Goal: Task Accomplishment & Management: Manage account settings

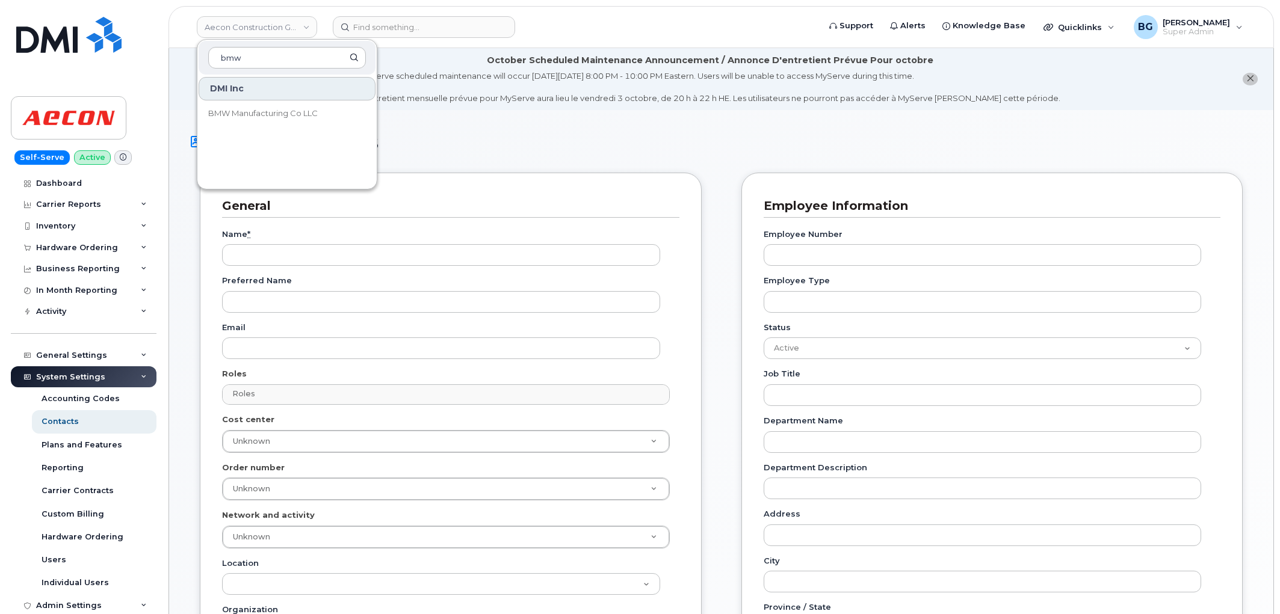
scroll to position [517, 0]
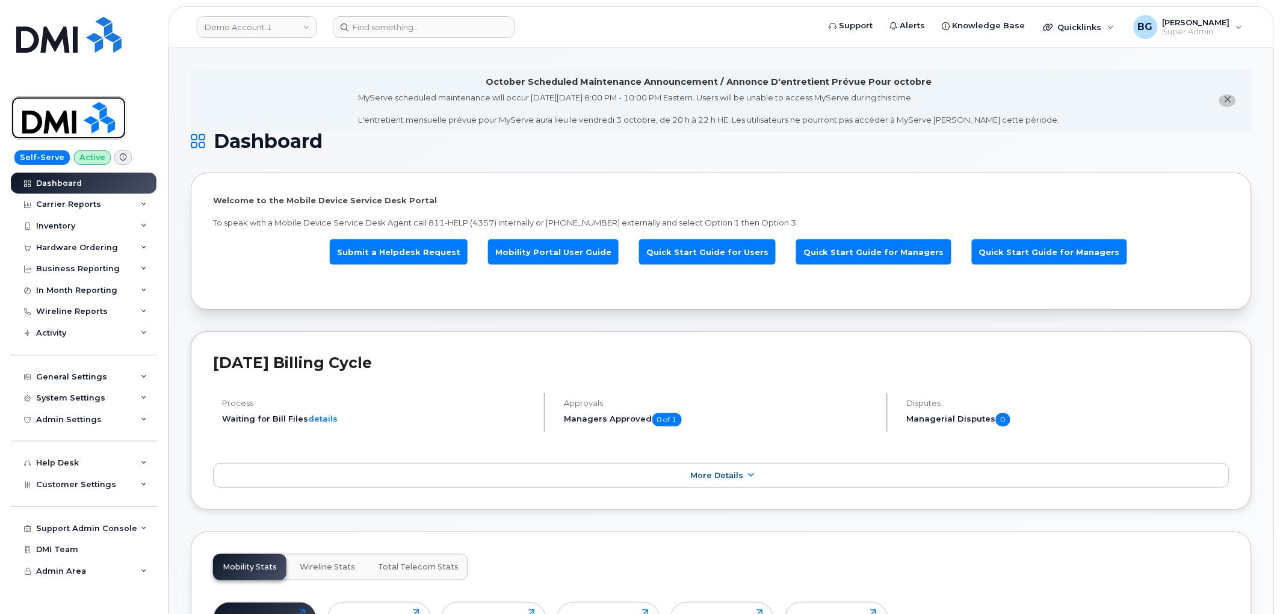
click at [73, 118] on img at bounding box center [68, 117] width 93 height 35
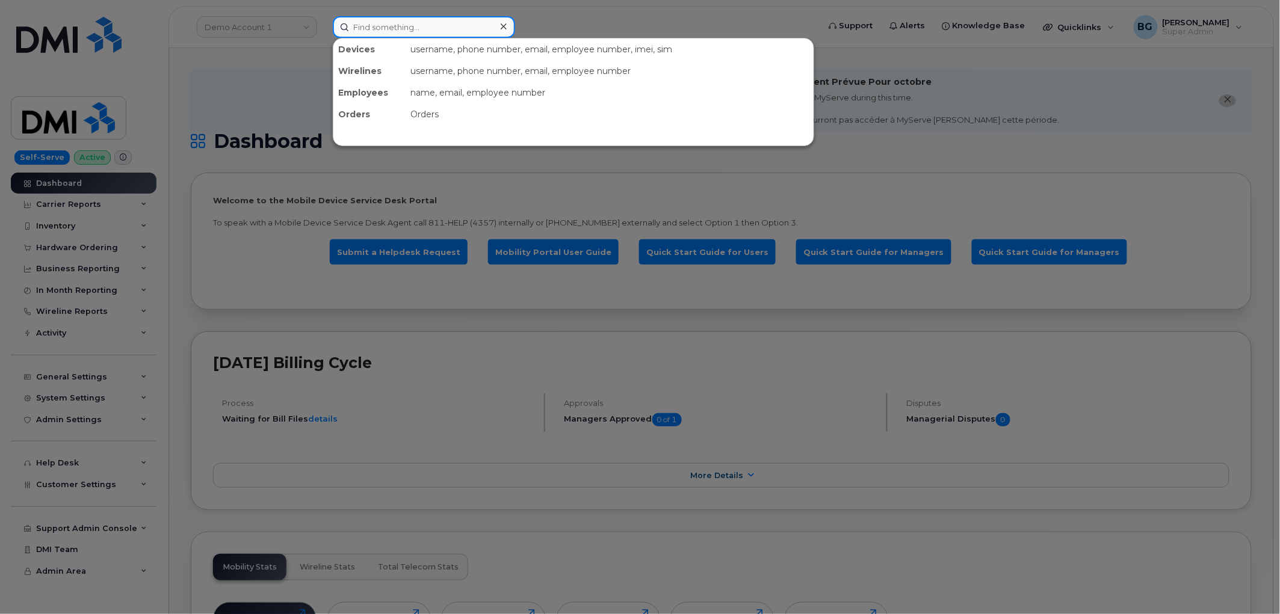
click at [389, 29] on input at bounding box center [424, 27] width 182 height 22
paste input "7097288292"
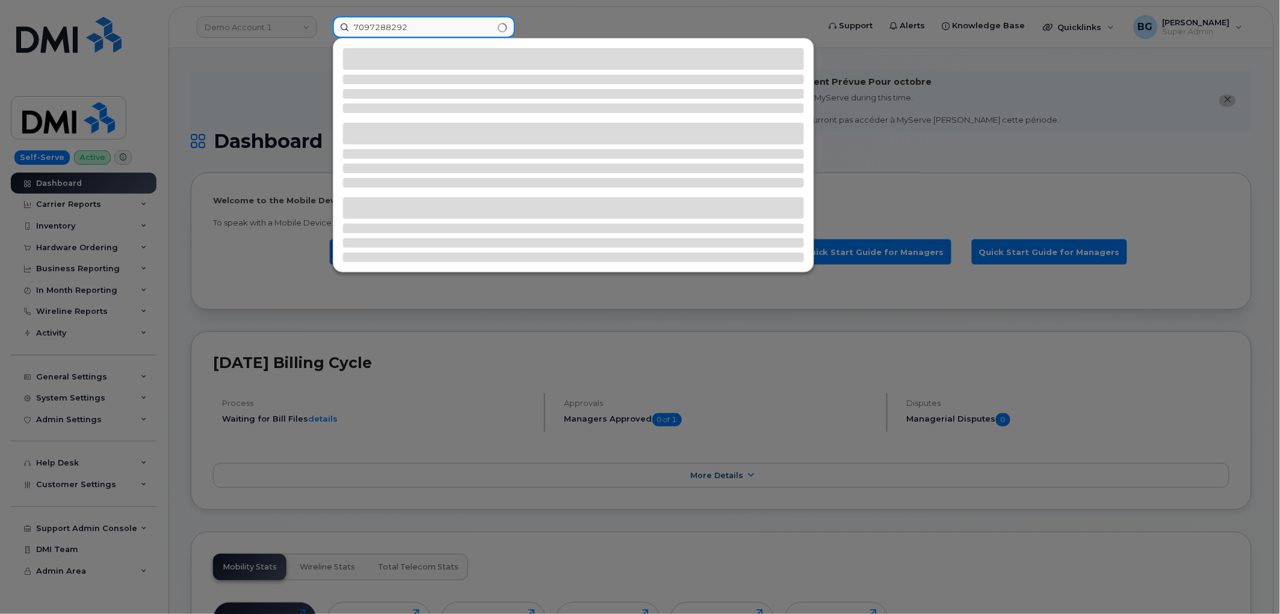
type input "7097288292"
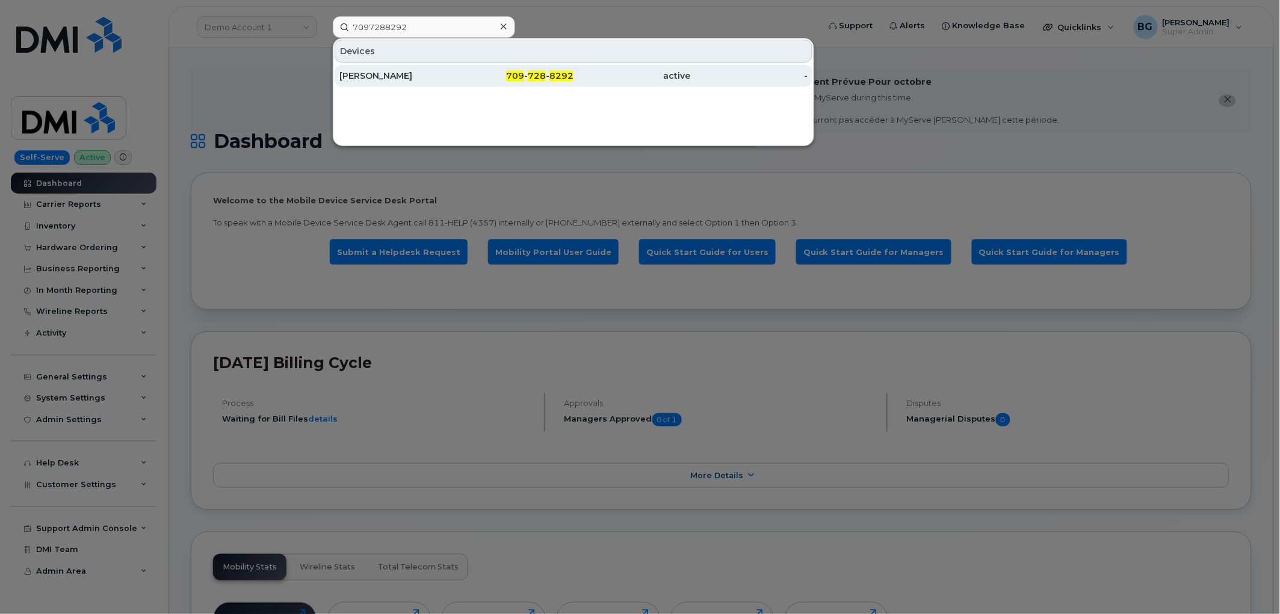
click at [381, 76] on div "Josh Cole" at bounding box center [397, 76] width 117 height 12
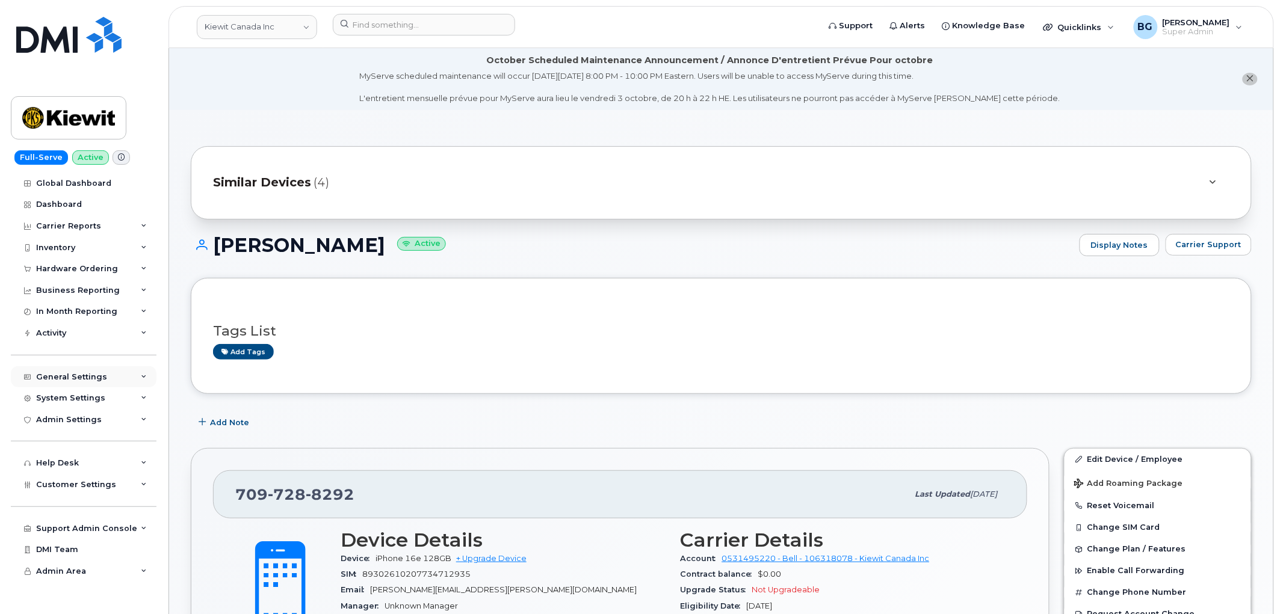
click at [49, 373] on div "General Settings" at bounding box center [71, 377] width 71 height 10
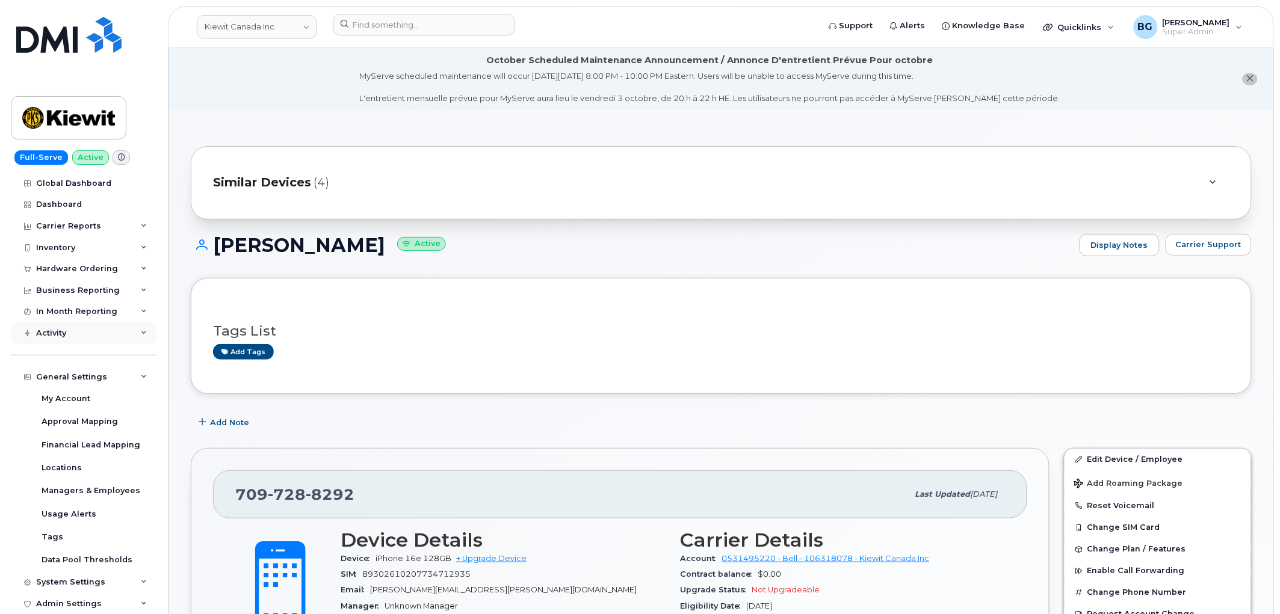
click at [51, 329] on div "Activity" at bounding box center [51, 333] width 30 height 10
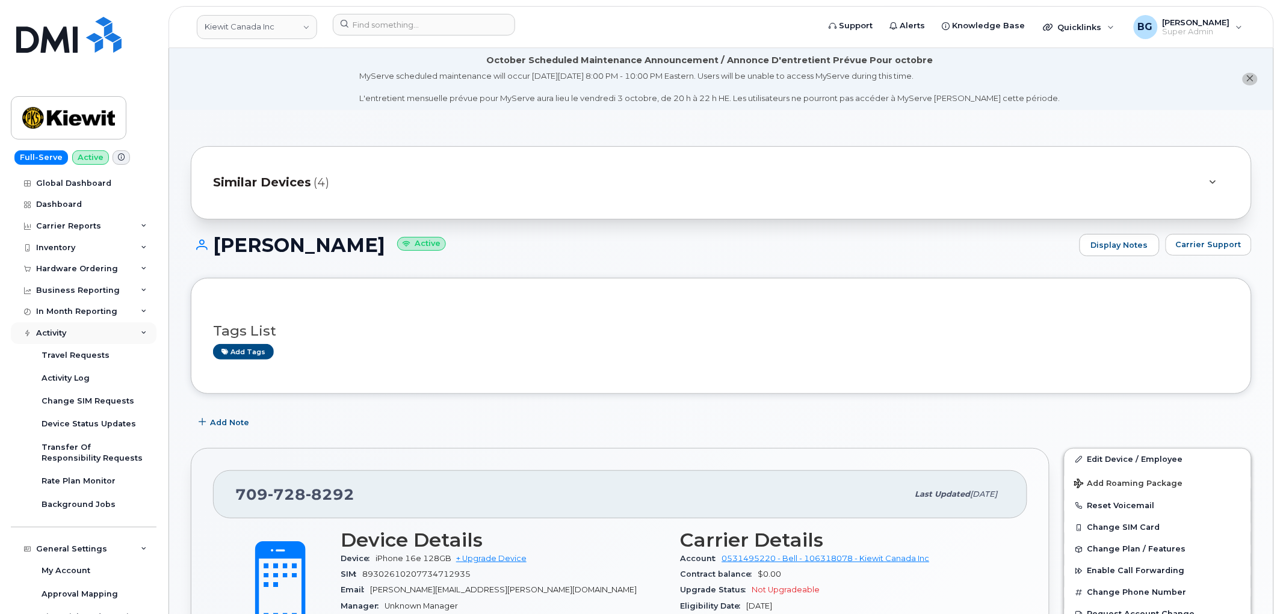
click at [51, 329] on div "Activity" at bounding box center [51, 333] width 30 height 10
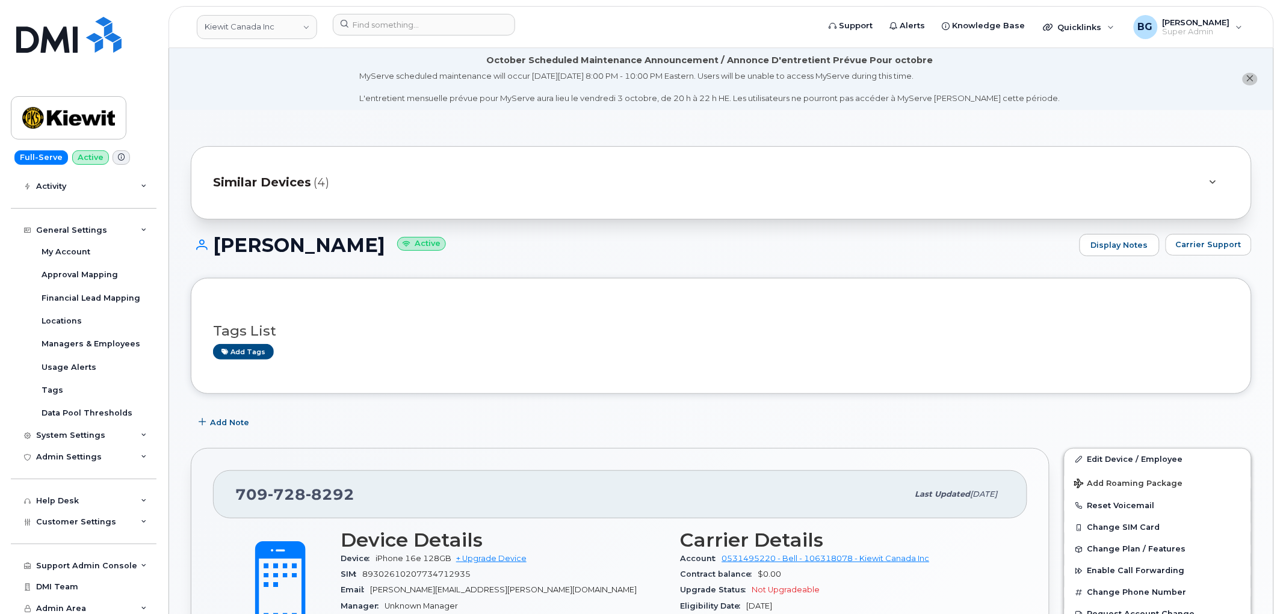
scroll to position [152, 0]
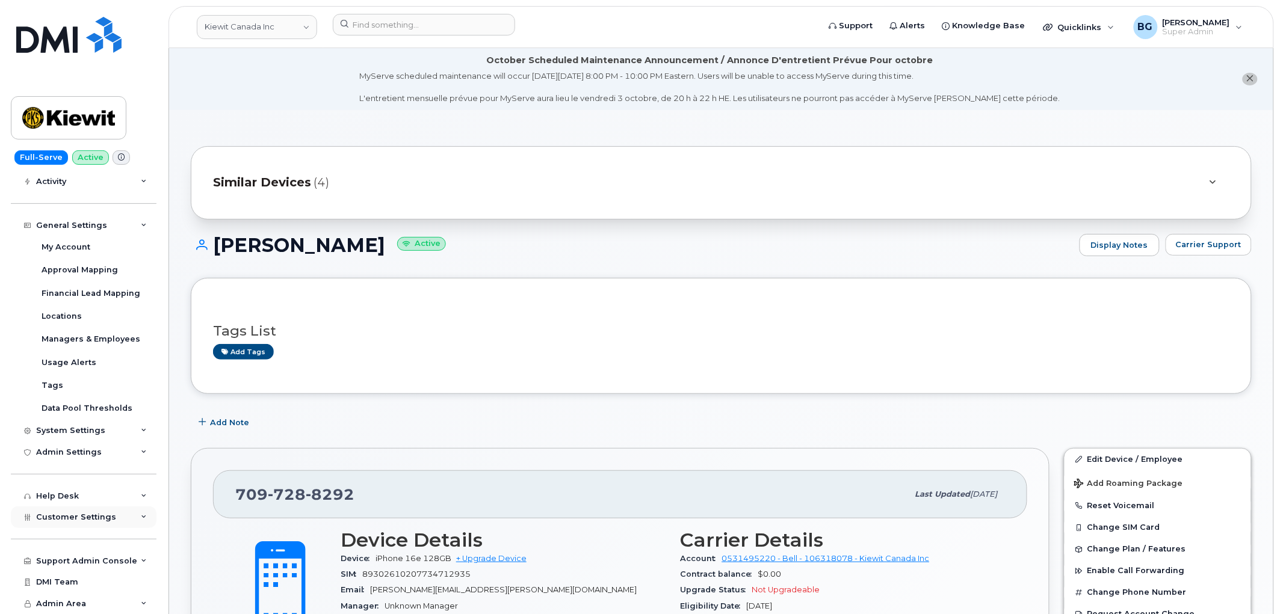
click at [64, 516] on span "Customer Settings" at bounding box center [76, 517] width 80 height 9
click at [70, 510] on div "Customer Settings" at bounding box center [84, 518] width 146 height 22
click at [47, 359] on div "Usage Alerts" at bounding box center [69, 362] width 55 height 11
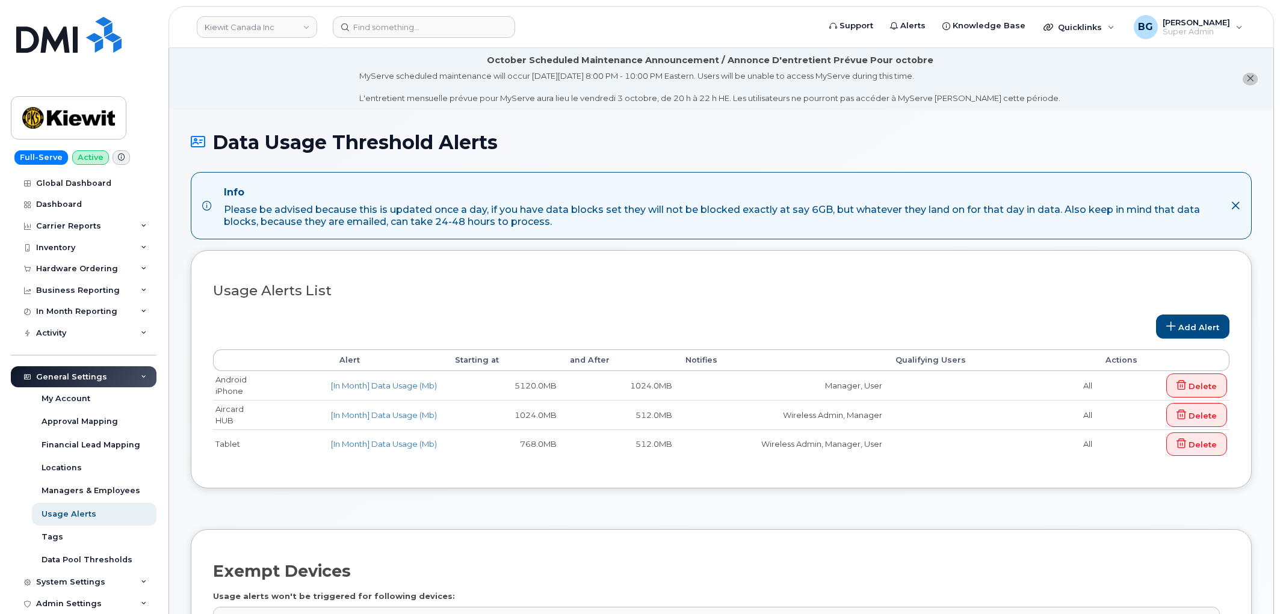
select select
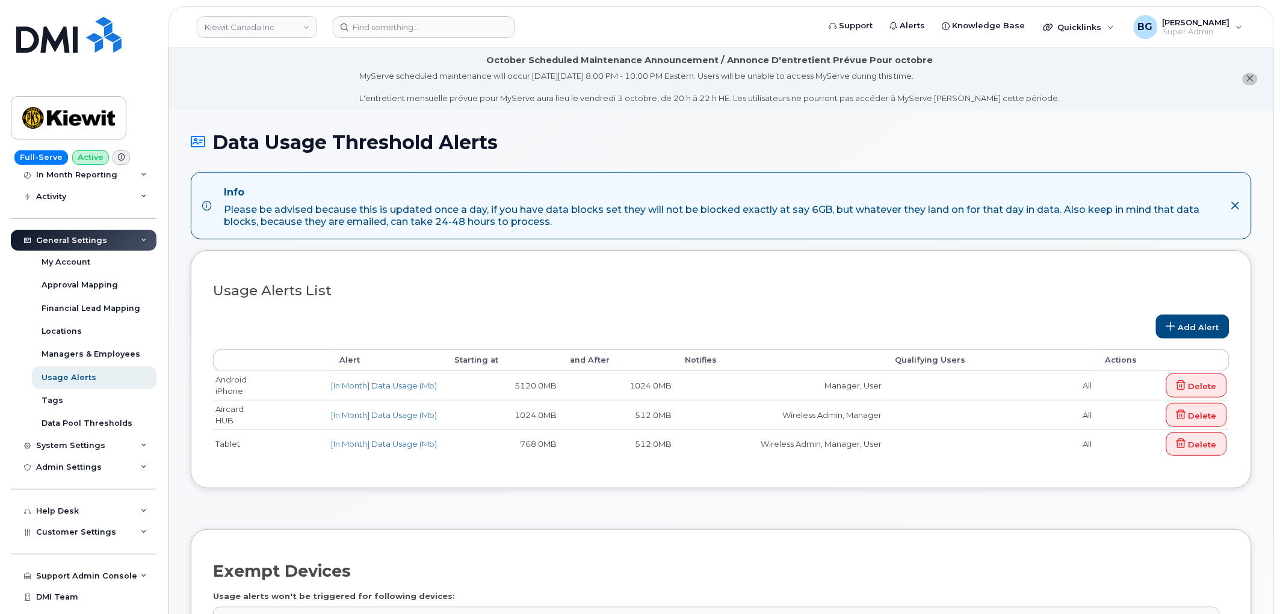
scroll to position [152, 0]
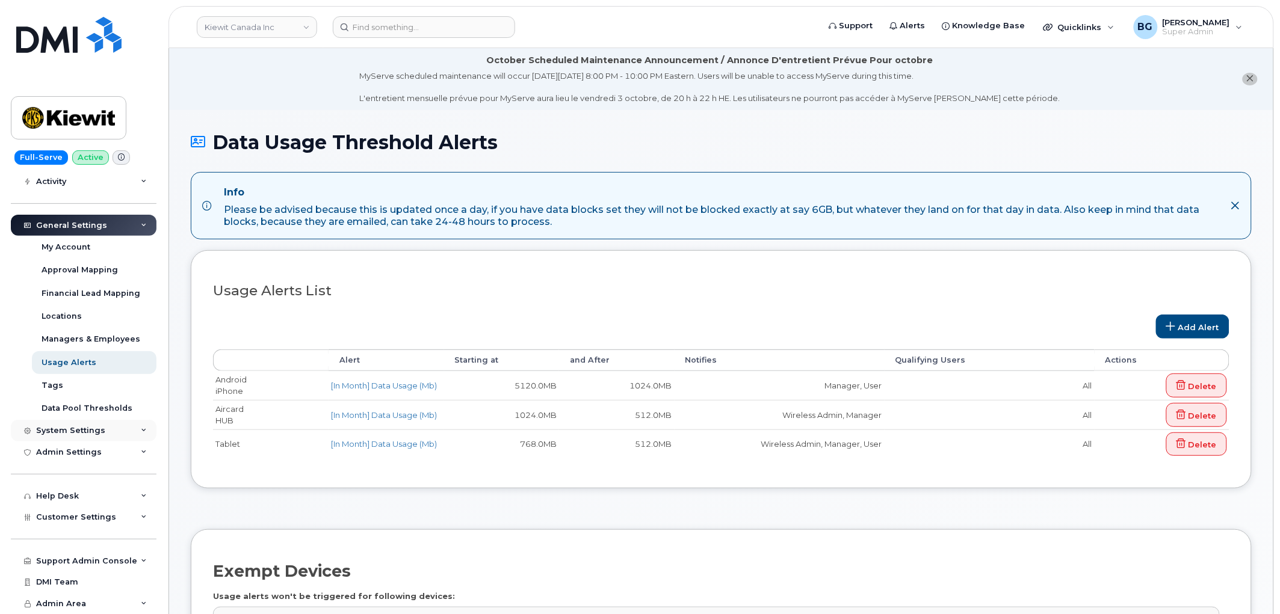
click at [73, 430] on div "System Settings" at bounding box center [70, 431] width 69 height 10
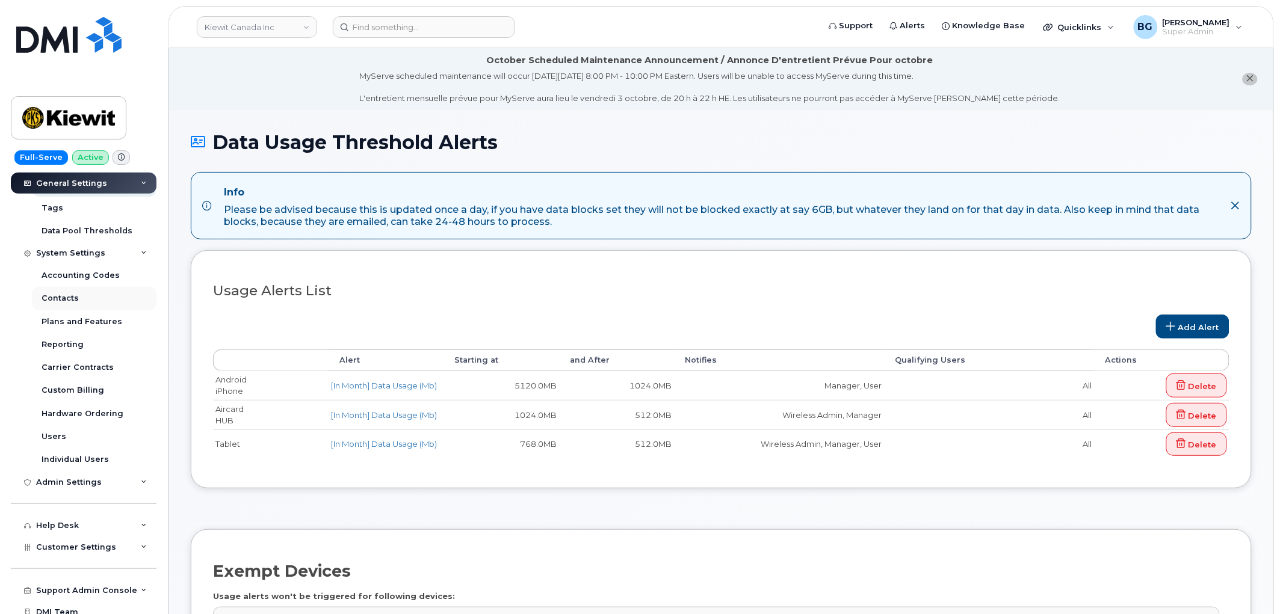
scroll to position [330, 0]
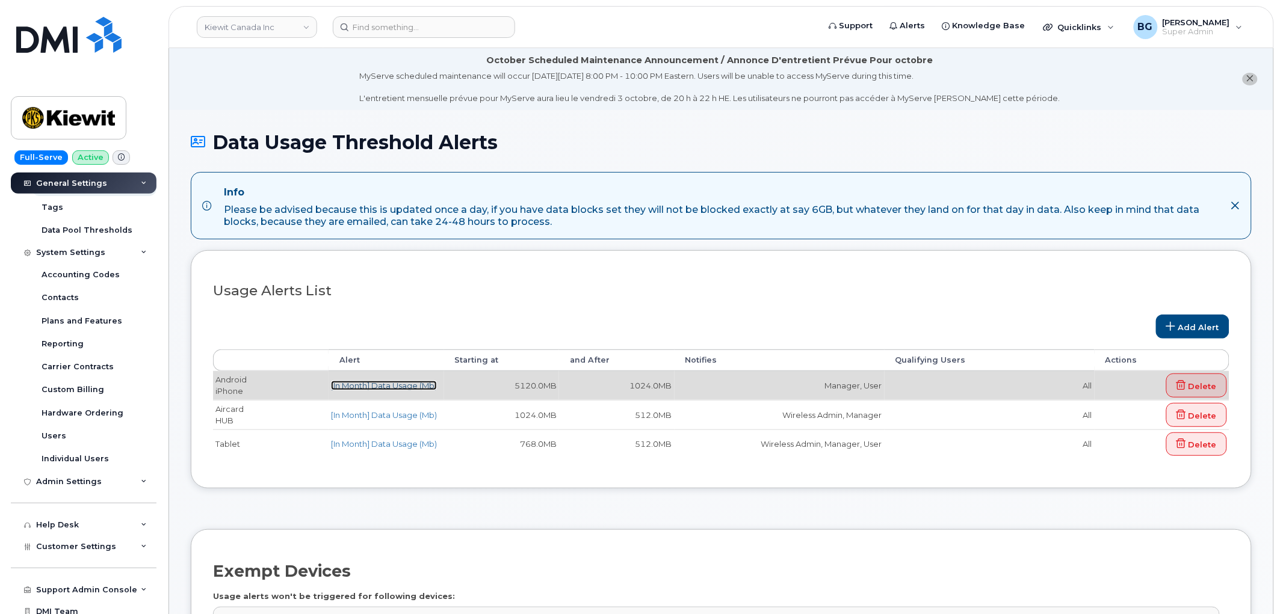
click at [382, 381] on link "[In Month] Data Usage (Mb)" at bounding box center [384, 386] width 106 height 10
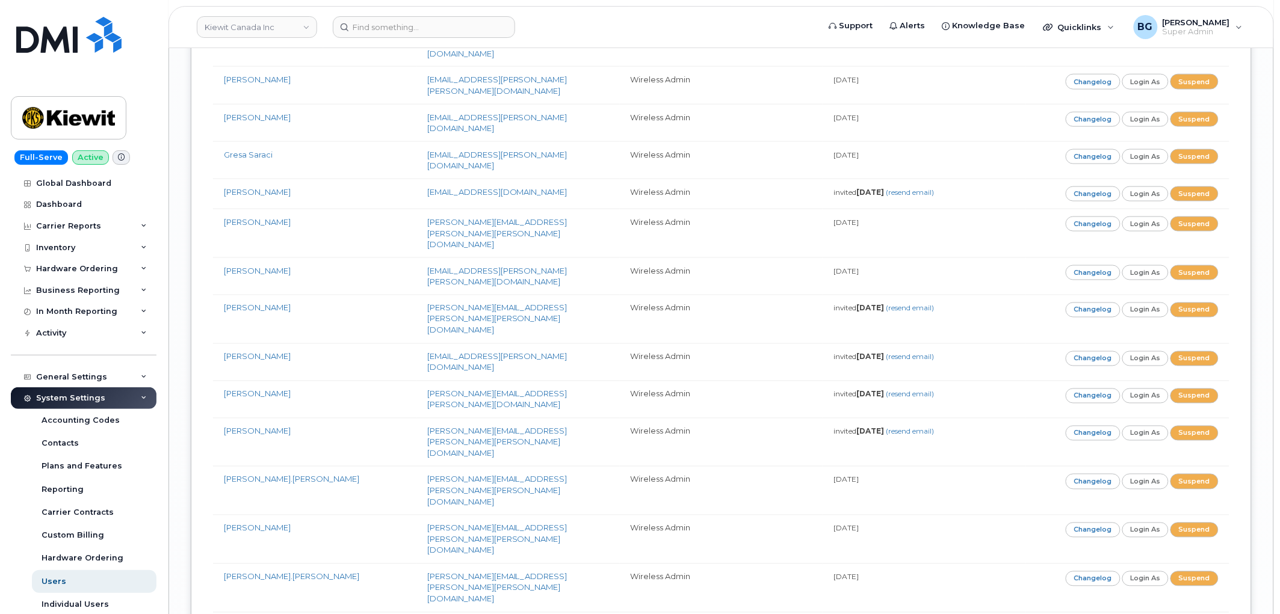
scroll to position [5483, 0]
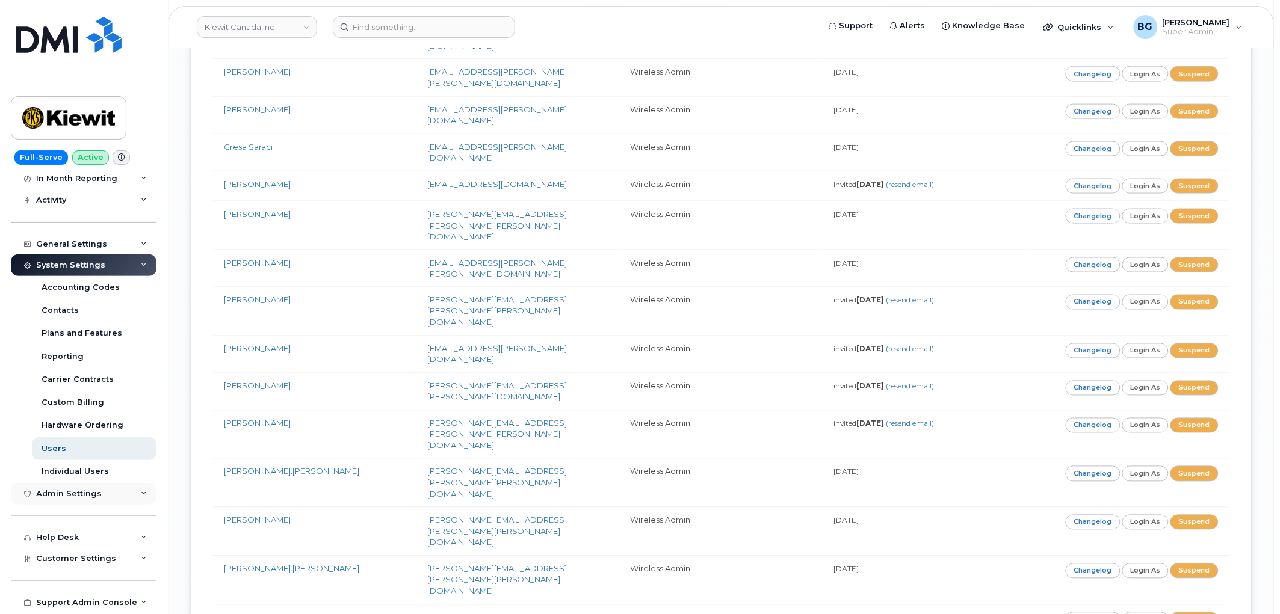
scroll to position [134, 0]
click at [72, 239] on div "General Settings" at bounding box center [71, 244] width 71 height 10
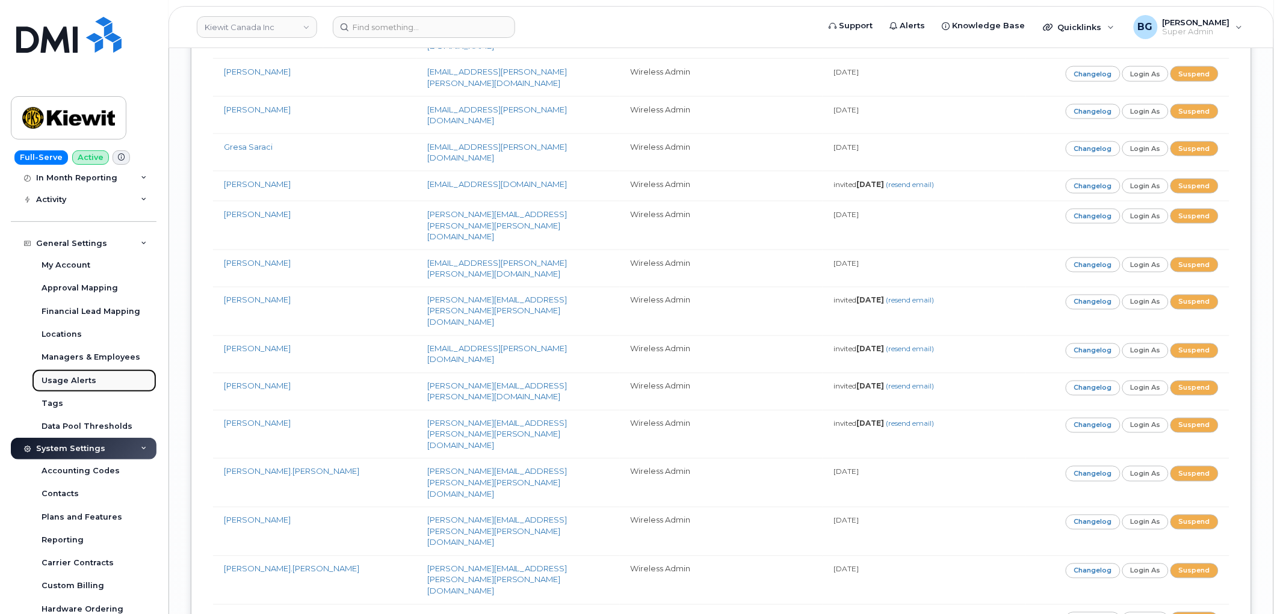
click at [67, 381] on div "Usage Alerts" at bounding box center [69, 380] width 55 height 11
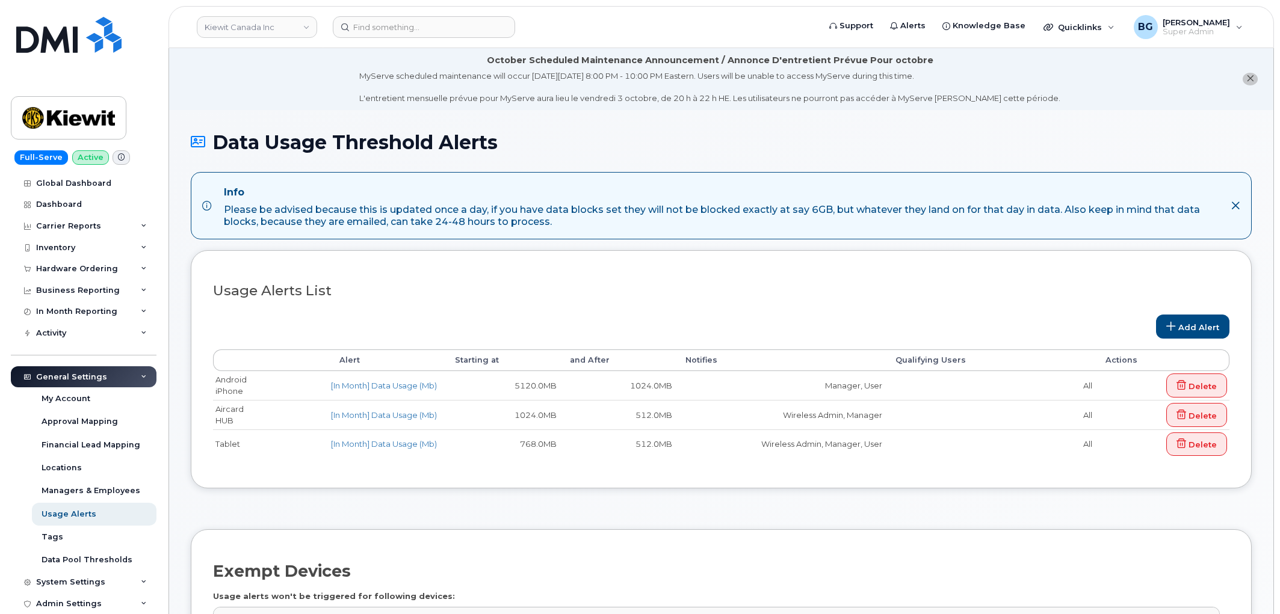
select select
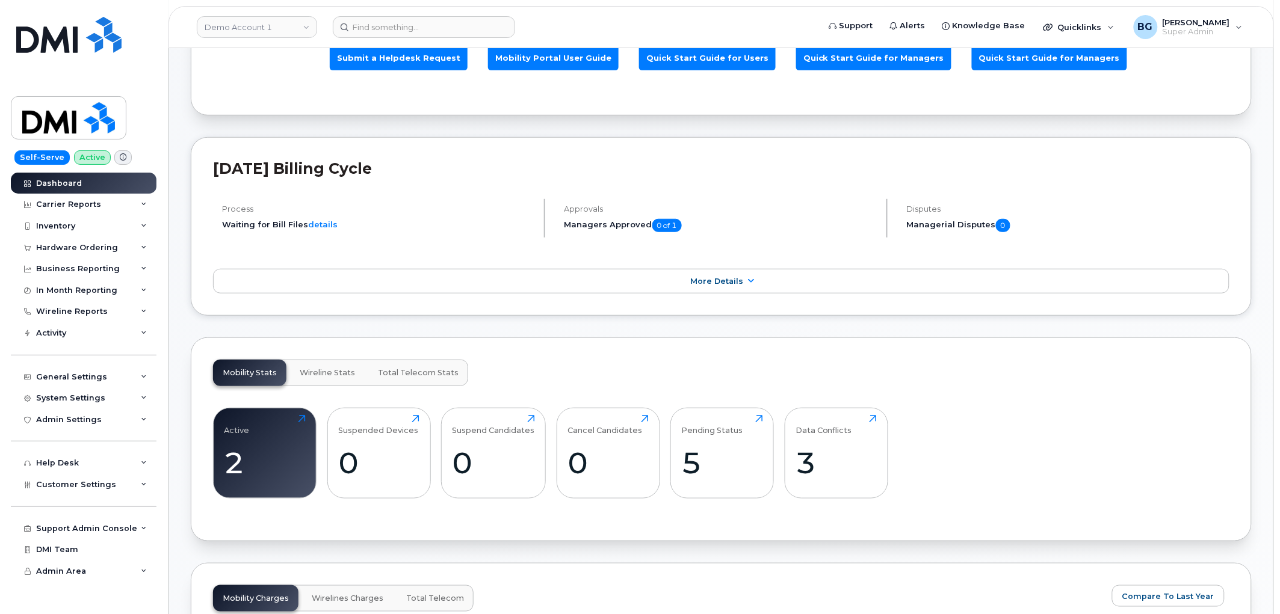
scroll to position [356, 0]
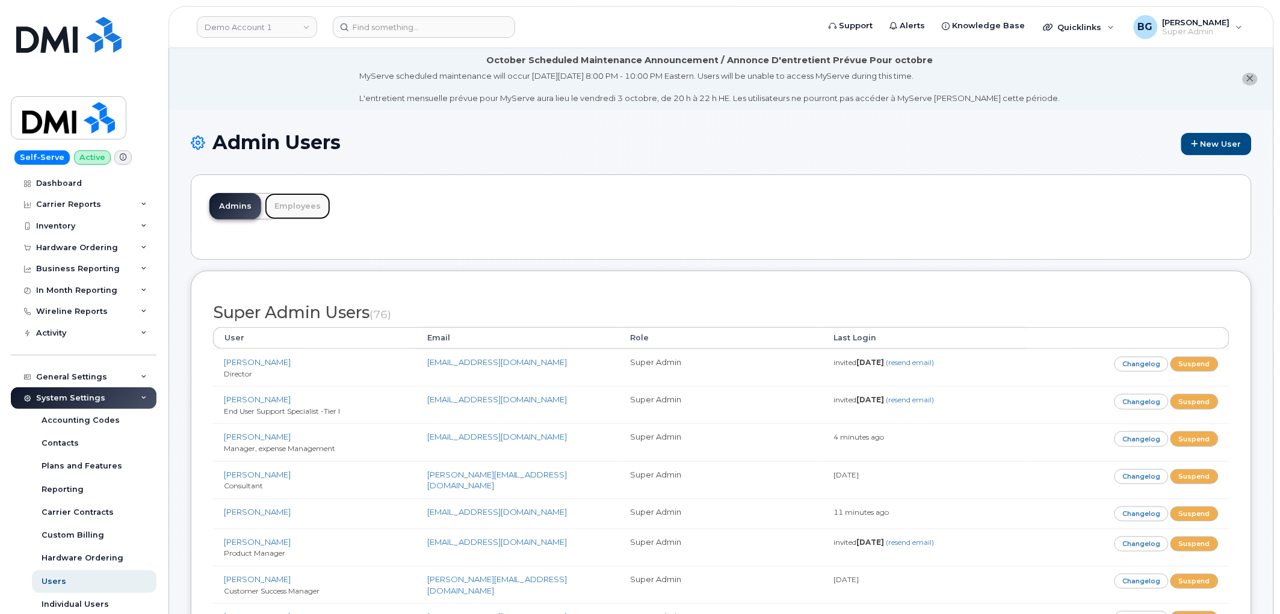
click at [302, 203] on link "Employees" at bounding box center [298, 206] width 66 height 26
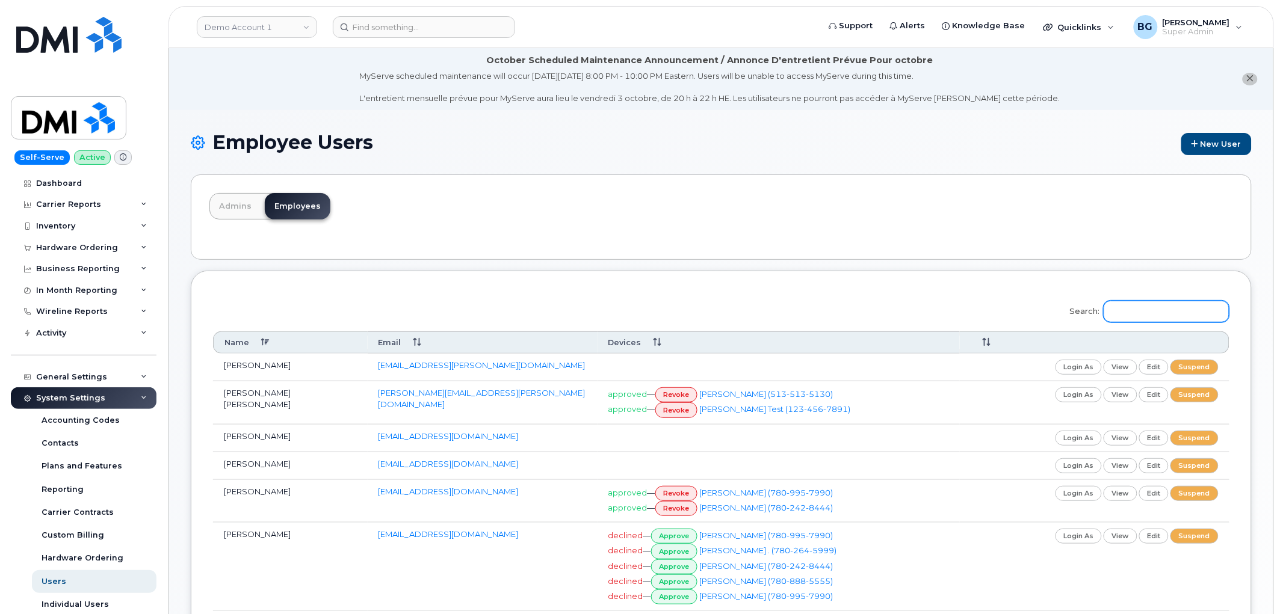
click at [1140, 310] on input "Search:" at bounding box center [1166, 312] width 126 height 22
paste input "Khoudja"
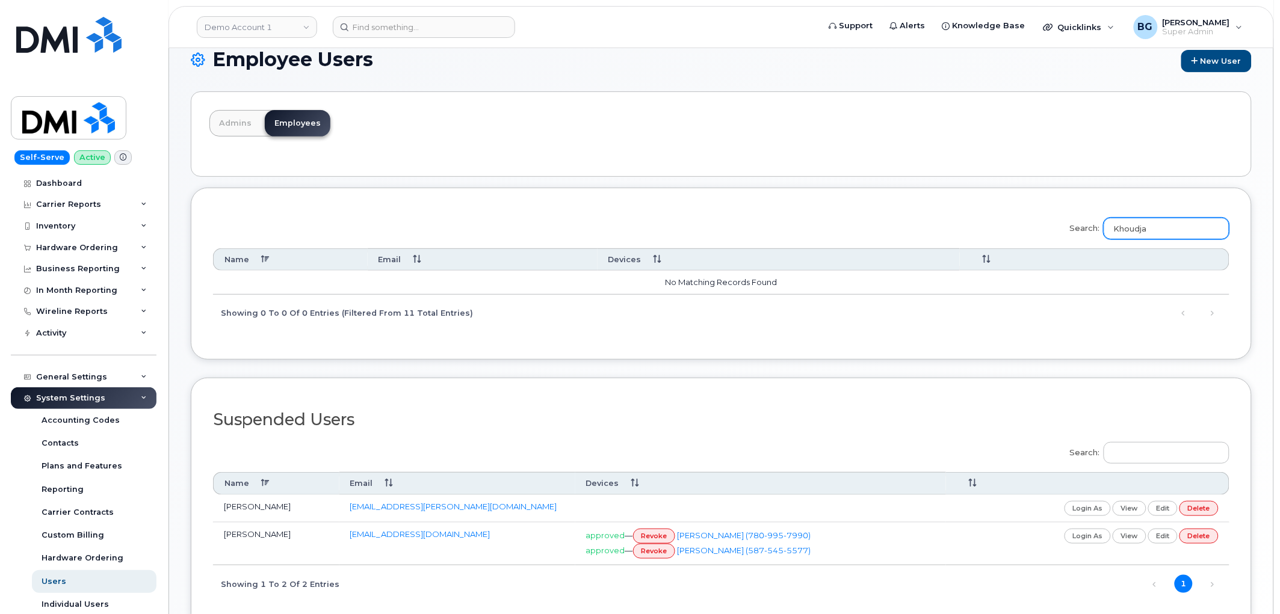
scroll to position [88, 0]
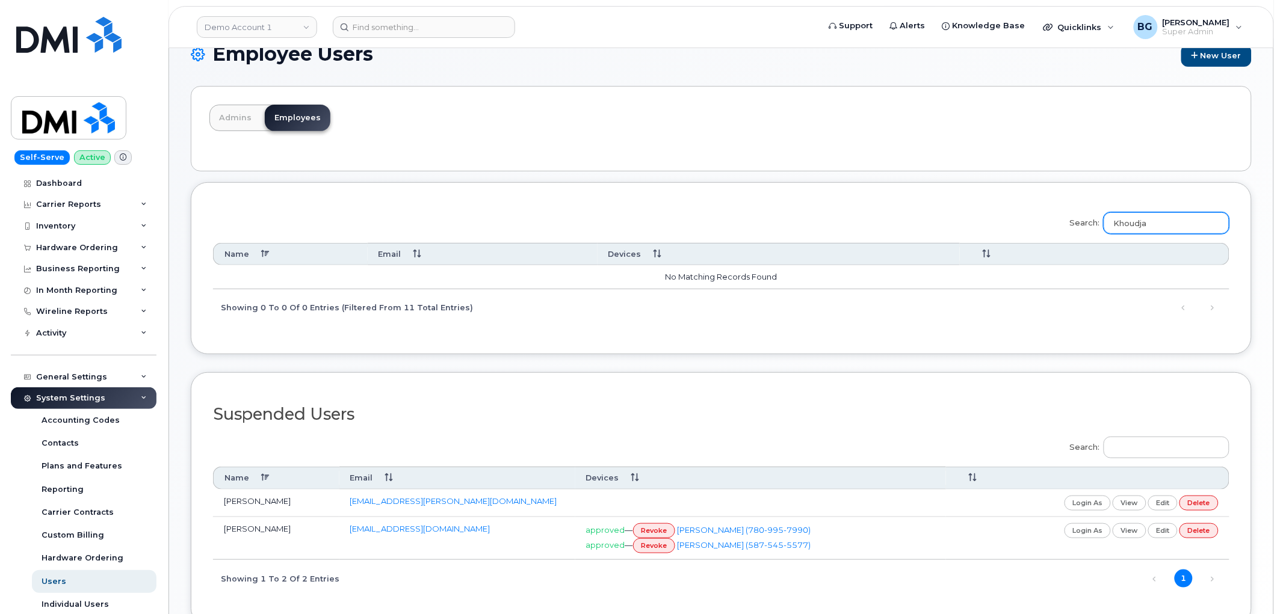
type input "Khoudja"
click at [1198, 500] on link "delete" at bounding box center [1198, 503] width 39 height 15
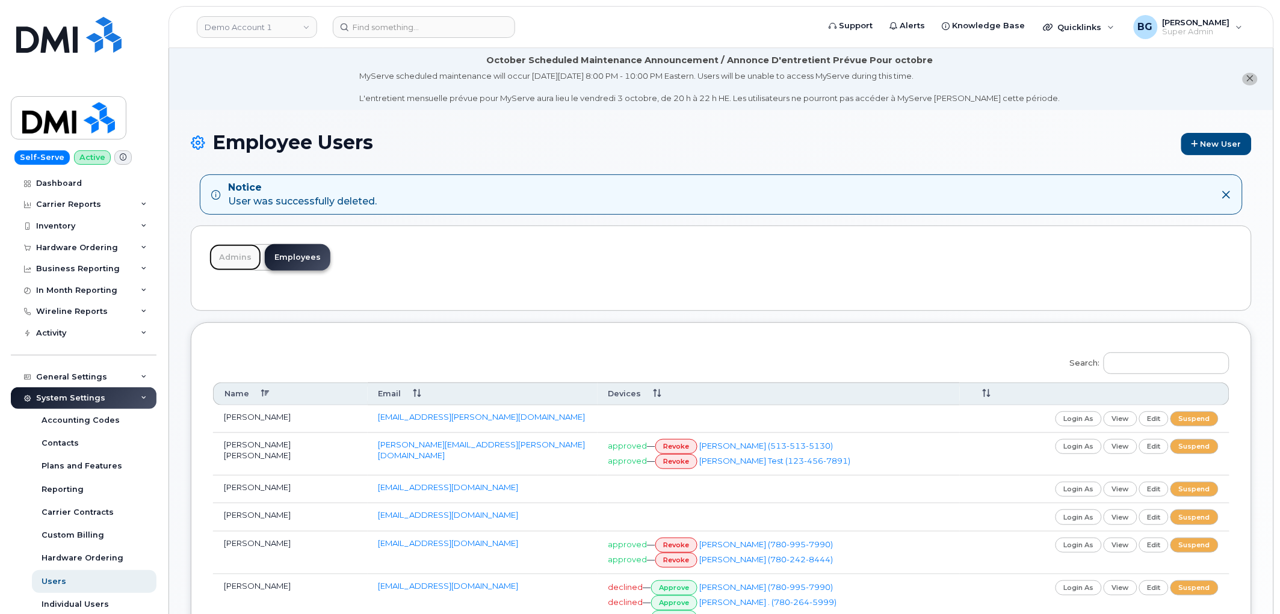
click at [221, 253] on link "Admins" at bounding box center [235, 257] width 52 height 26
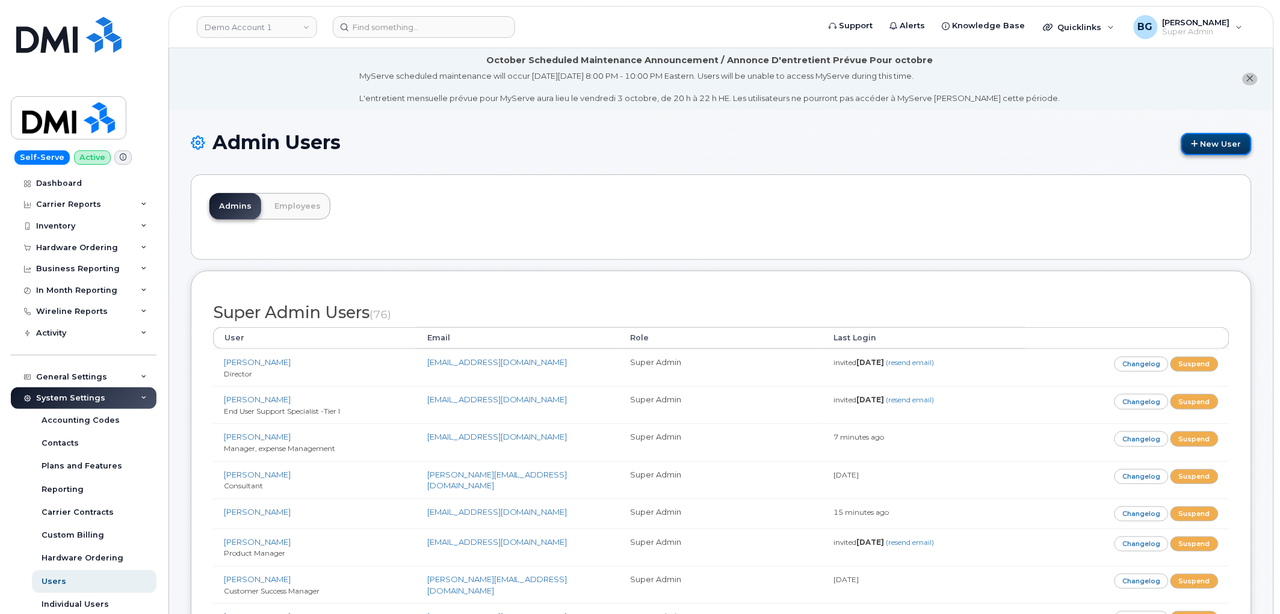
click at [1233, 143] on link "New User" at bounding box center [1216, 144] width 70 height 22
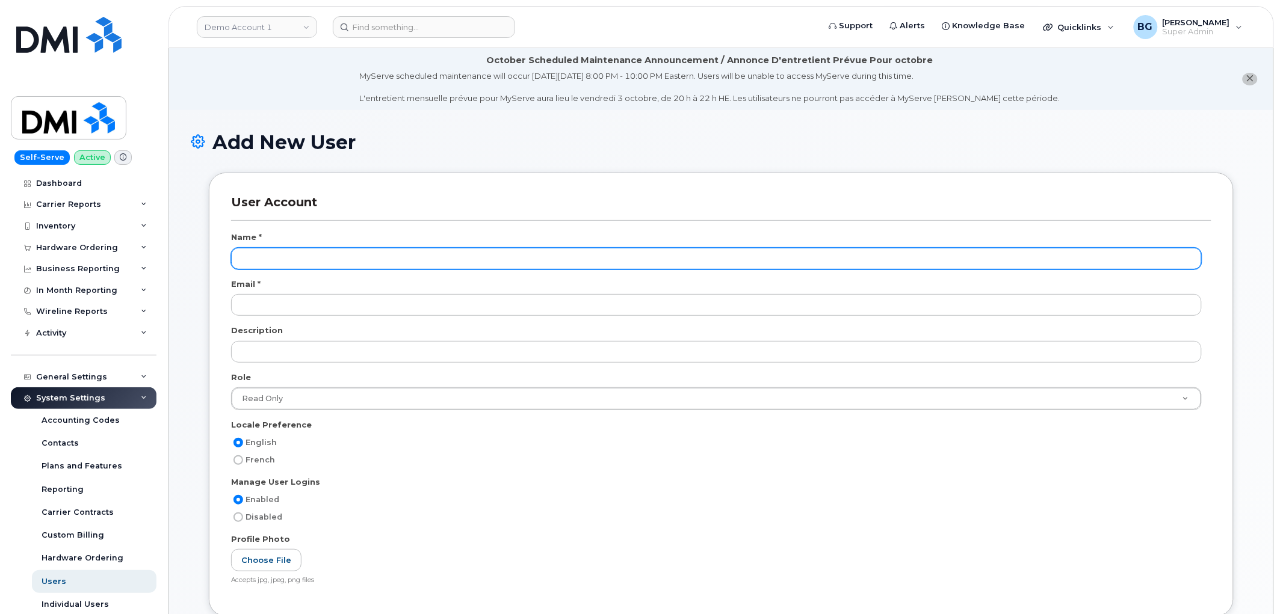
scroll to position [1948, 0]
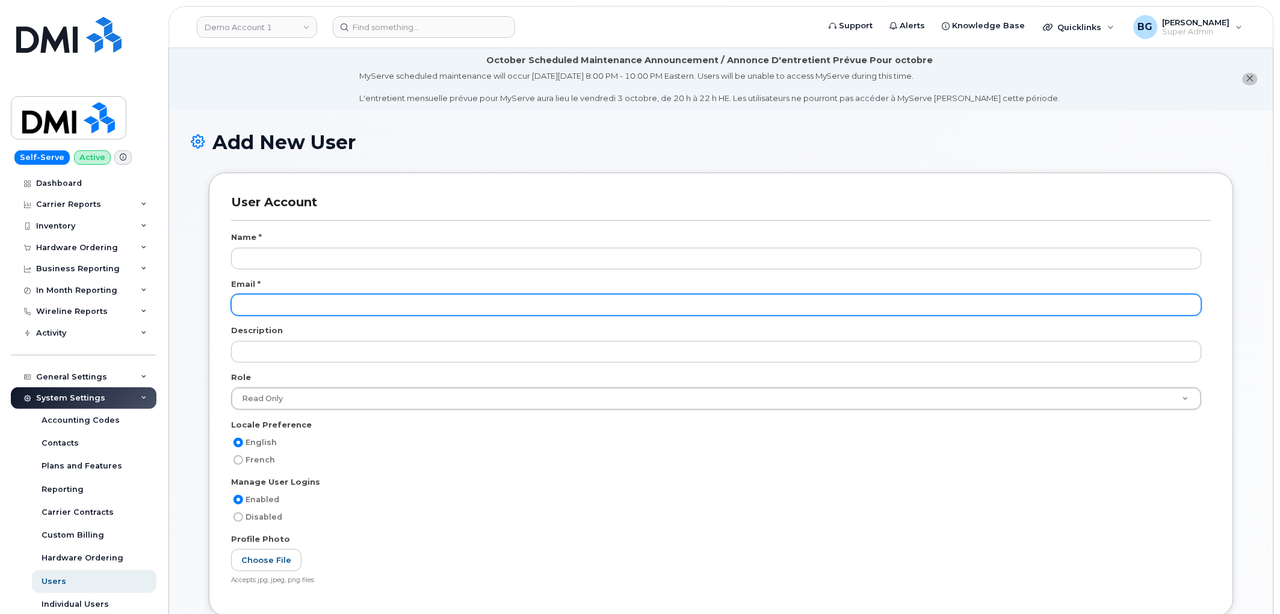
click at [347, 305] on input "email" at bounding box center [716, 305] width 970 height 22
paste input "akhoudja@dminc.com"
type input "akhoudja@dminc.com"
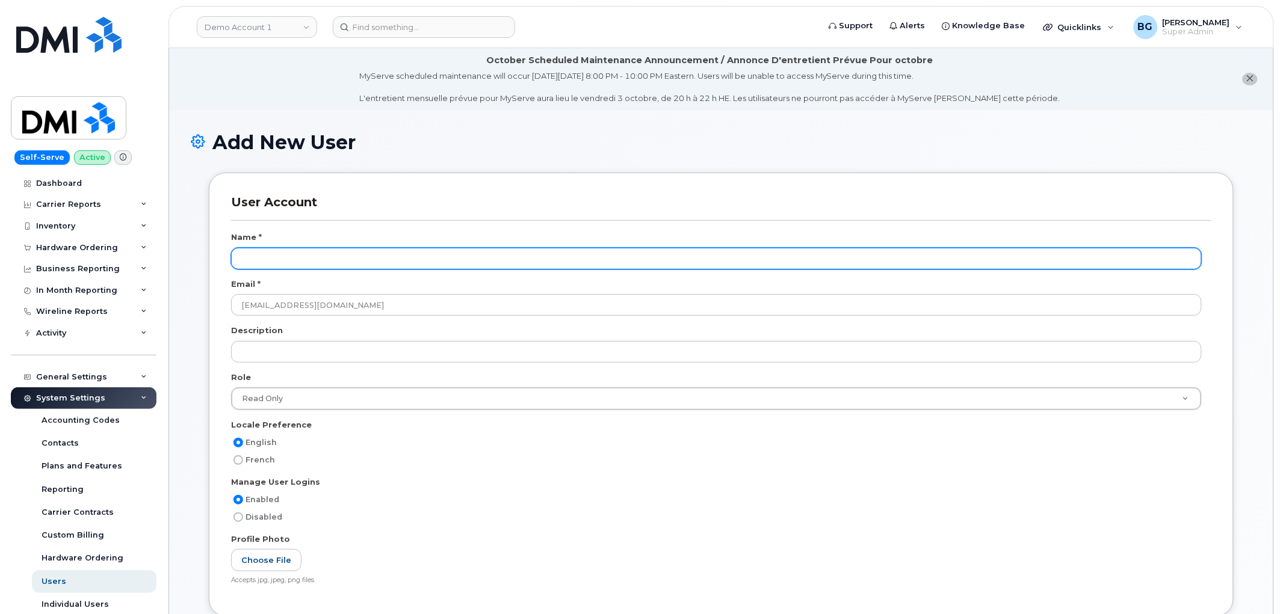
click at [345, 268] on input "text" at bounding box center [716, 259] width 970 height 22
paste input "Ahmed Khoudja"
type input "Ahmed Khoudja"
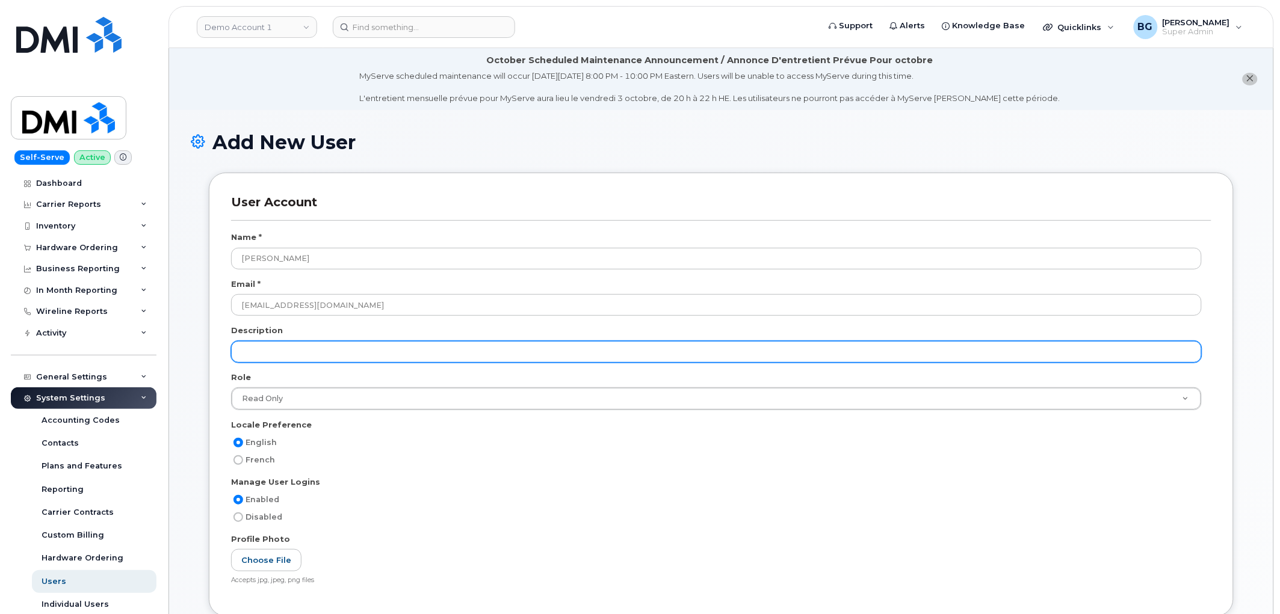
click at [305, 345] on input "text" at bounding box center [716, 352] width 970 height 22
paste input "End User Support Specialist -Tier I"
type input "End User Support Specialist -Tier I"
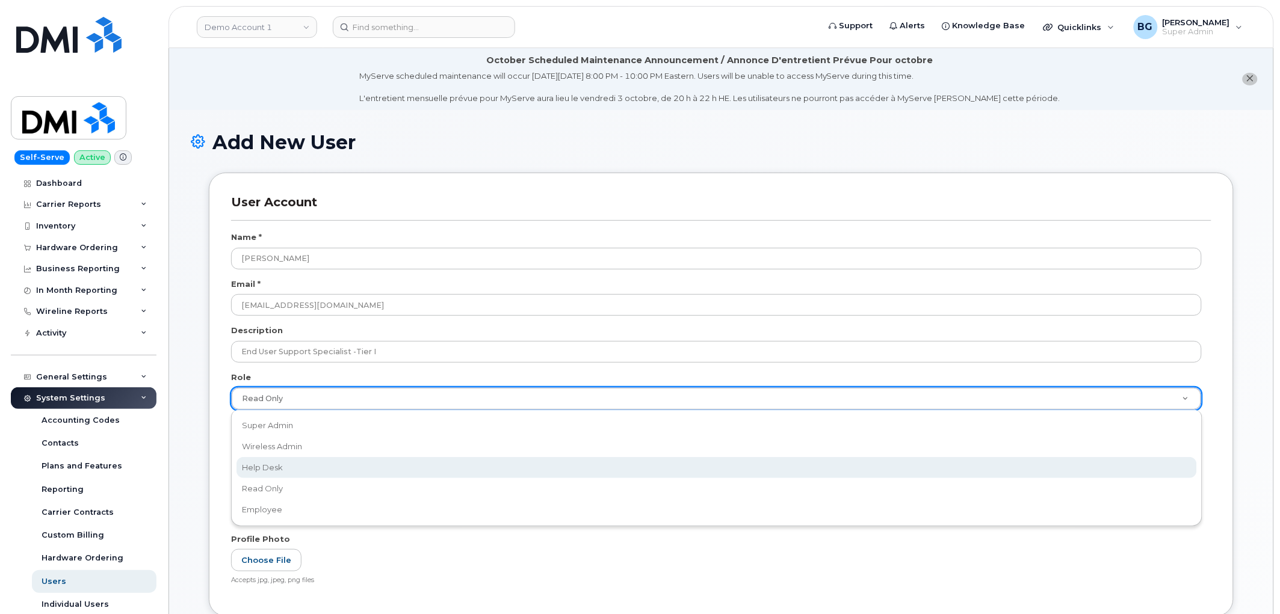
select select "help_desk"
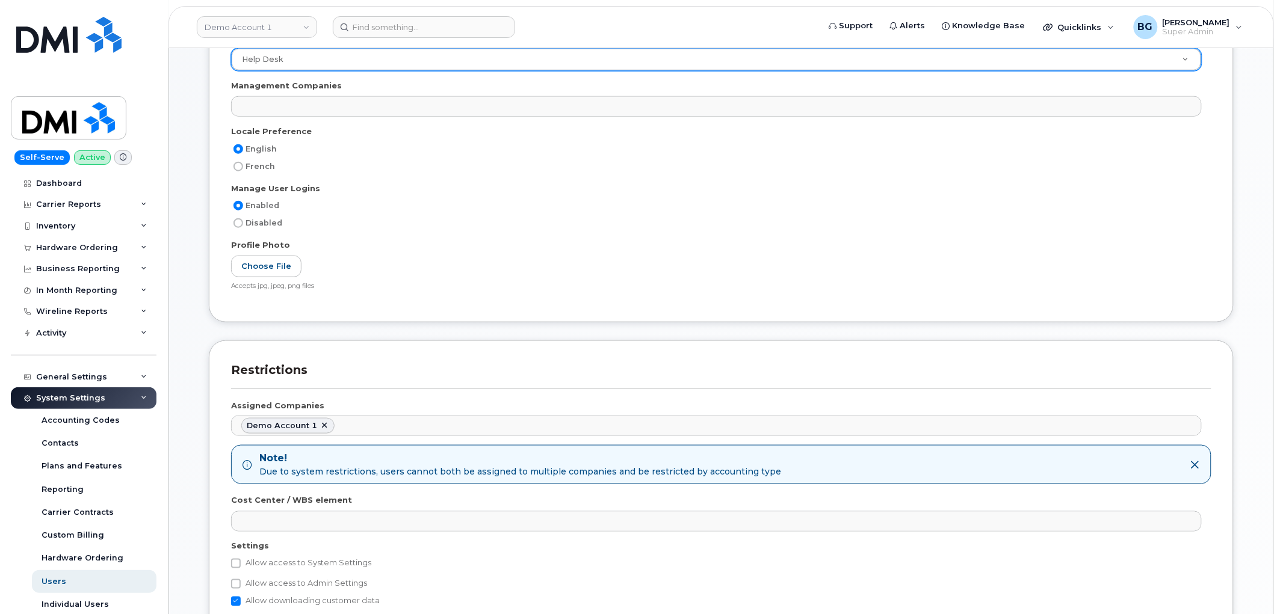
scroll to position [356, 0]
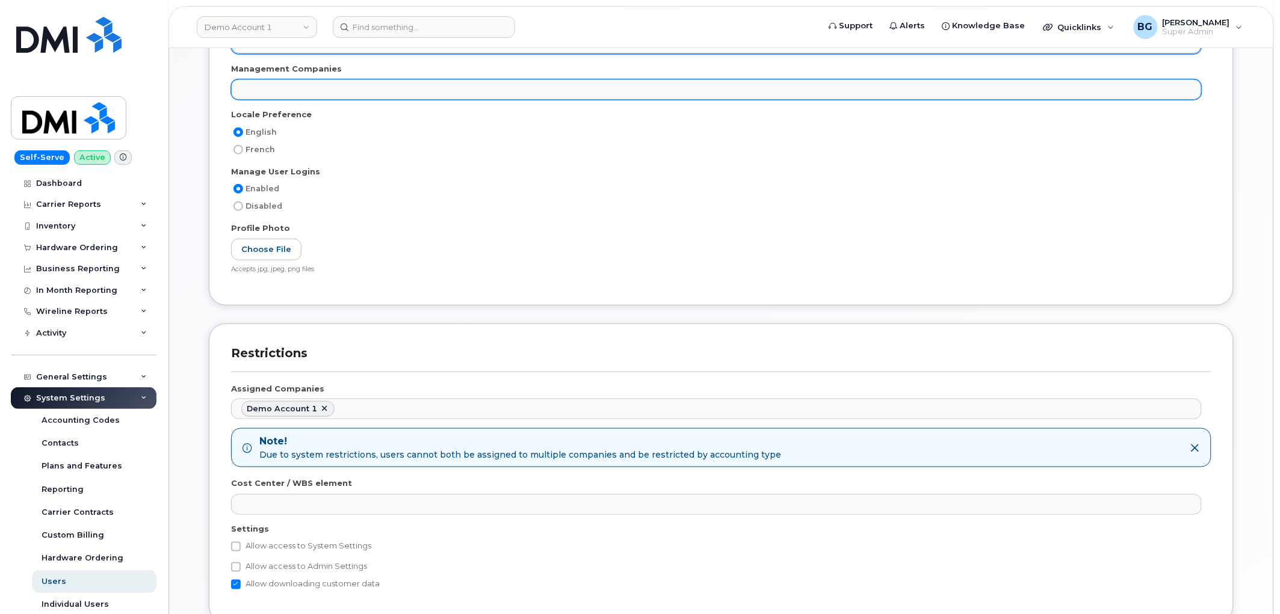
click at [1177, 91] on ul at bounding box center [716, 89] width 969 height 19
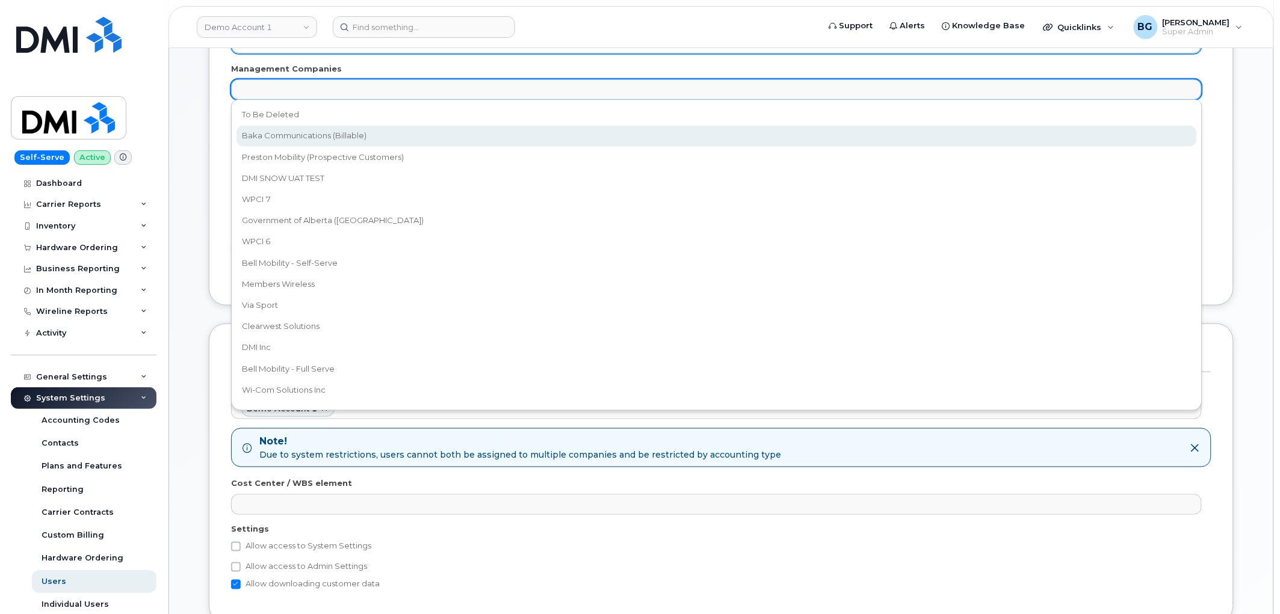
select select "15"
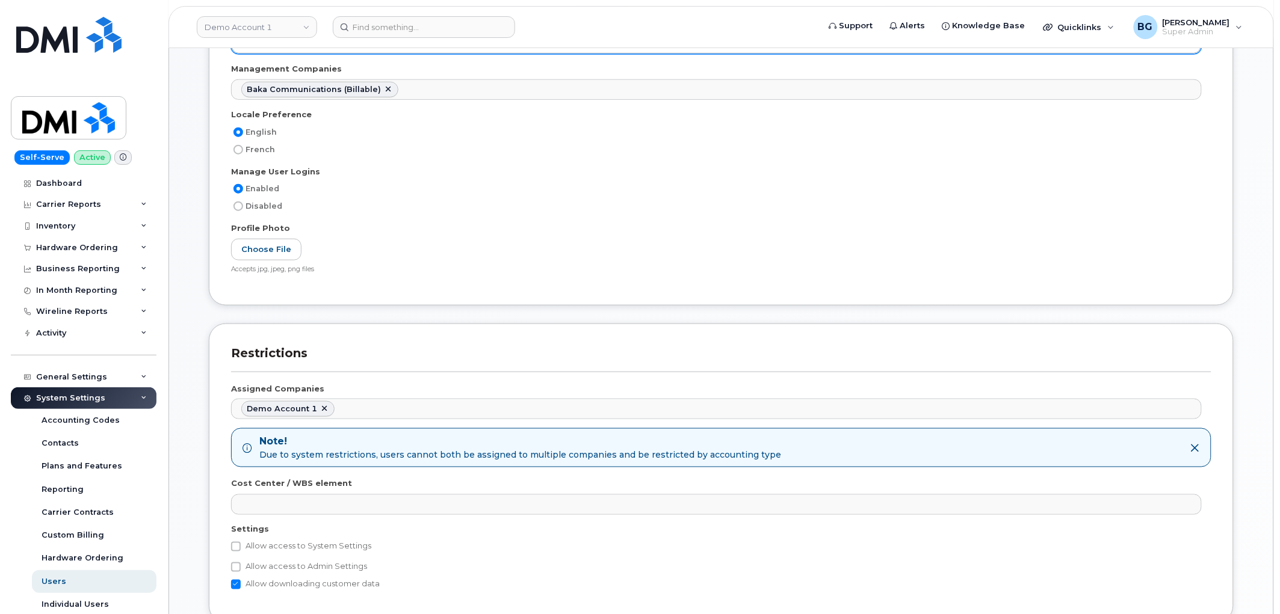
scroll to position [10, 0]
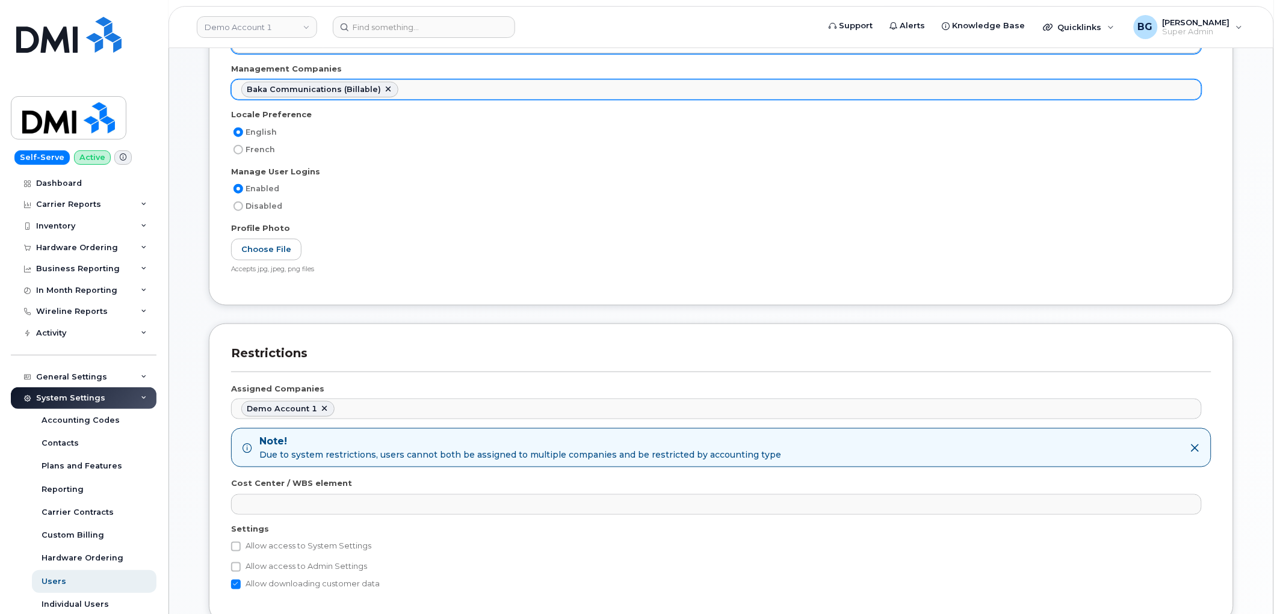
click at [1177, 92] on ul "Baka Communications (Billable)" at bounding box center [716, 89] width 969 height 19
click at [1148, 89] on ul "Baka Communications (Billable) WPCI 7" at bounding box center [716, 89] width 969 height 19
click at [1163, 87] on ul "Baka Communications (Billable) WPCI 7 Government of Alberta (GOA)" at bounding box center [716, 89] width 969 height 19
click at [1181, 87] on ul "Baka Communications (Billable) WPCI 7 Government of Alberta (GOA) WPCI 6" at bounding box center [716, 89] width 969 height 19
click at [1175, 92] on ul "Baka Communications (Billable) WPCI 7 Government of Alberta (GOA) WPCI 6 Bell M…" at bounding box center [716, 89] width 969 height 19
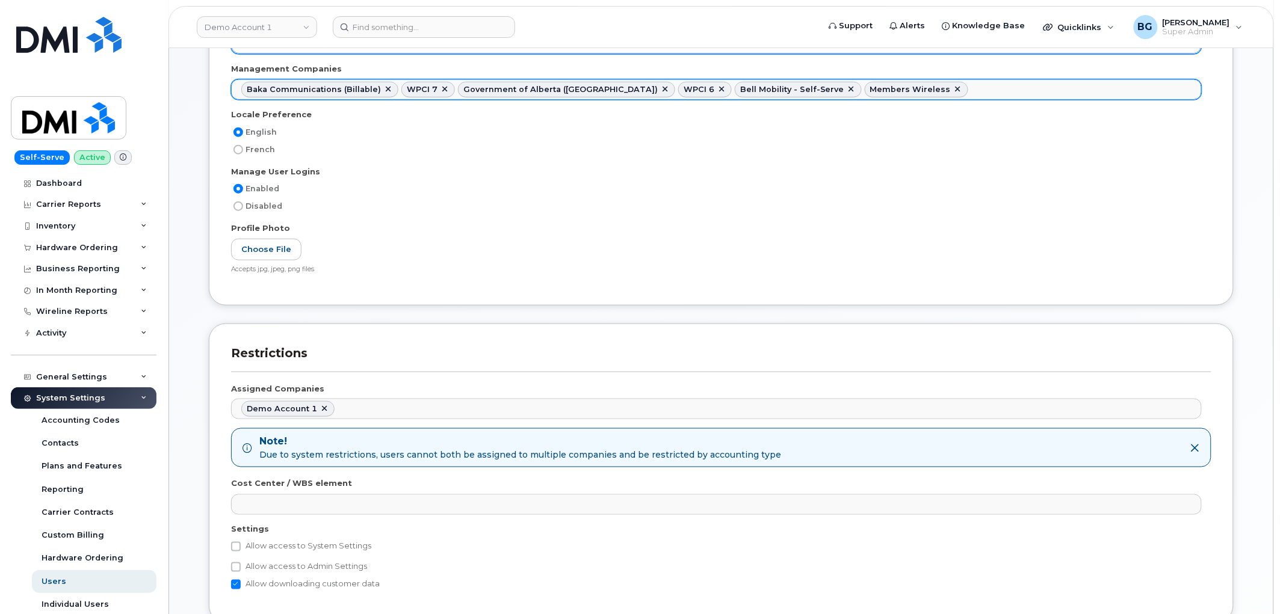
click at [1186, 91] on ul "Baka Communications (Billable) WPCI 7 Government of Alberta (GOA) WPCI 6 Bell M…" at bounding box center [716, 89] width 969 height 19
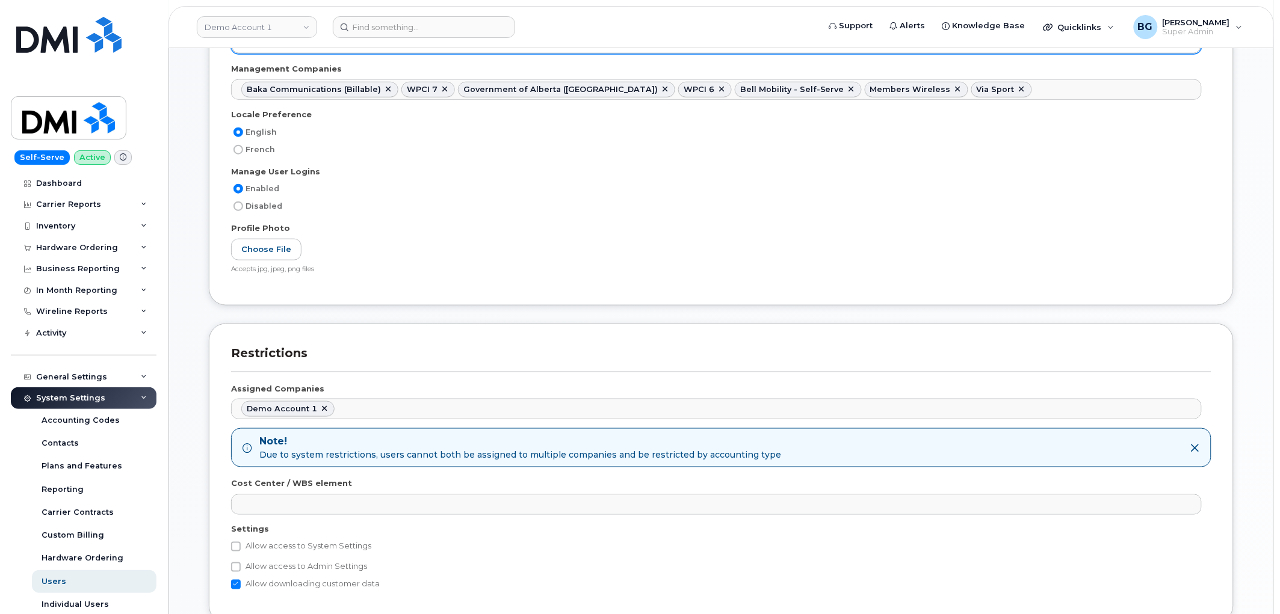
click at [1183, 87] on ul "Baka Communications (Billable) WPCI 7 Government of Alberta (GOA) WPCI 6 Bell M…" at bounding box center [716, 89] width 969 height 19
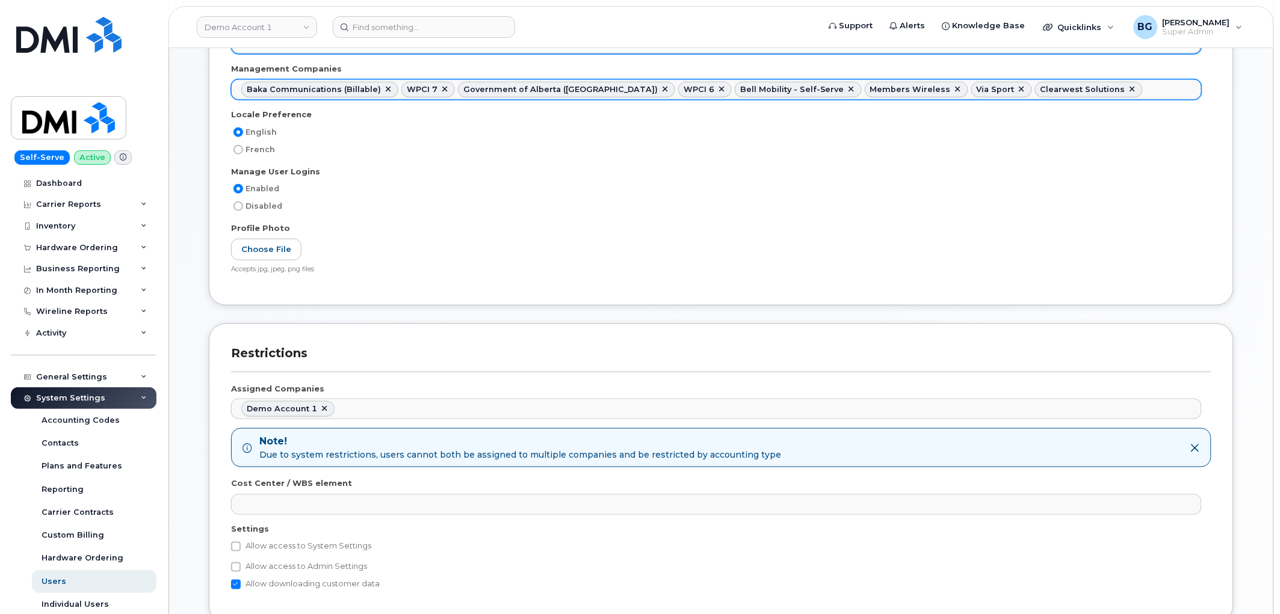
click at [1174, 96] on ul "Baka Communications (Billable) WPCI 7 Government of Alberta (GOA) WPCI 6 Bell M…" at bounding box center [716, 89] width 969 height 19
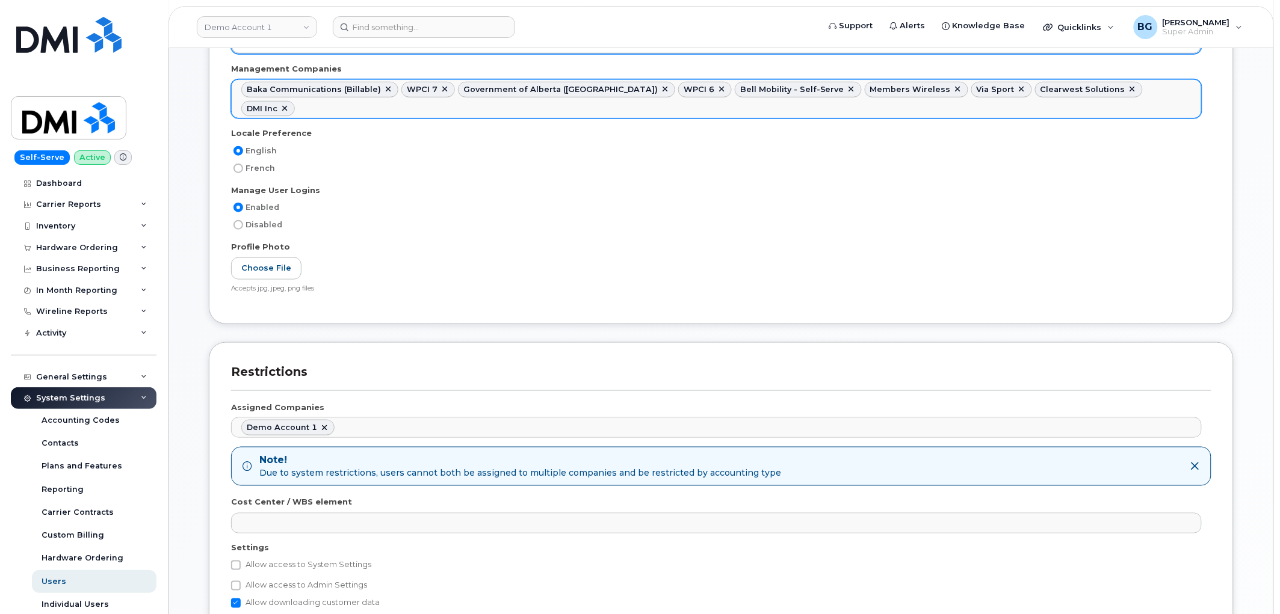
click at [1164, 83] on ul "Baka Communications (Billable) WPCI 7 Government of Alberta (GOA) WPCI 6 Bell M…" at bounding box center [716, 99] width 969 height 38
click at [1162, 105] on ul "Baka Communications (Billable) WPCI 7 Government of Alberta (GOA) WPCI 6 Bell M…" at bounding box center [716, 99] width 969 height 38
click at [1166, 106] on ul "Baka Communications (Billable) WPCI 7 Government of Alberta (GOA) WPCI 6 Bell M…" at bounding box center [716, 99] width 969 height 38
click at [1185, 109] on ul "Baka Communications (Billable) WPCI 7 Government of Alberta (GOA) WPCI 6 Bell M…" at bounding box center [716, 99] width 969 height 38
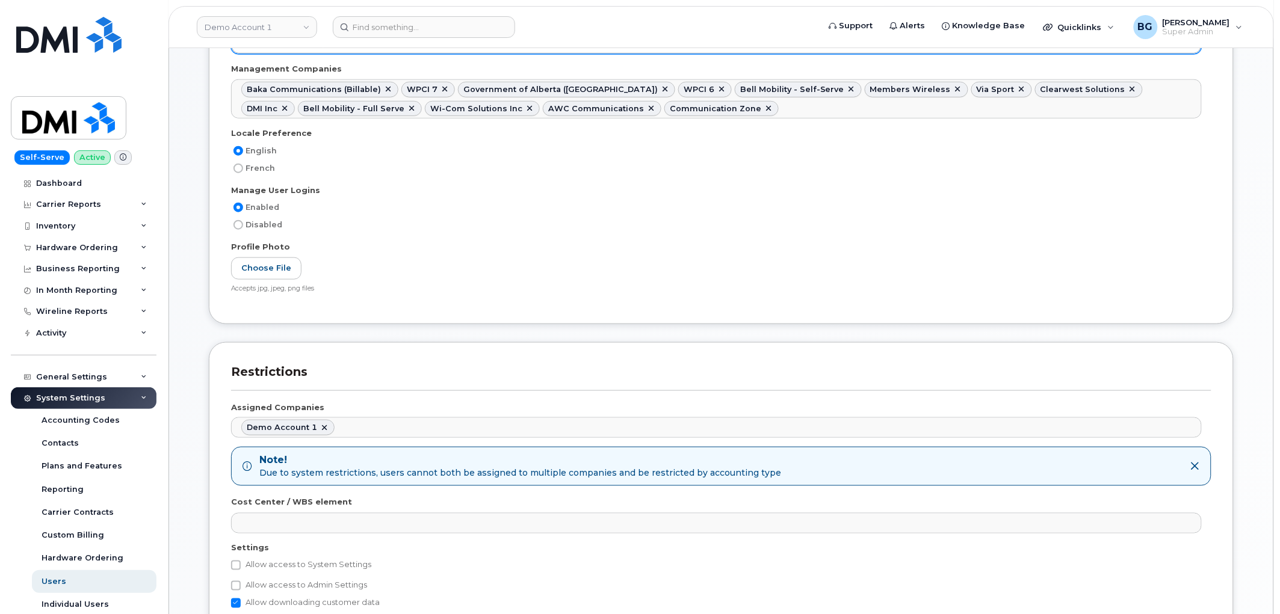
click at [1145, 94] on ul "Baka Communications (Billable) WPCI 7 Government of Alberta (GOA) WPCI 6 Bell M…" at bounding box center [716, 99] width 969 height 38
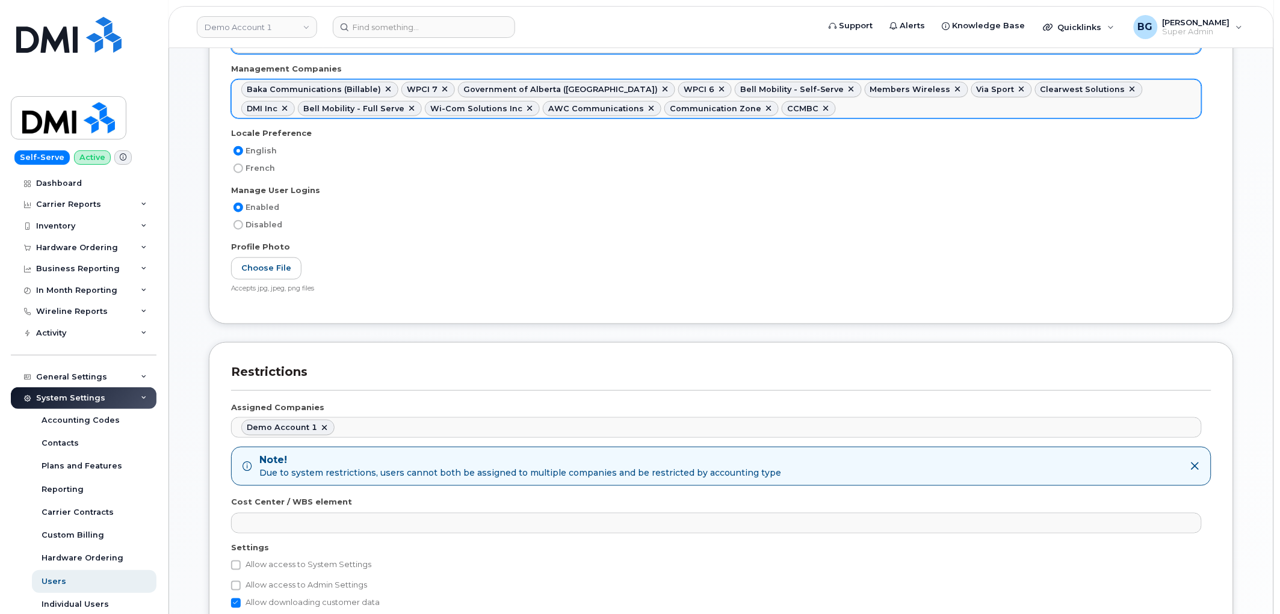
click at [1163, 110] on ul "Baka Communications (Billable) WPCI 7 Government of Alberta (GOA) WPCI 6 Bell M…" at bounding box center [716, 99] width 969 height 38
click at [1148, 104] on ul "Baka Communications (Billable) WPCI 7 Government of Alberta (GOA) WPCI 6 Bell M…" at bounding box center [716, 99] width 969 height 38
click at [1157, 103] on ul "Baka Communications (Billable) WPCI 7 Government of Alberta (GOA) WPCI 6 Bell M…" at bounding box center [716, 99] width 969 height 38
click at [1164, 112] on ul "Baka Communications (Billable) WPCI 7 Government of Alberta (GOA) WPCI 6 Bell M…" at bounding box center [716, 99] width 969 height 38
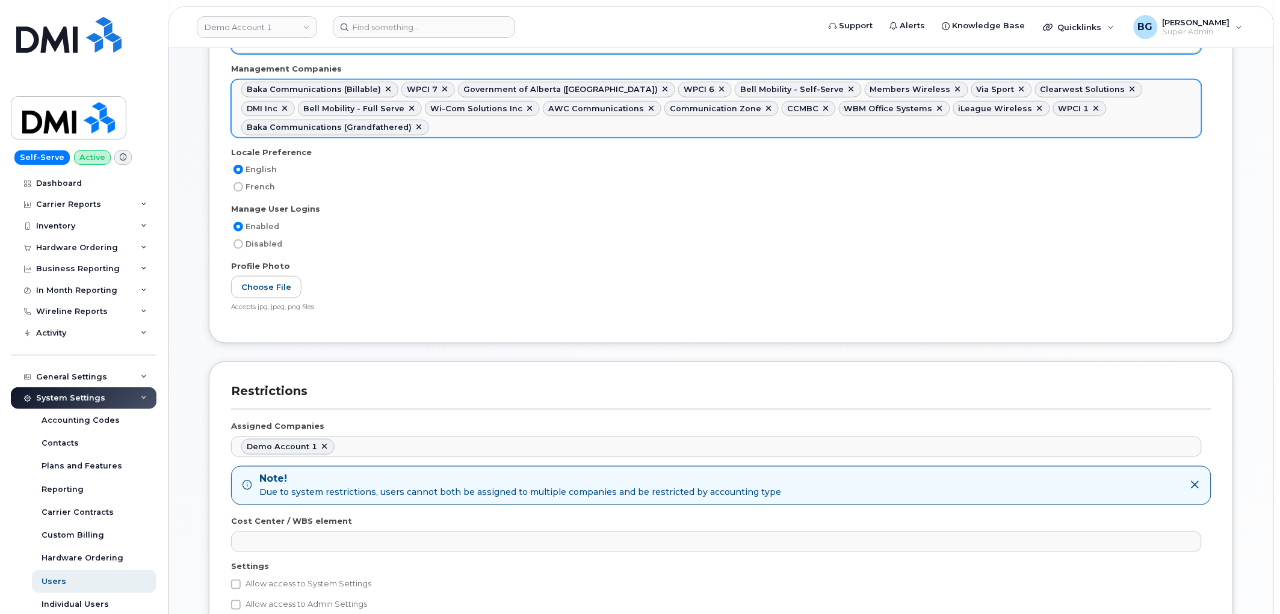
click at [1179, 126] on ul "Baka Communications (Billable) WPCI 7 Government of Alberta (GOA) WPCI 6 Bell M…" at bounding box center [716, 108] width 969 height 57
click at [1186, 131] on ul "Baka Communications (Billable) WPCI 7 Government of Alberta (GOA) WPCI 6 Bell M…" at bounding box center [716, 108] width 969 height 57
click at [1163, 127] on ul "Baka Communications (Billable) WPCI 7 Government of Alberta (GOA) WPCI 6 Bell M…" at bounding box center [716, 108] width 969 height 57
click at [1151, 129] on ul "Baka Communications (Billable) WPCI 7 Government of Alberta (GOA) WPCI 6 Bell M…" at bounding box center [716, 108] width 969 height 57
click at [1154, 123] on ul "Baka Communications (Billable) WPCI 7 Government of Alberta (GOA) WPCI 6 Bell M…" at bounding box center [716, 108] width 969 height 57
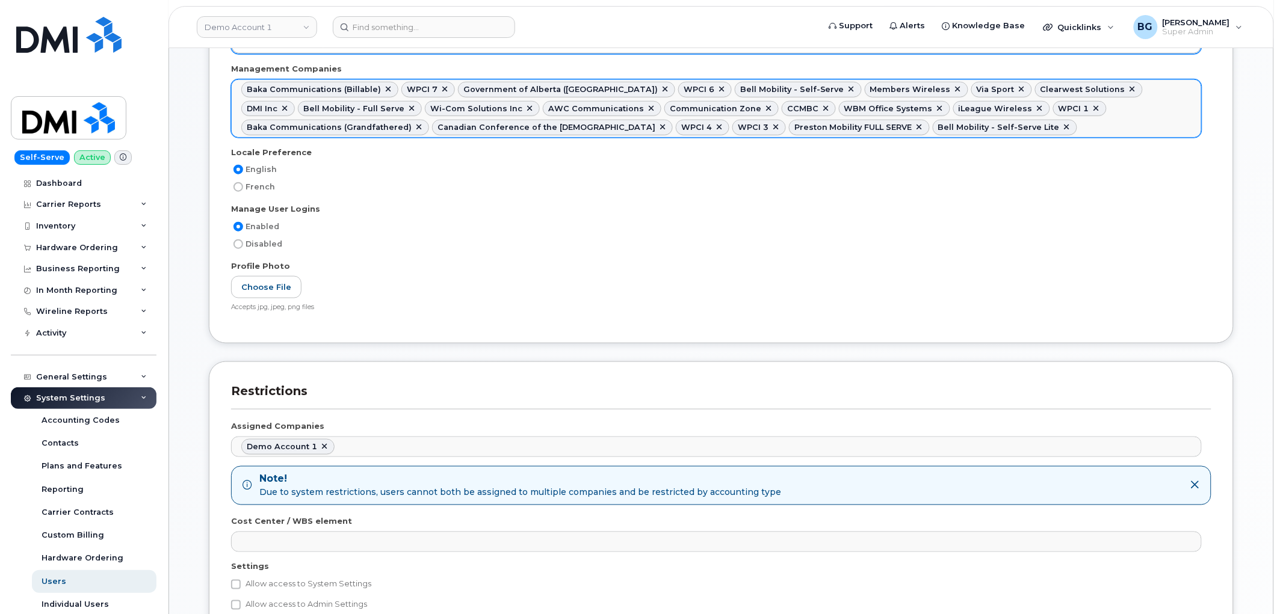
click at [1162, 128] on ul "Baka Communications (Billable) WPCI 7 Government of Alberta (GOA) WPCI 6 Bell M…" at bounding box center [716, 108] width 969 height 57
click at [1138, 123] on ul "Baka Communications (Billable) WPCI 7 Government of Alberta (GOA) WPCI 6 Bell M…" at bounding box center [716, 108] width 969 height 57
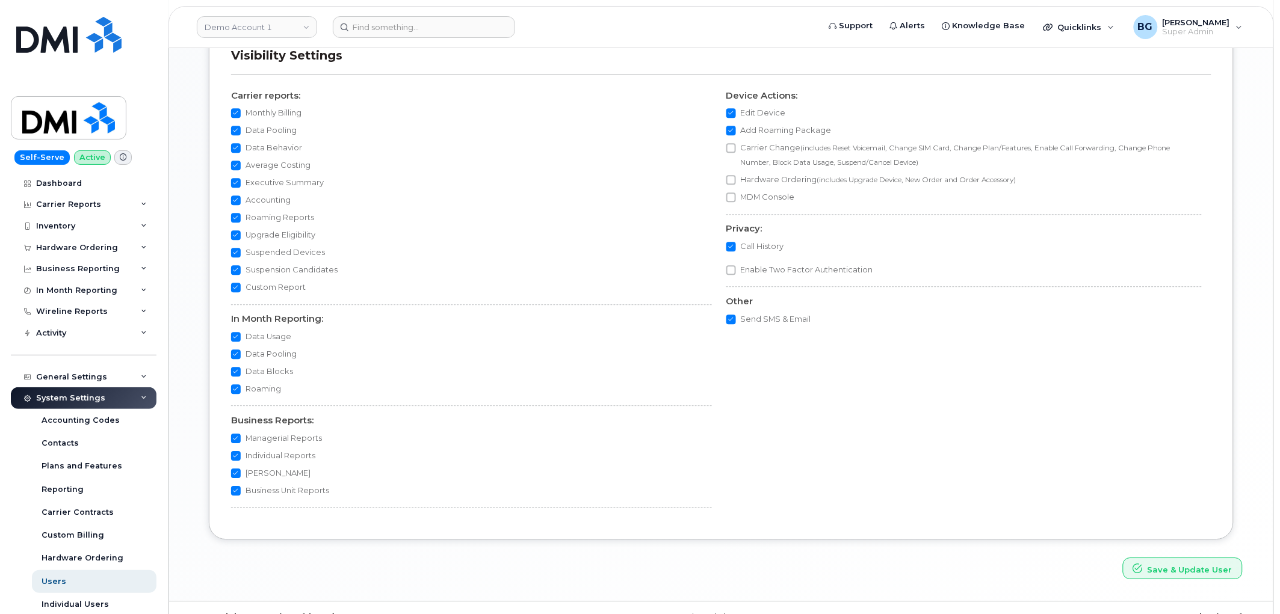
scroll to position [1037, 0]
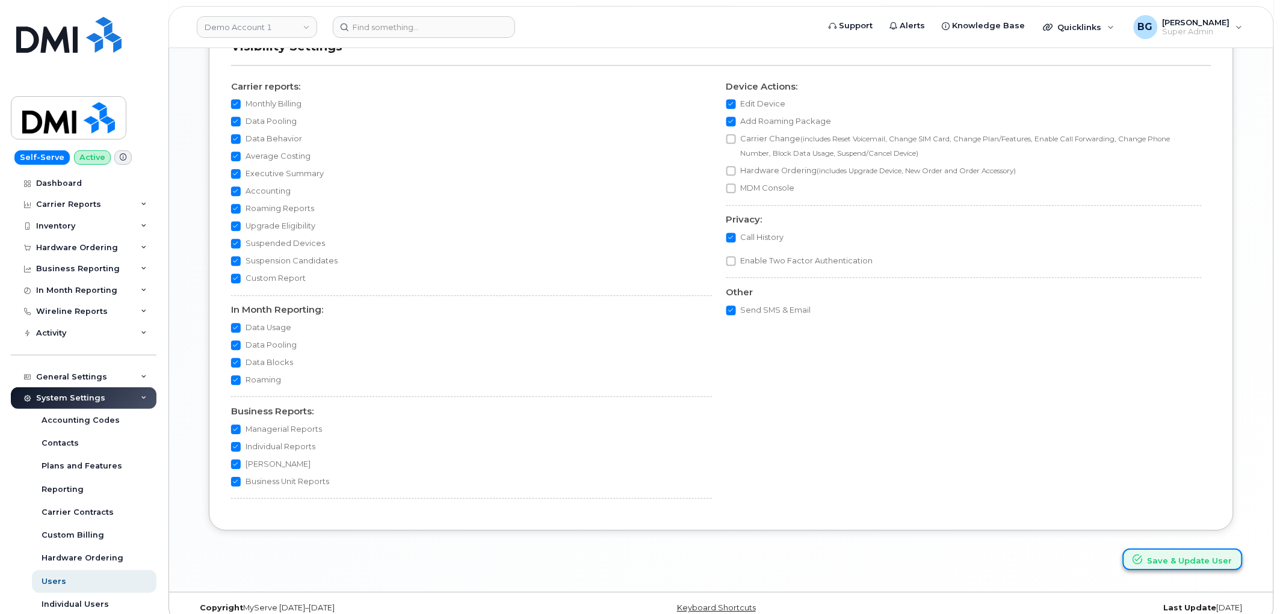
click at [1196, 549] on button "Save & Update User" at bounding box center [1183, 560] width 120 height 22
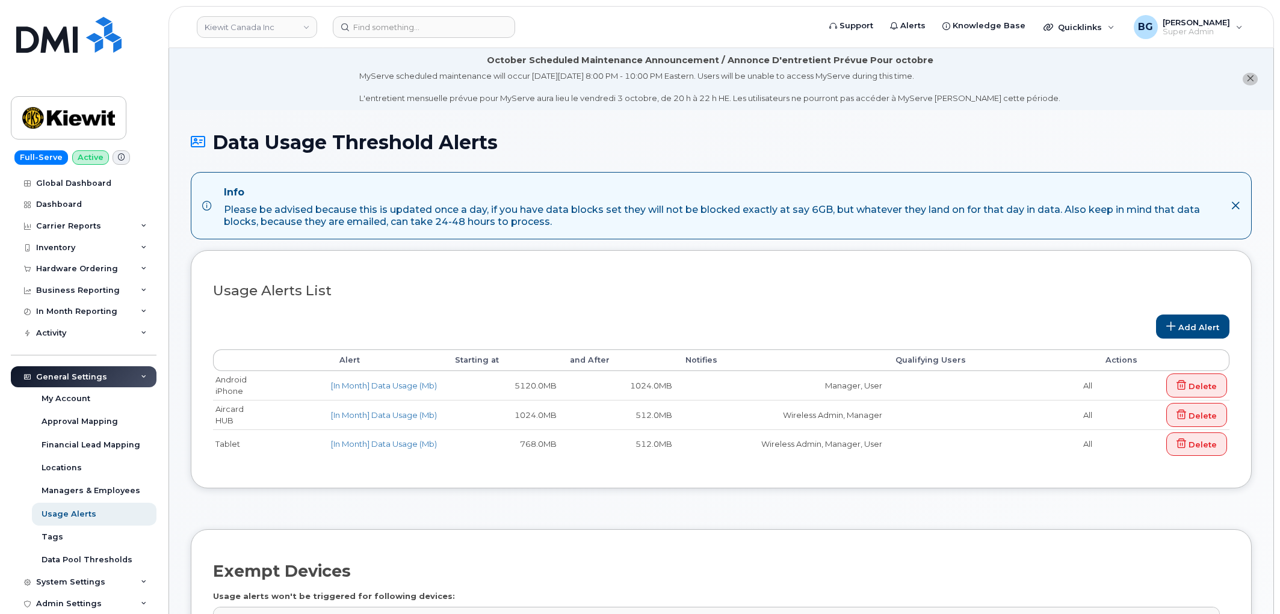
select select
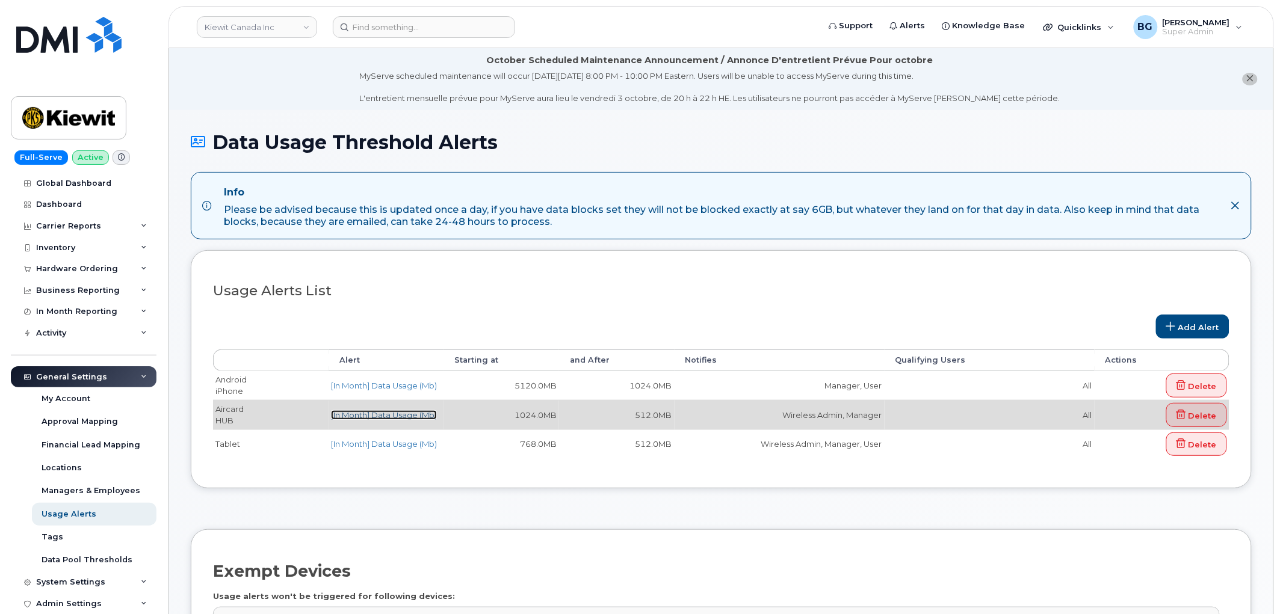
click at [341, 415] on link "[In Month] Data Usage (Mb)" at bounding box center [384, 415] width 106 height 10
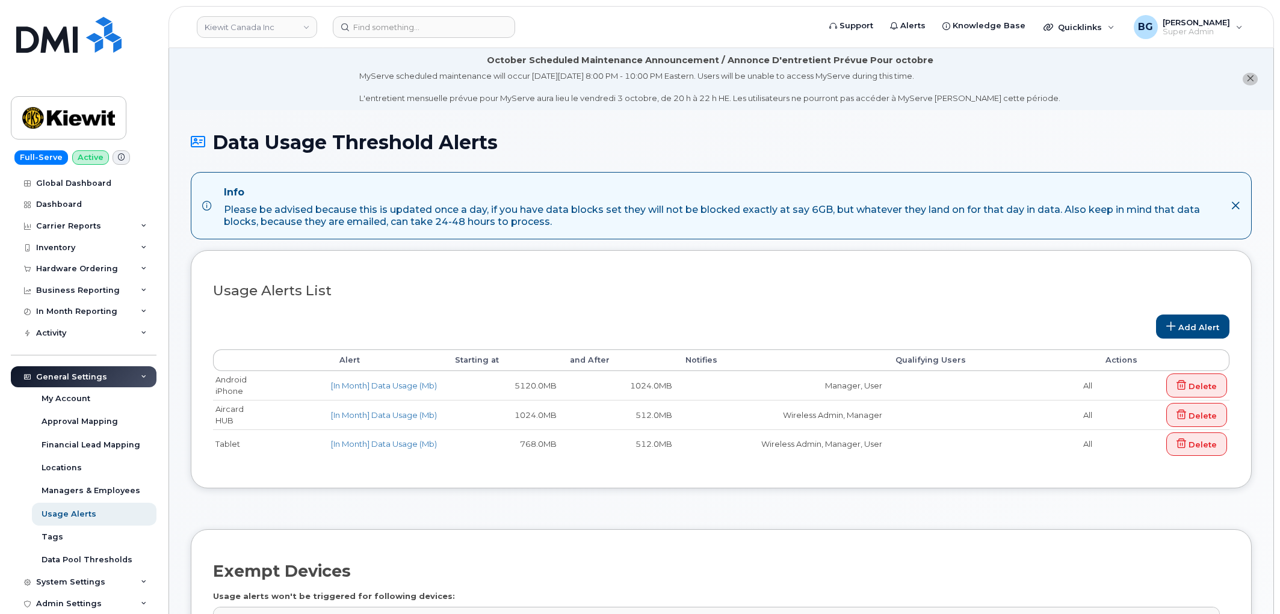
select select
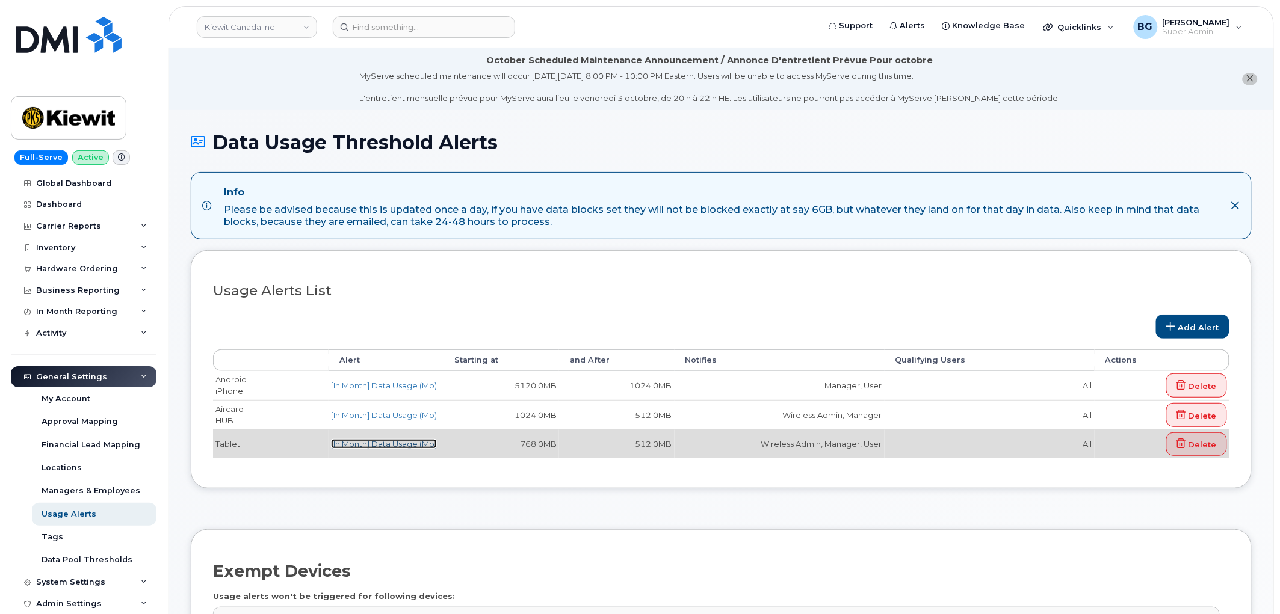
click at [386, 442] on link "[In Month] Data Usage (Mb)" at bounding box center [384, 444] width 106 height 10
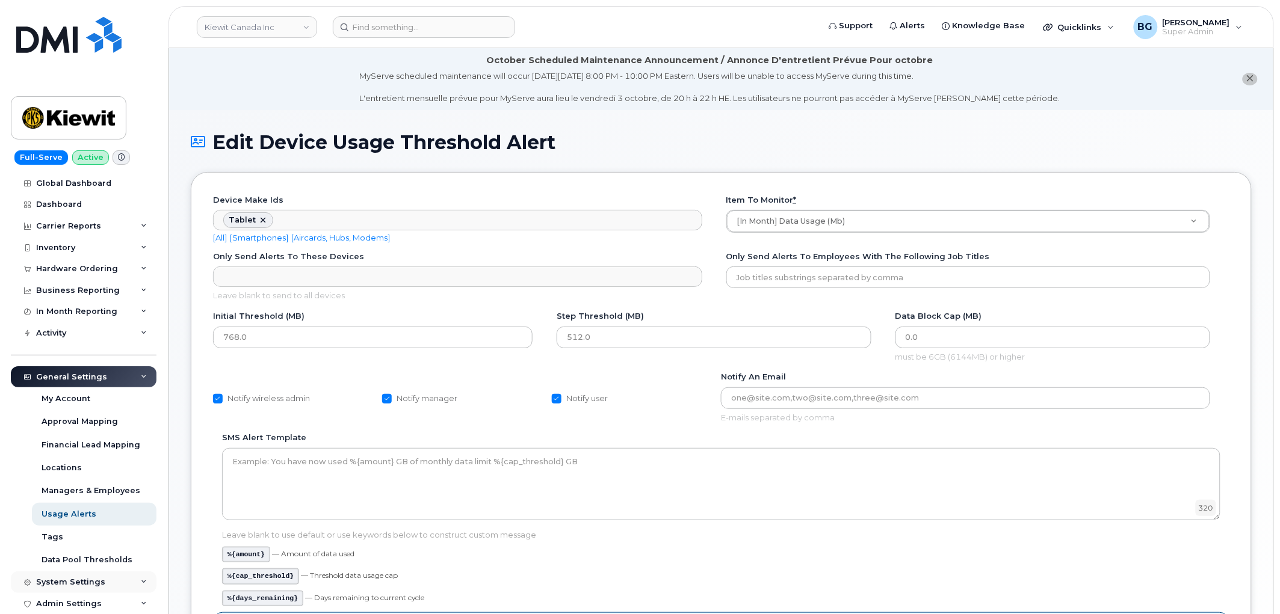
click at [75, 576] on div "System Settings" at bounding box center [84, 582] width 146 height 22
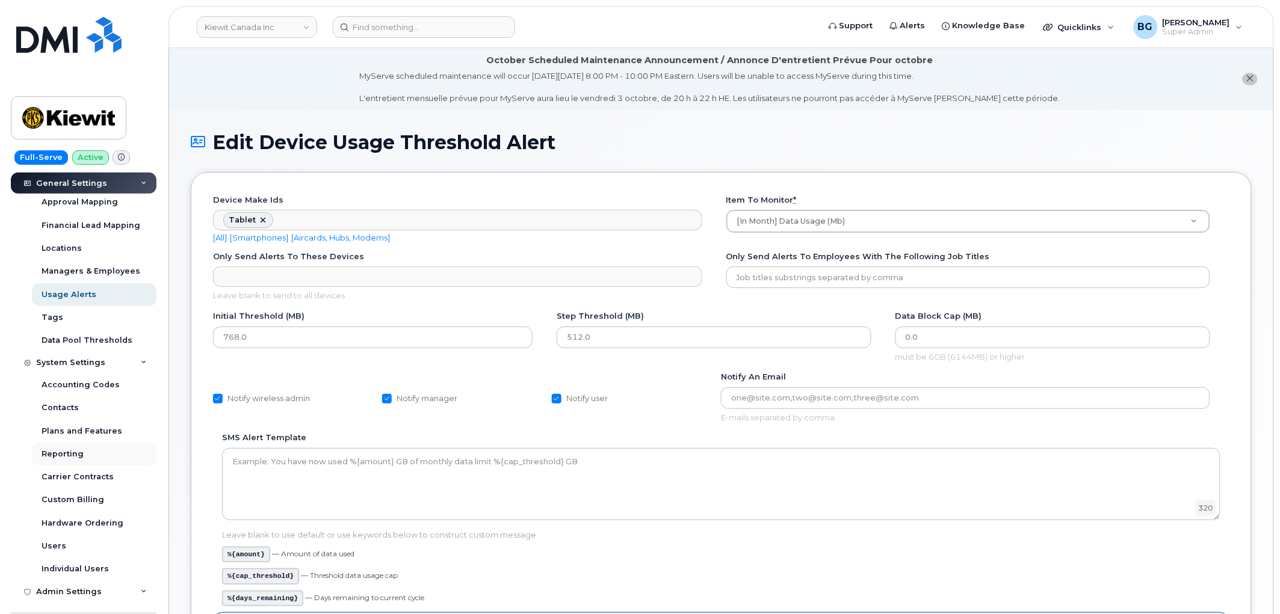
scroll to position [223, 0]
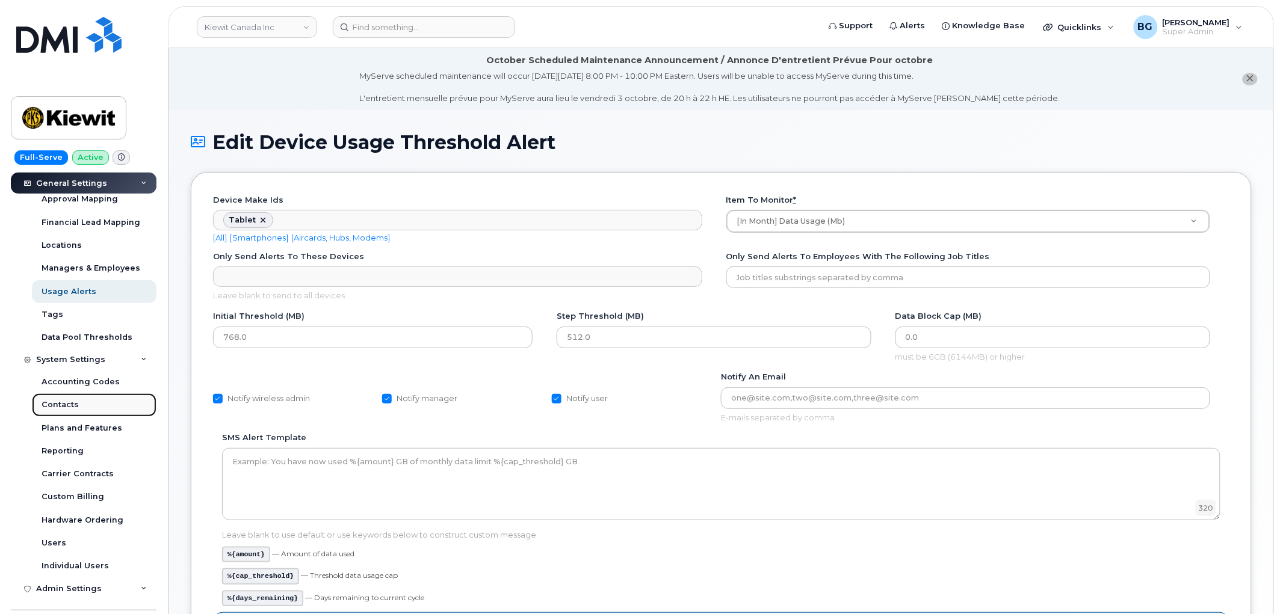
click at [64, 405] on div "Contacts" at bounding box center [60, 404] width 37 height 11
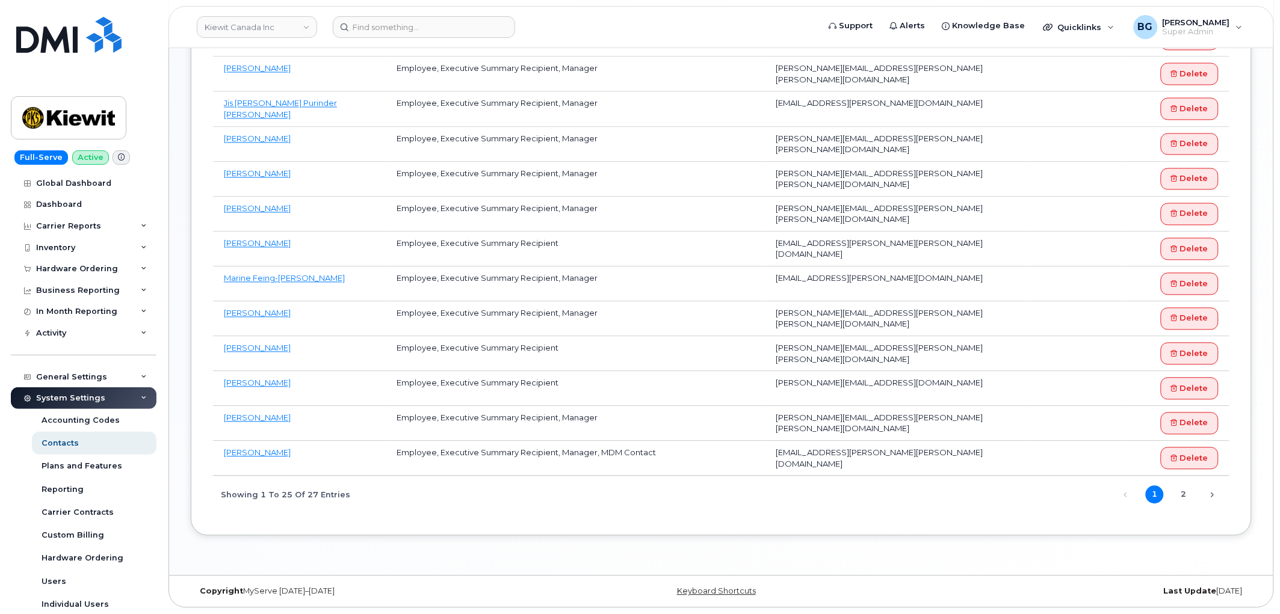
scroll to position [771, 0]
click at [238, 30] on link "Kiewit Canada Inc" at bounding box center [257, 27] width 120 height 22
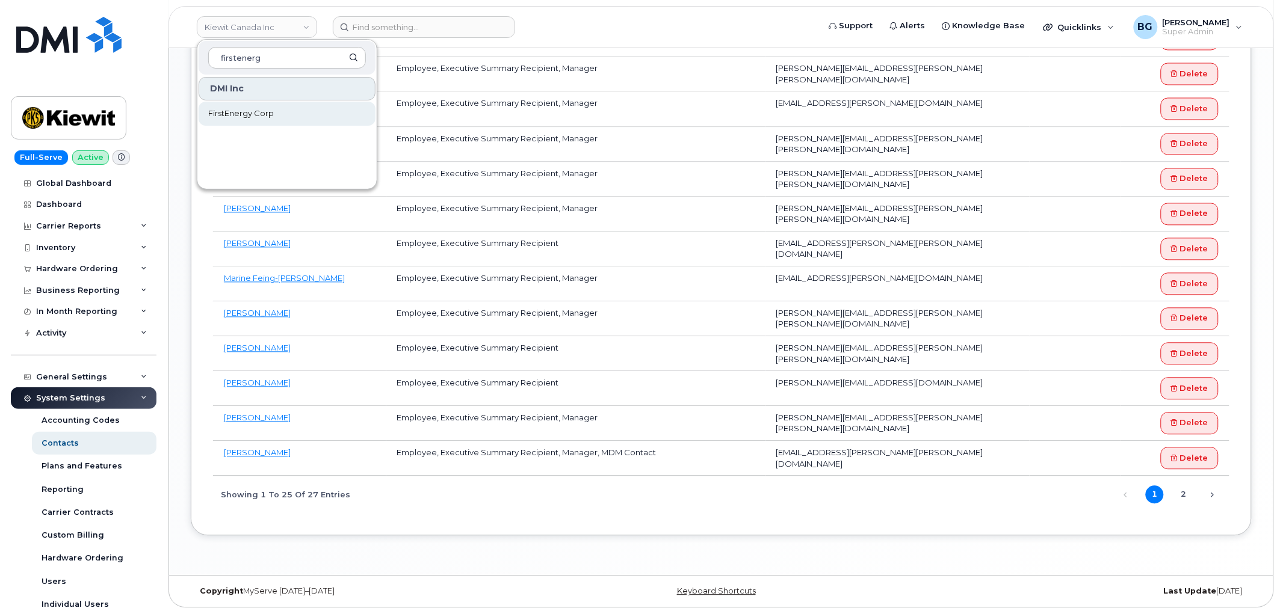
type input "firstenerg"
click at [250, 117] on span "FirstEnergy Corp" at bounding box center [241, 114] width 66 height 12
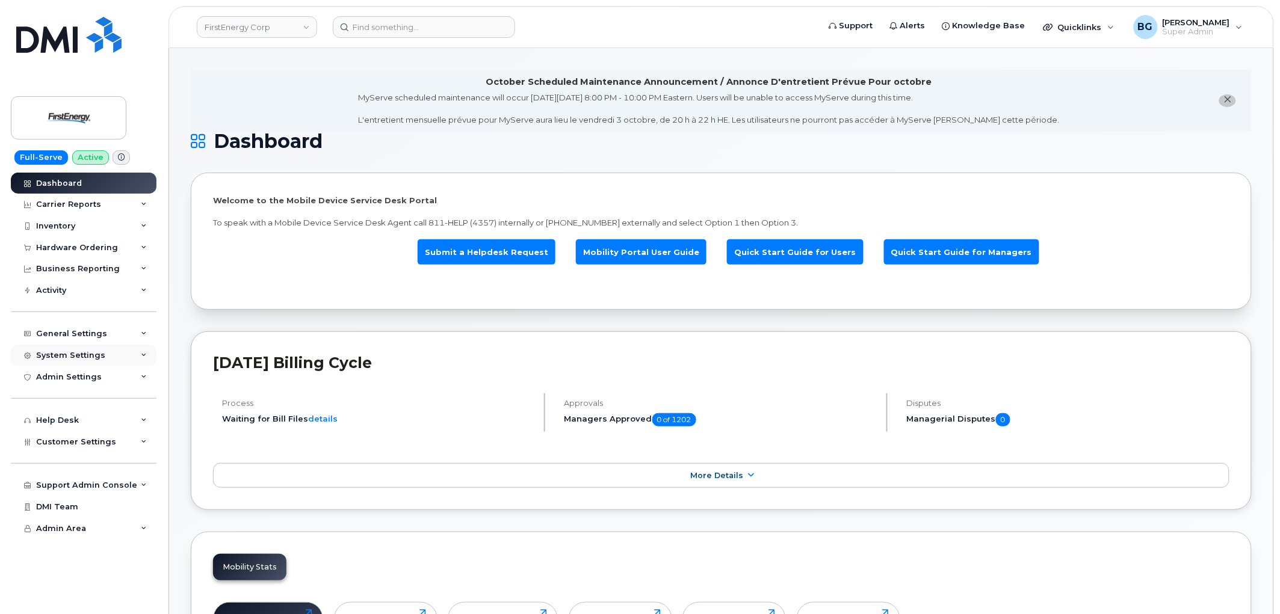
click at [74, 353] on div "System Settings" at bounding box center [70, 356] width 69 height 10
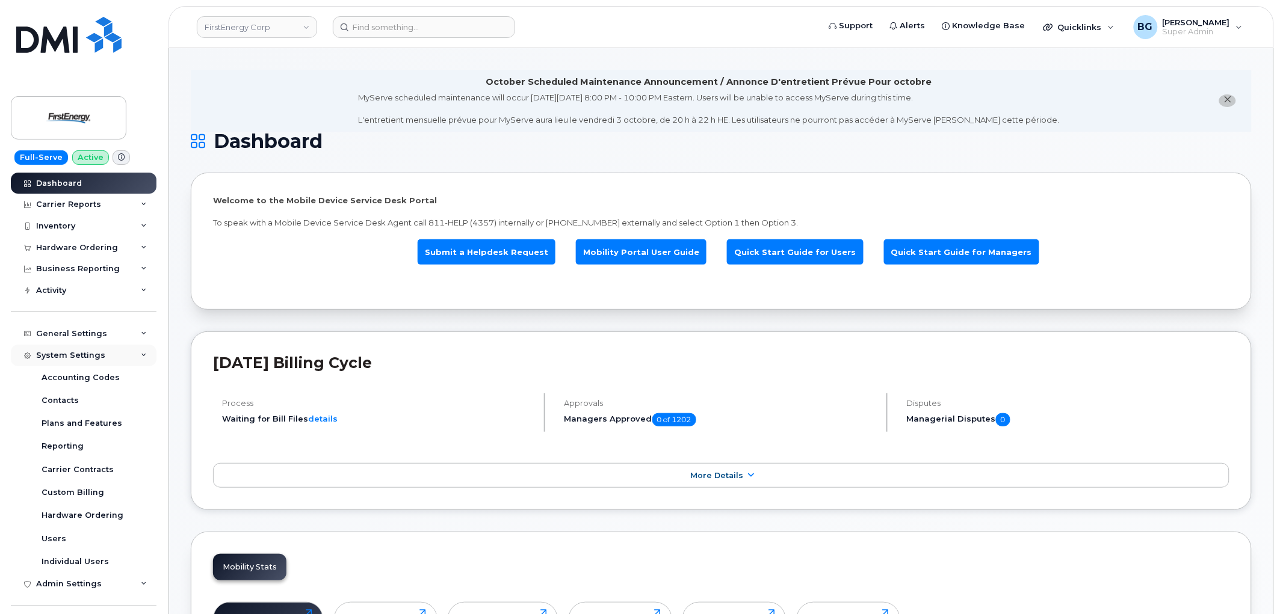
click at [74, 353] on div "System Settings" at bounding box center [70, 356] width 69 height 10
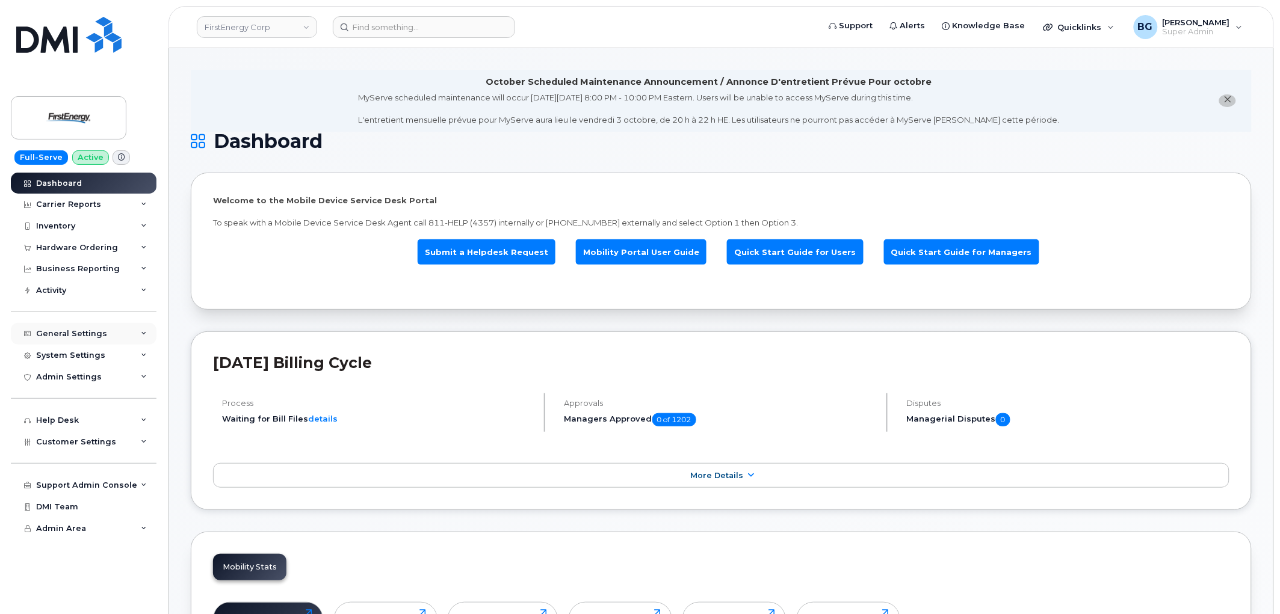
click at [80, 329] on div "General Settings" at bounding box center [71, 334] width 71 height 10
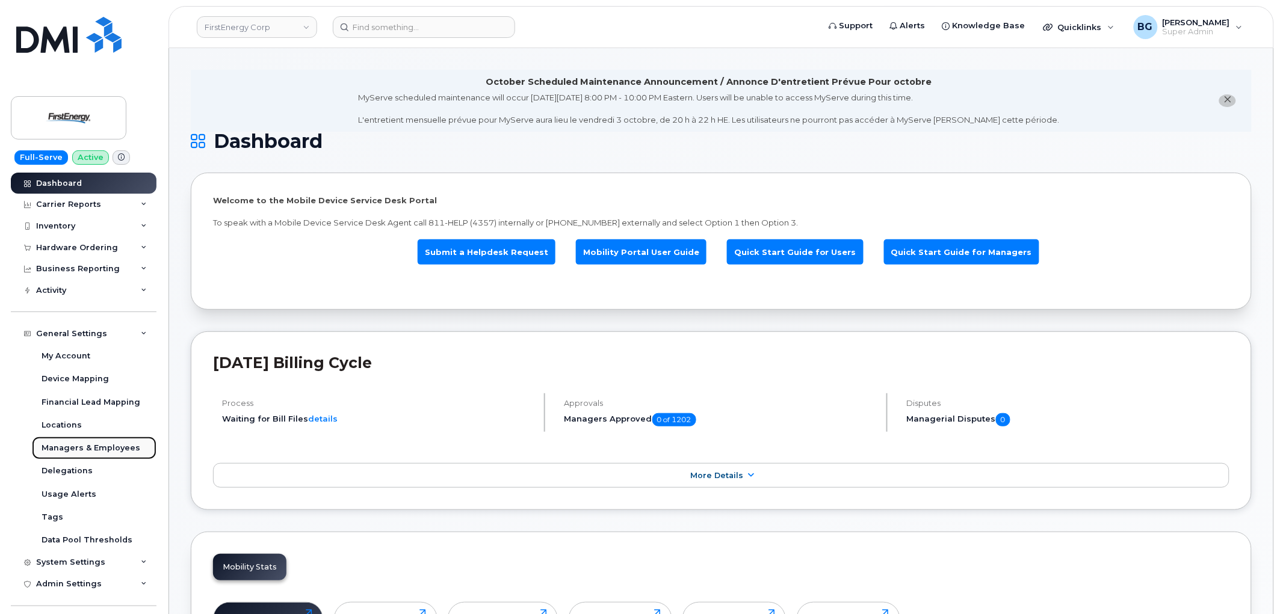
click at [75, 449] on div "Managers & Employees" at bounding box center [91, 448] width 99 height 11
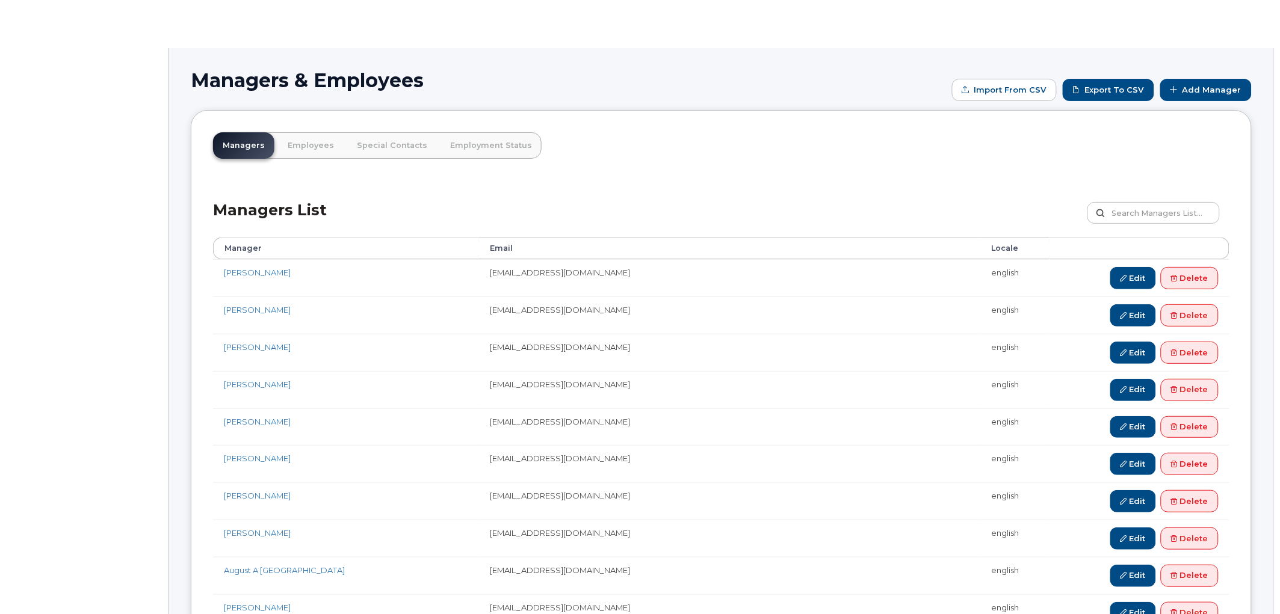
click at [313, 147] on link "Employees" at bounding box center [311, 145] width 66 height 26
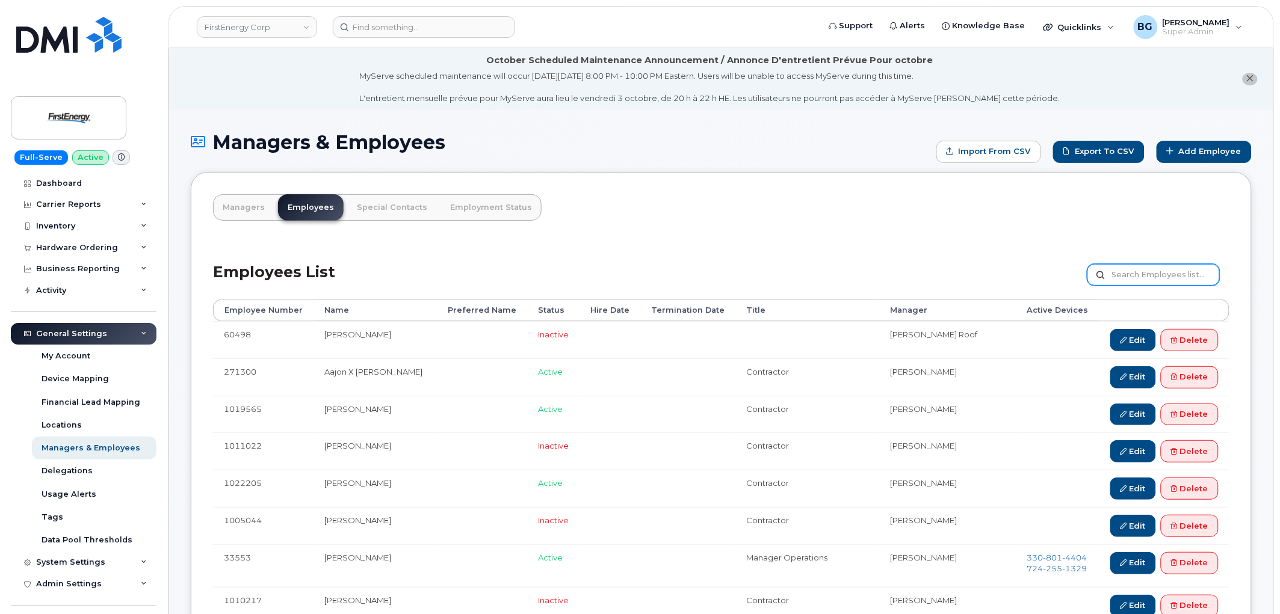
click at [1131, 279] on input "text" at bounding box center [1153, 275] width 132 height 22
type input "[PERSON_NAME]"
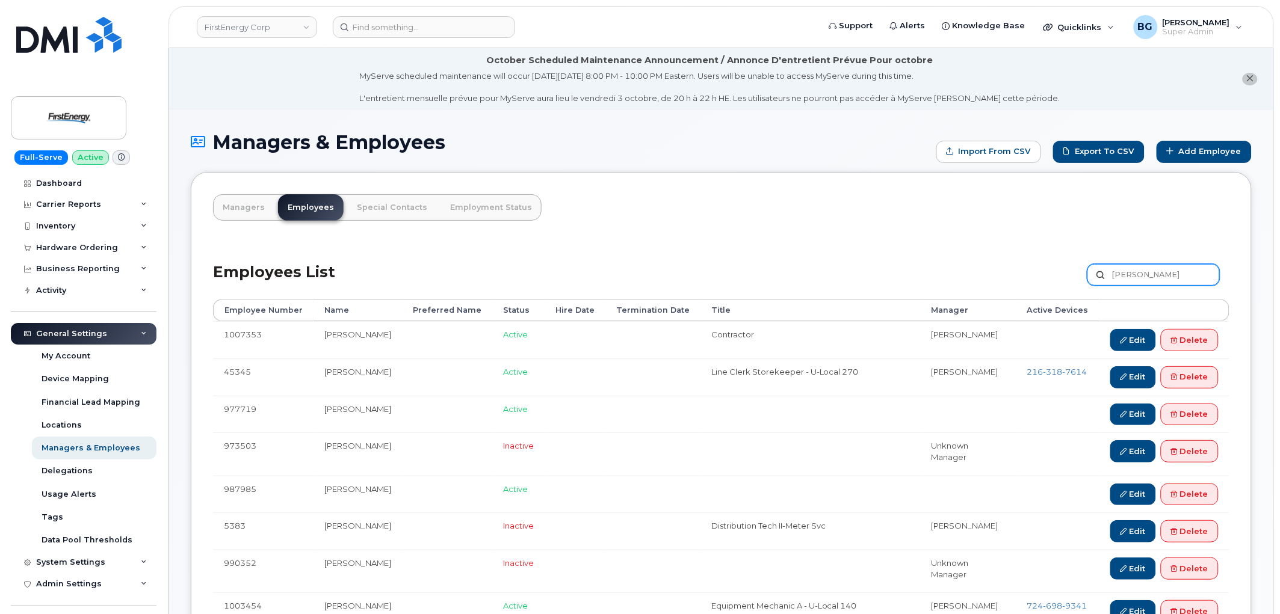
click at [1177, 277] on input "[PERSON_NAME]" at bounding box center [1153, 275] width 132 height 22
type input "[PERSON_NAME]"
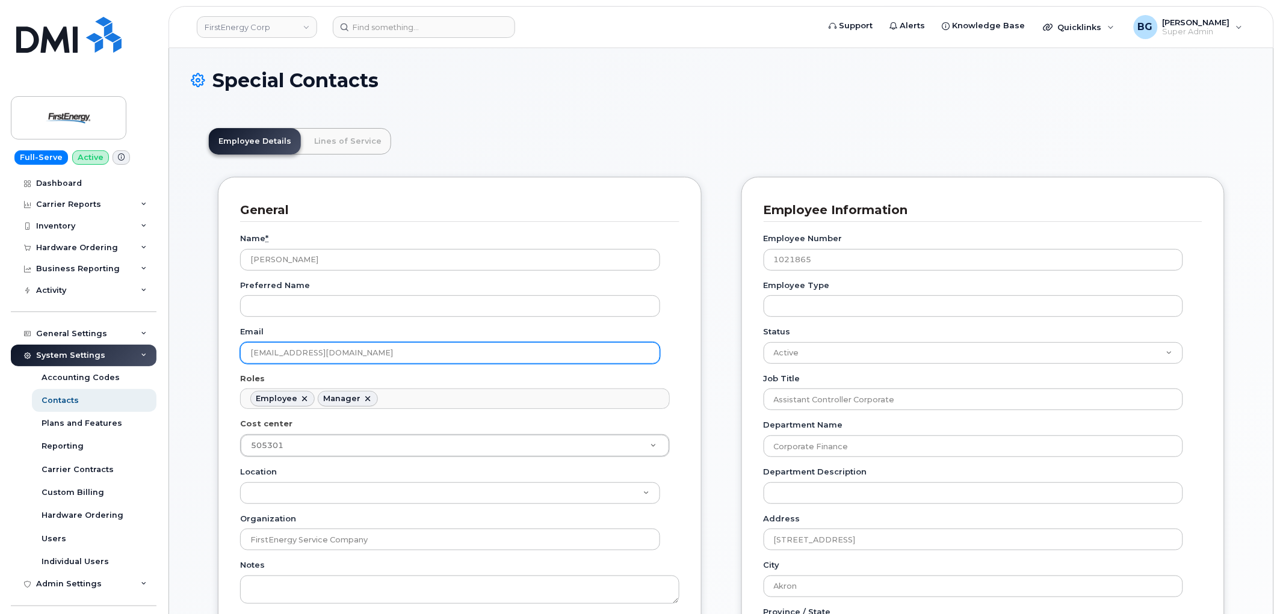
scroll to position [36, 0]
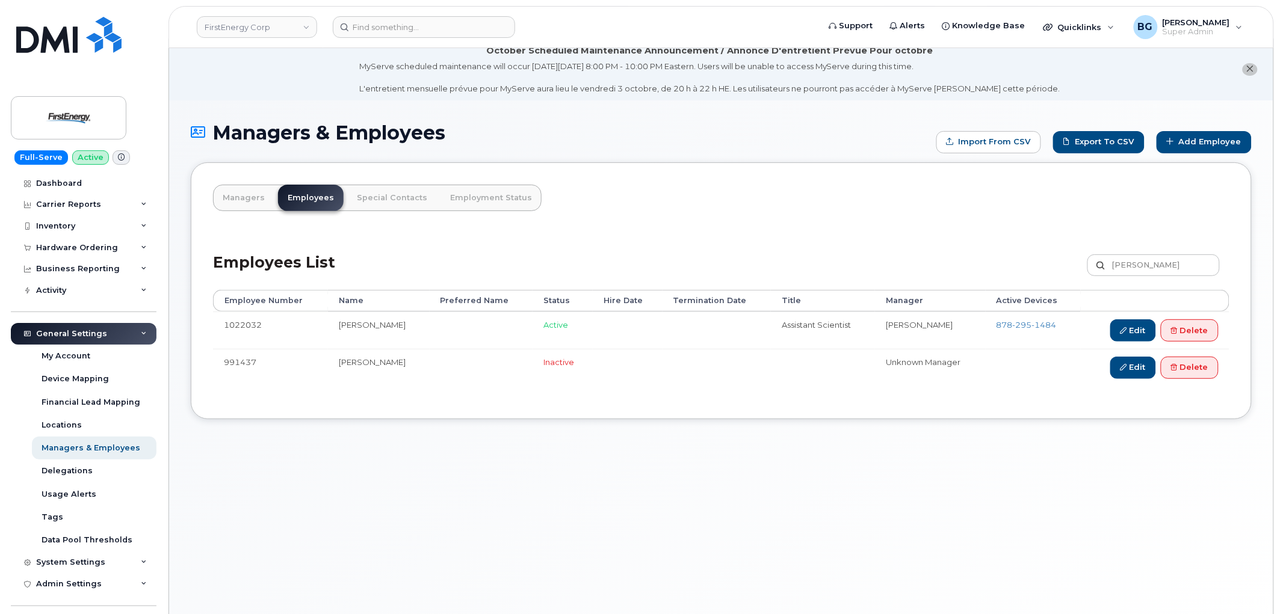
scroll to position [10, 0]
click at [1136, 262] on input "[PERSON_NAME]" at bounding box center [1153, 265] width 132 height 22
type input "golubovic"
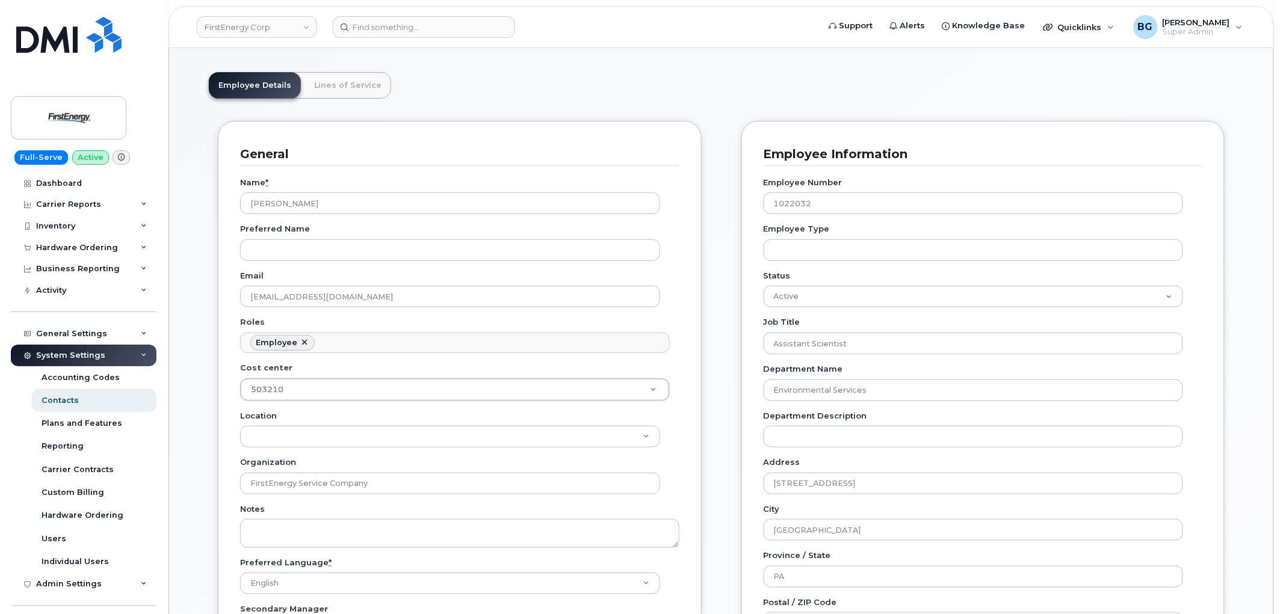
scroll to position [134, 0]
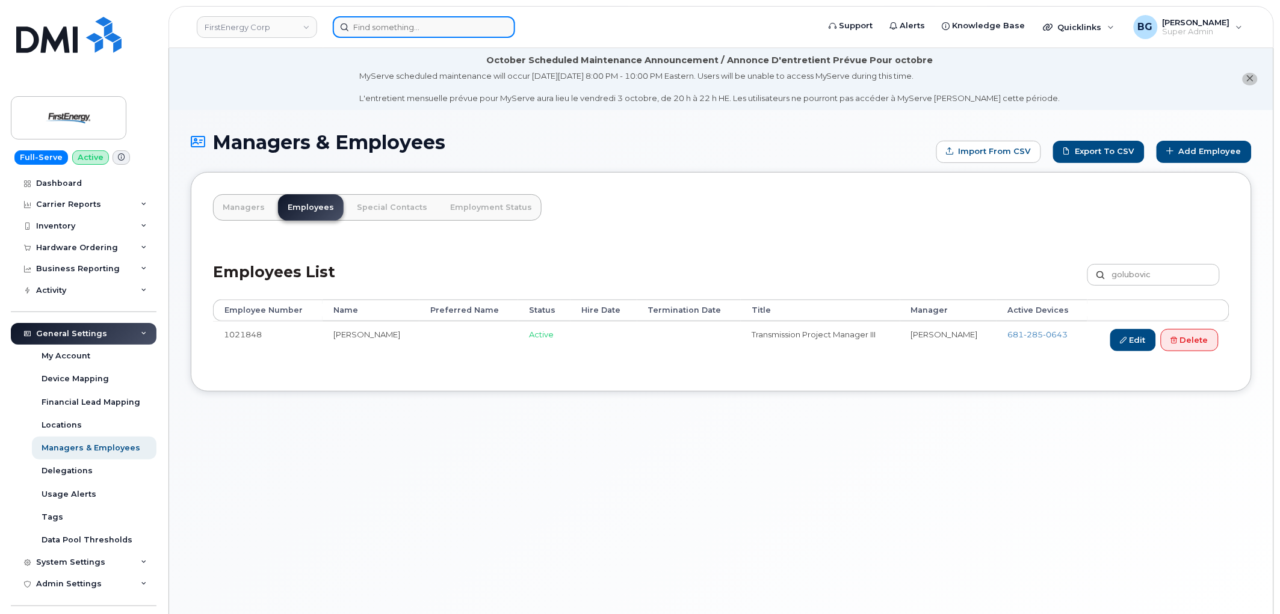
click at [386, 23] on input at bounding box center [424, 27] width 182 height 22
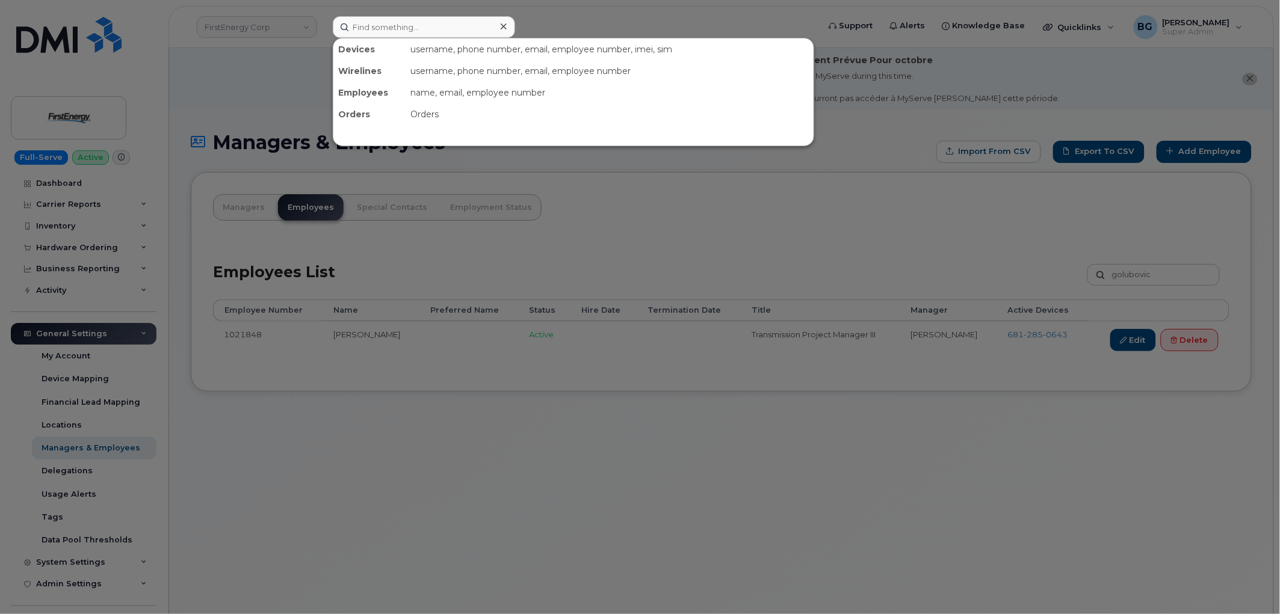
drag, startPoint x: 735, startPoint y: 280, endPoint x: 895, endPoint y: 280, distance: 160.0
click at [736, 280] on div at bounding box center [640, 307] width 1280 height 614
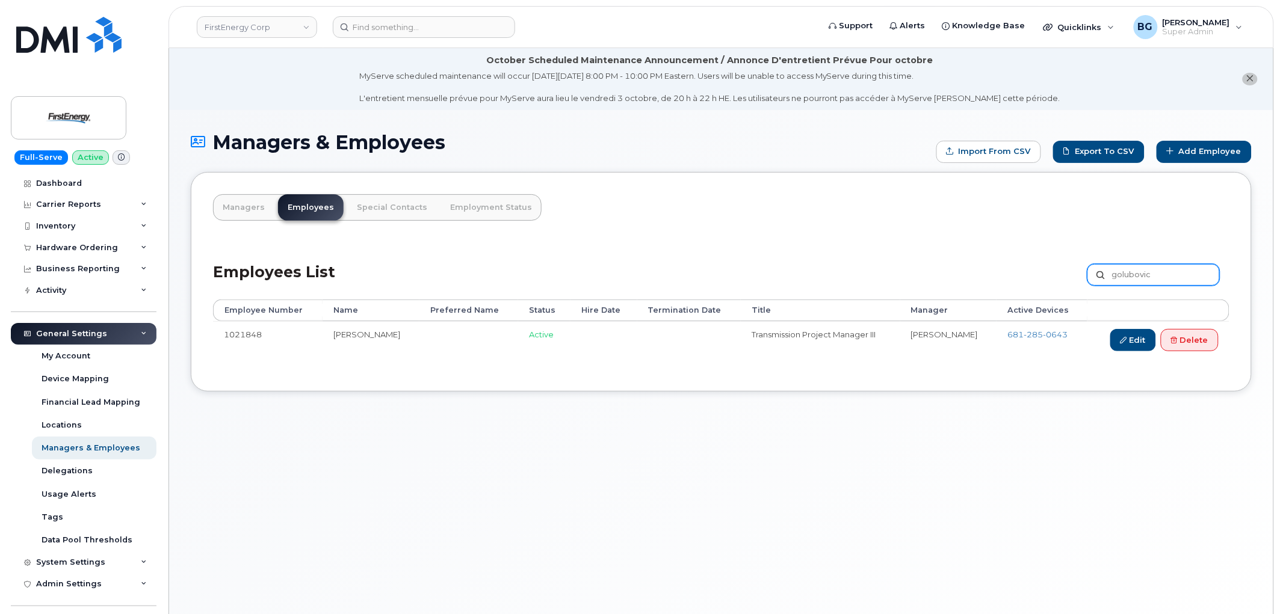
click at [1143, 277] on input "golubovic" at bounding box center [1153, 275] width 132 height 22
type input "trammell"
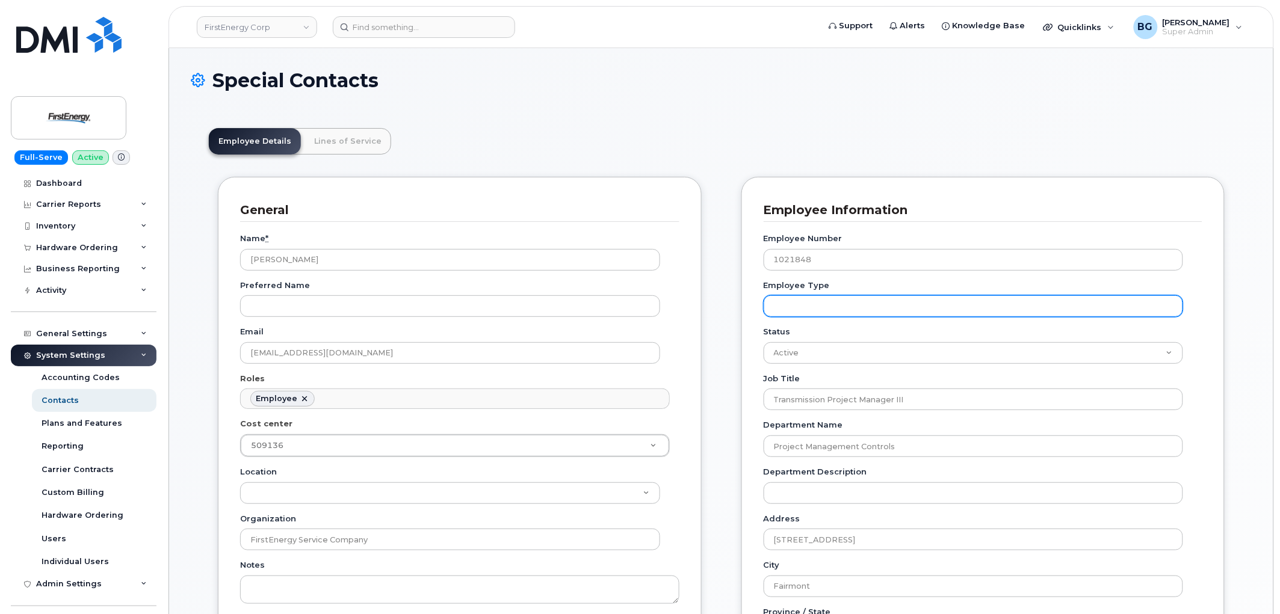
scroll to position [36, 0]
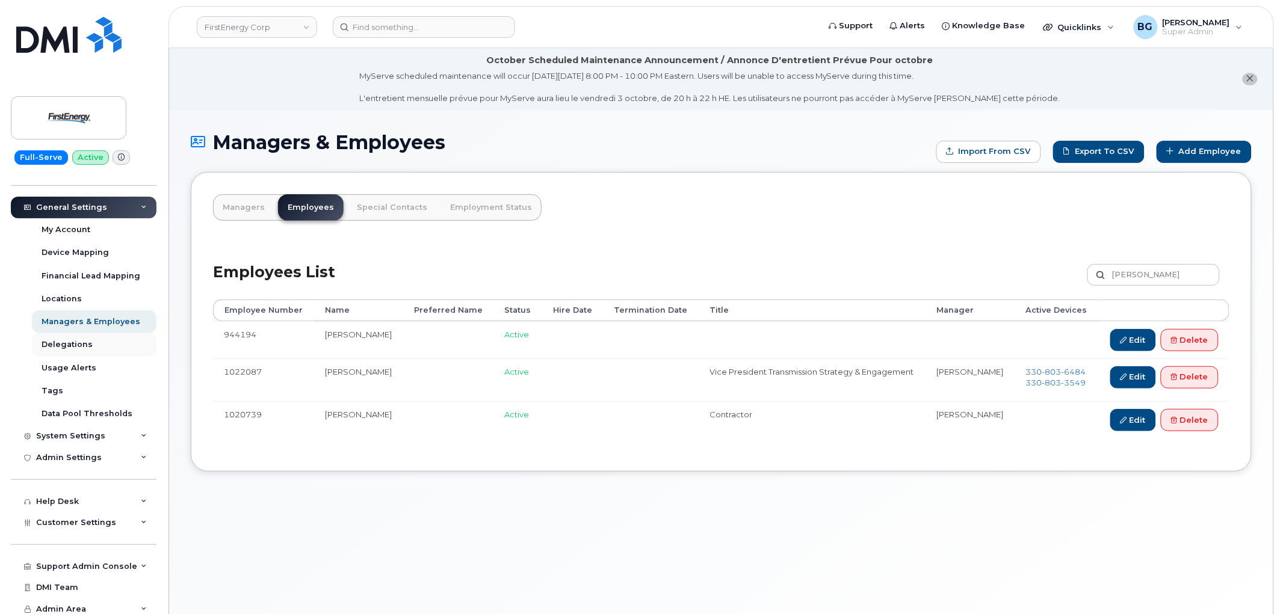
scroll to position [131, 0]
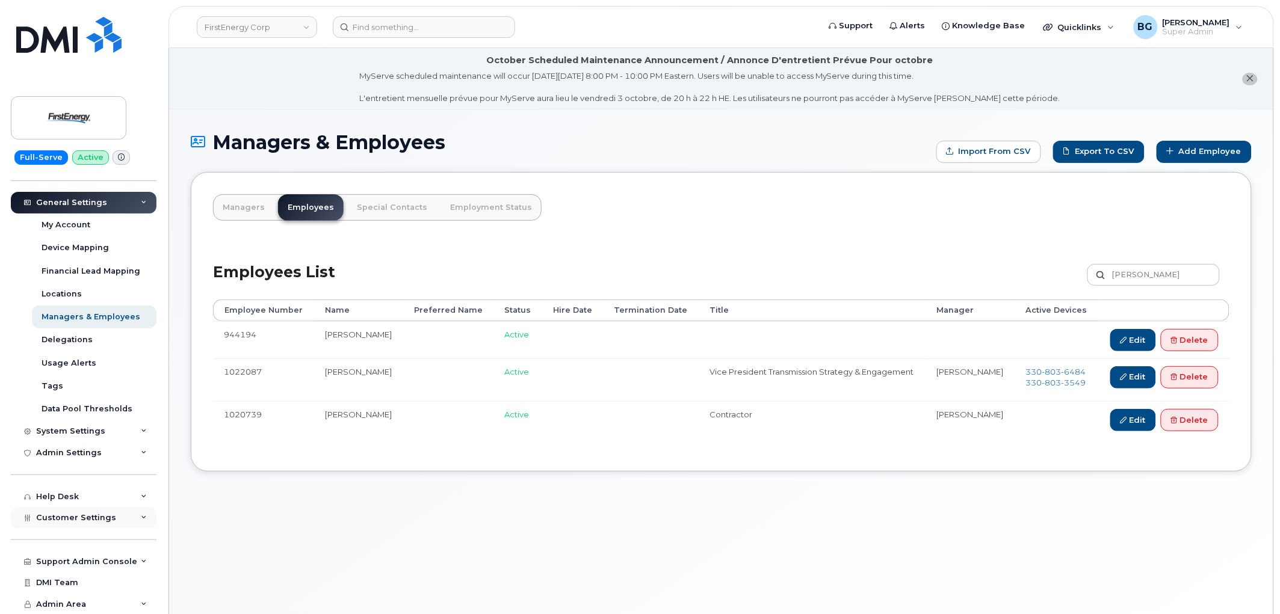
click at [72, 516] on span "Customer Settings" at bounding box center [76, 517] width 80 height 9
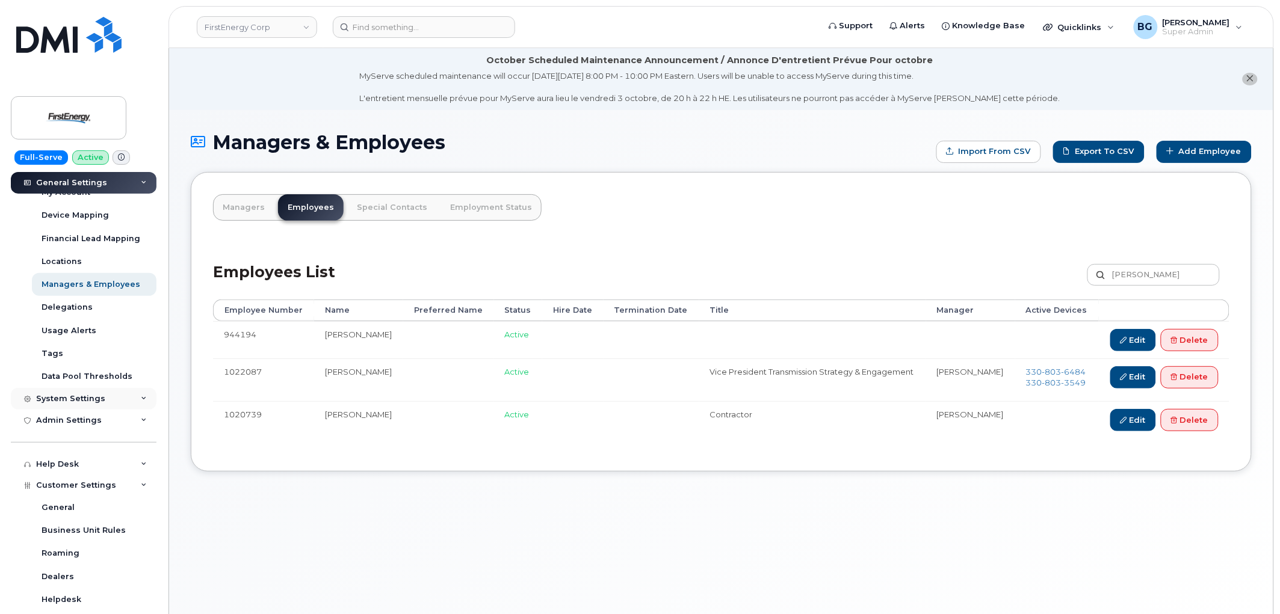
scroll to position [0, 0]
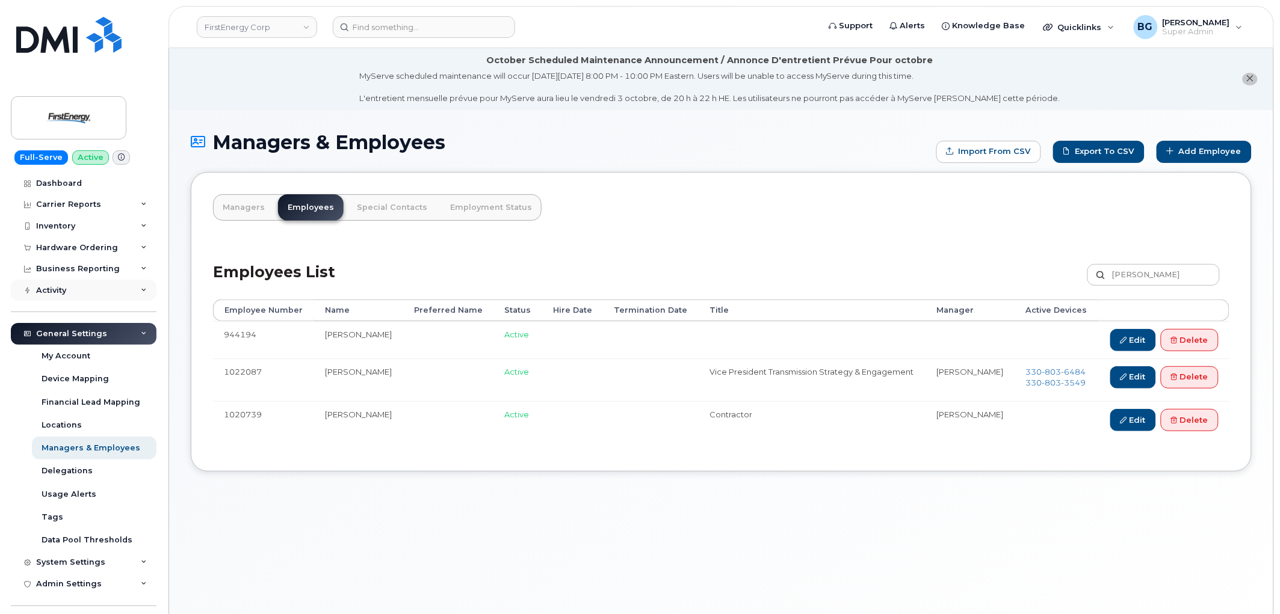
click at [53, 288] on div "Activity" at bounding box center [51, 291] width 30 height 10
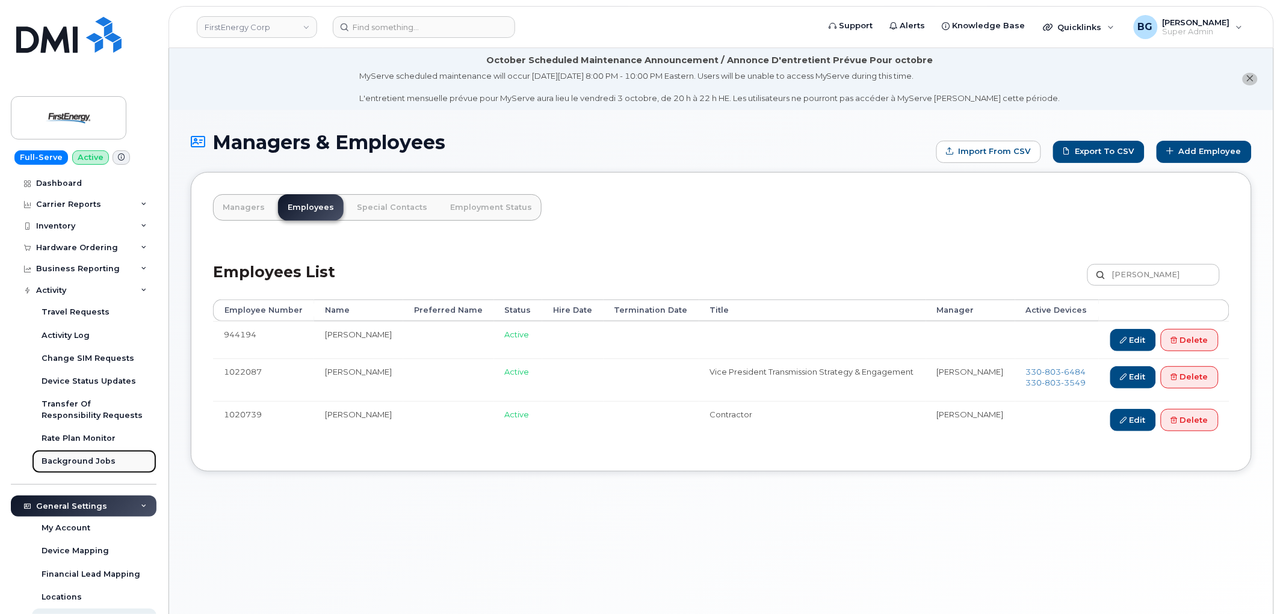
click at [63, 460] on div "Background Jobs" at bounding box center [79, 461] width 74 height 11
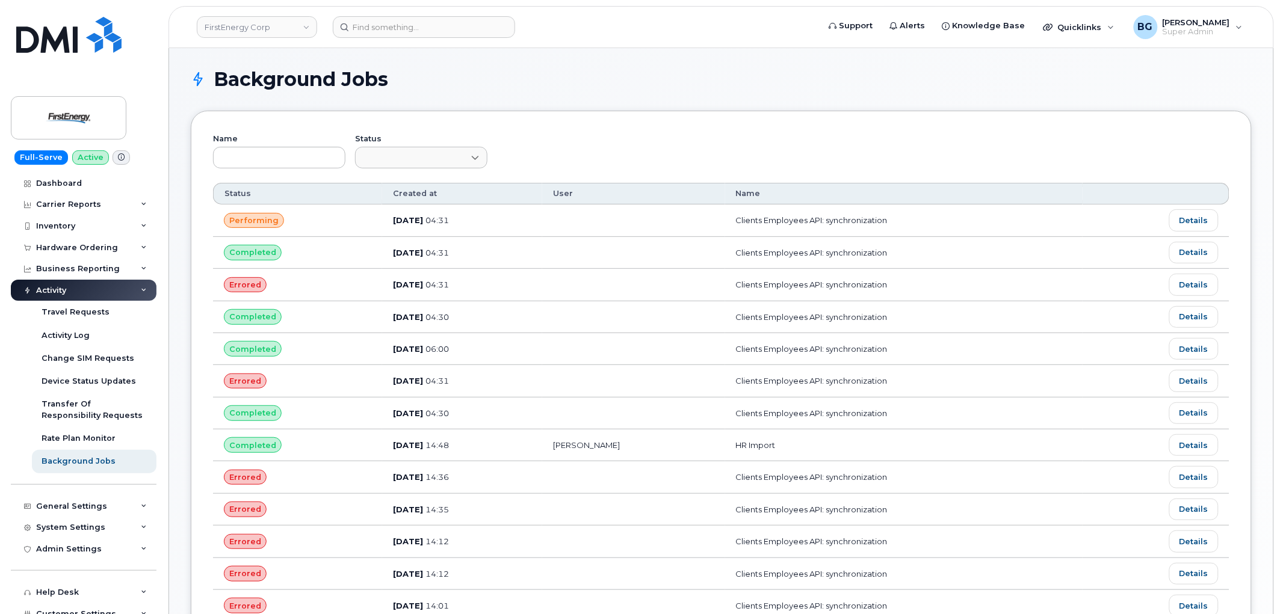
click at [641, 146] on div "Name Status" at bounding box center [721, 158] width 1016 height 50
click at [254, 29] on link "FirstEnergy Corp" at bounding box center [257, 27] width 120 height 22
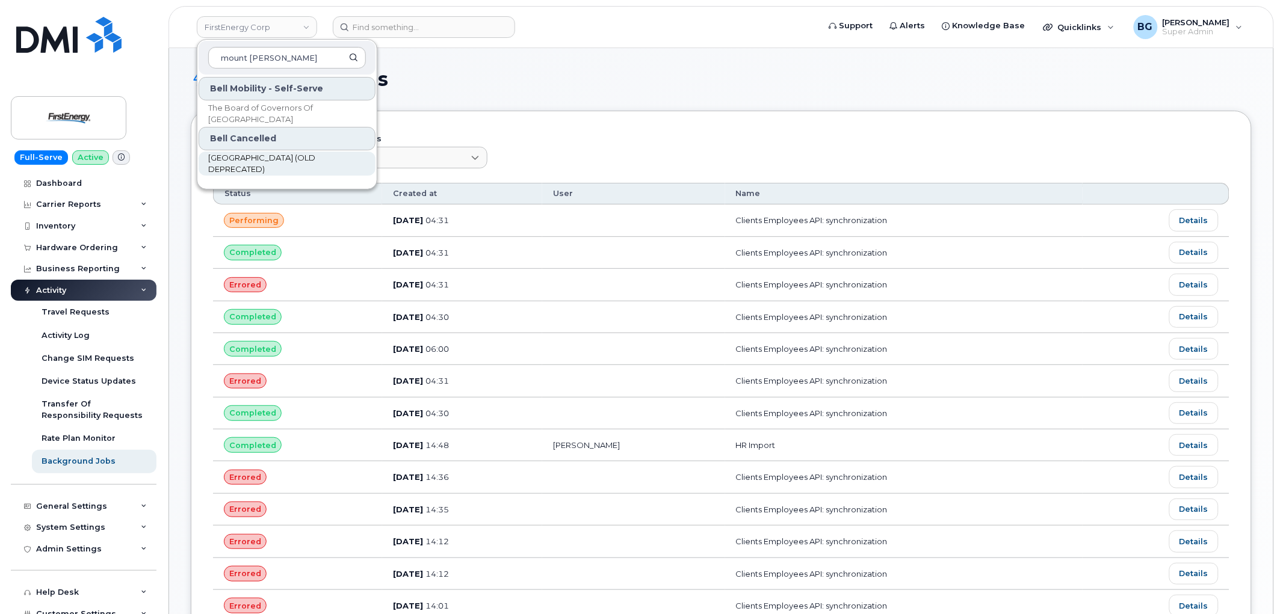
type input "mount roy"
click at [238, 159] on span "[GEOGRAPHIC_DATA] (OLD DEPRECATED)" at bounding box center [277, 163] width 138 height 23
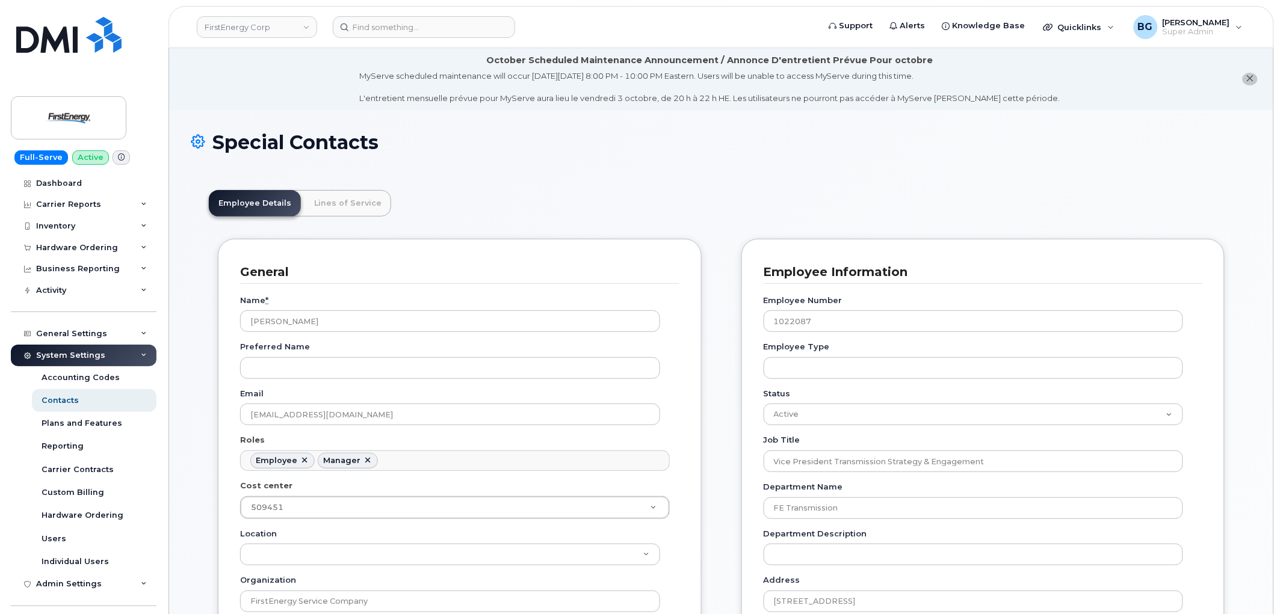
scroll to position [36, 0]
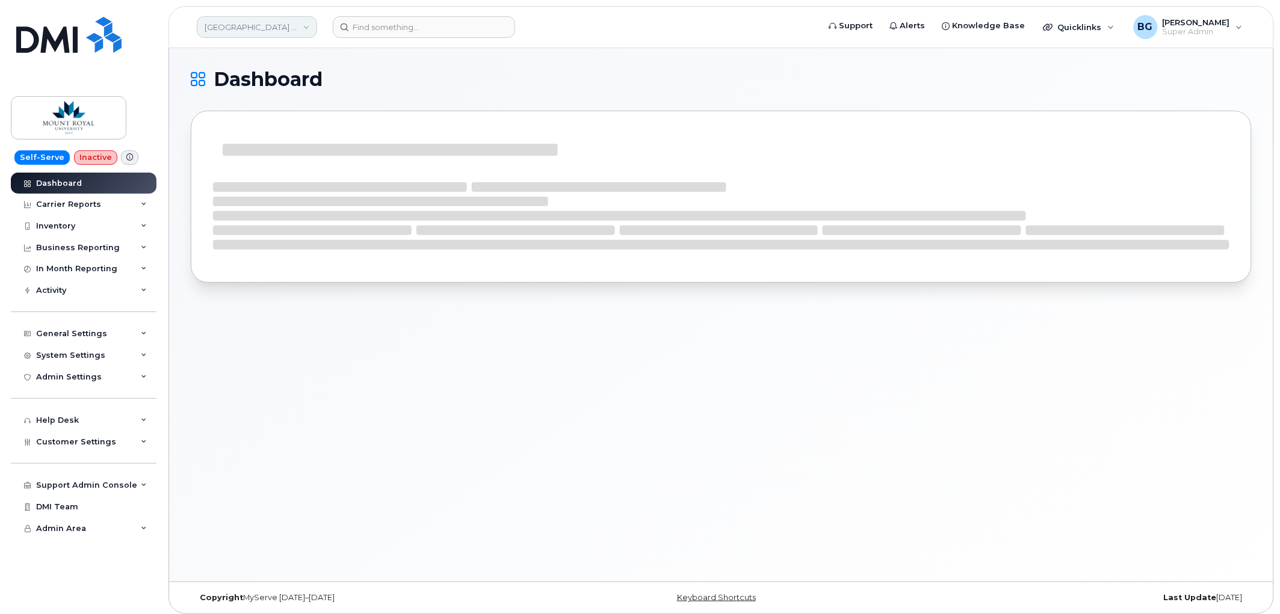
click at [262, 29] on link "[GEOGRAPHIC_DATA] (OLD DEPRECATED)" at bounding box center [257, 27] width 120 height 22
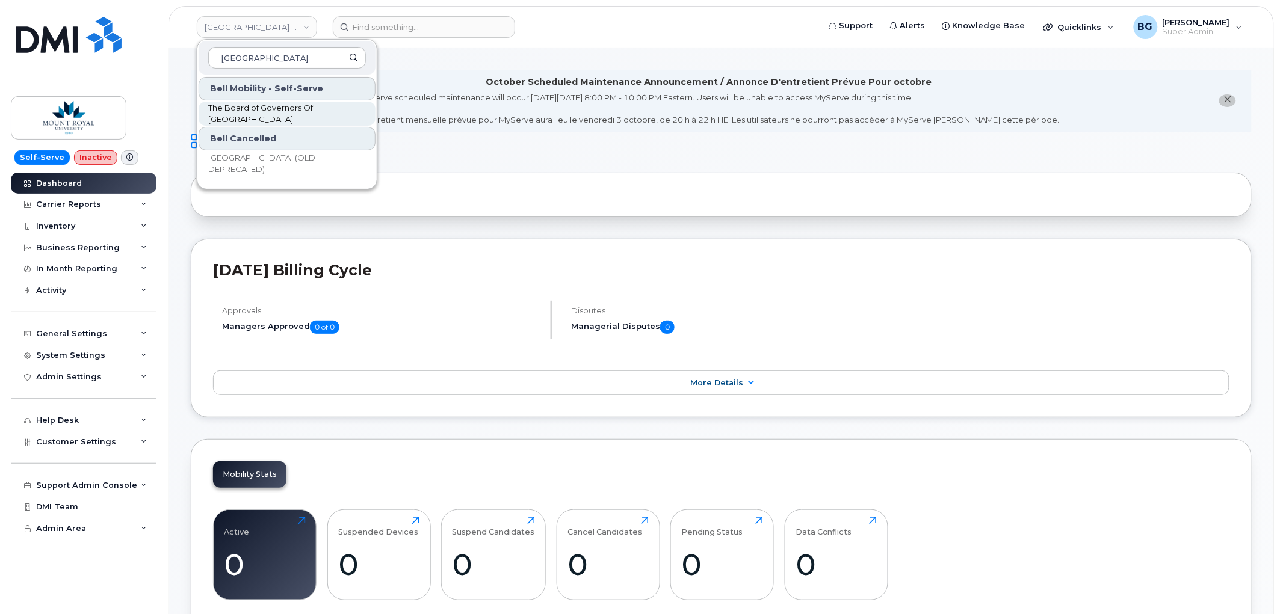
type input "mount royal"
click at [247, 114] on span "The Board of Governors Of [GEOGRAPHIC_DATA]" at bounding box center [277, 113] width 138 height 23
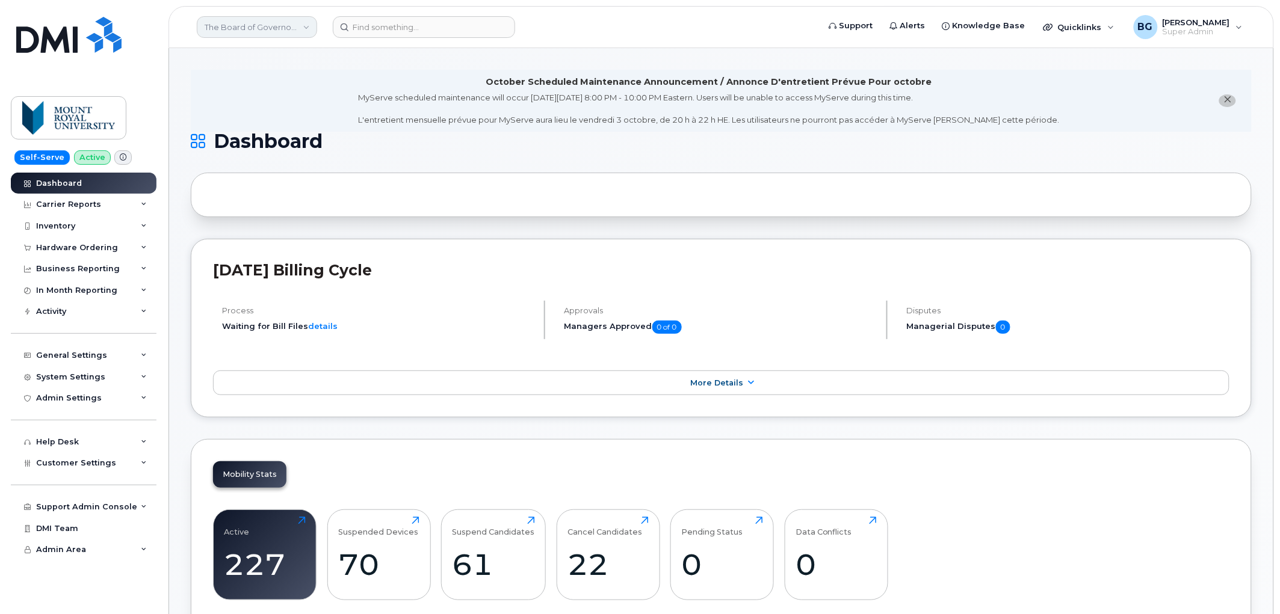
click at [268, 25] on link "The Board of Governors Of Mount Royal University" at bounding box center [257, 27] width 120 height 22
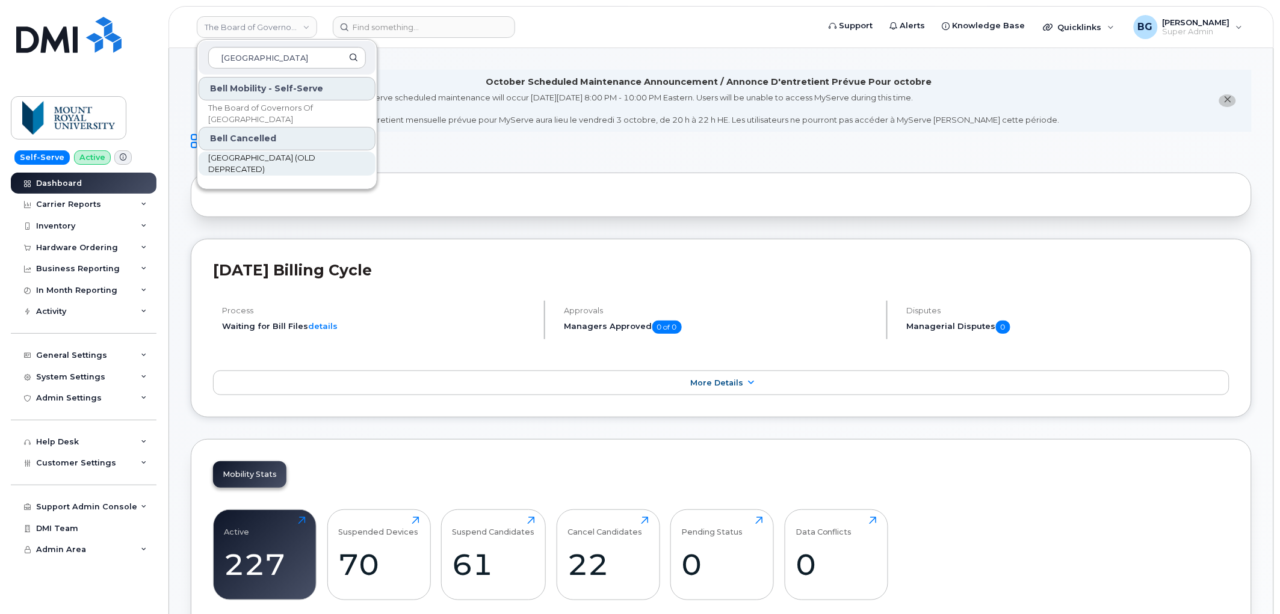
type input "mount royal"
click at [241, 158] on span "[GEOGRAPHIC_DATA] (OLD DEPRECATED)" at bounding box center [277, 163] width 138 height 23
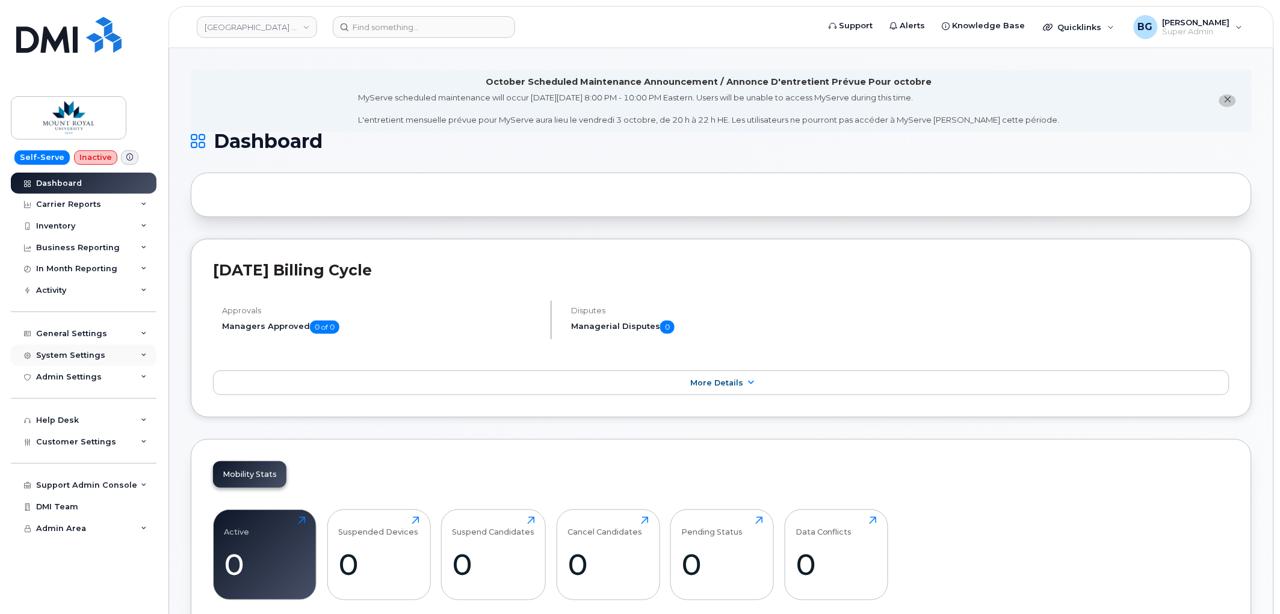
click at [73, 353] on div "System Settings" at bounding box center [70, 356] width 69 height 10
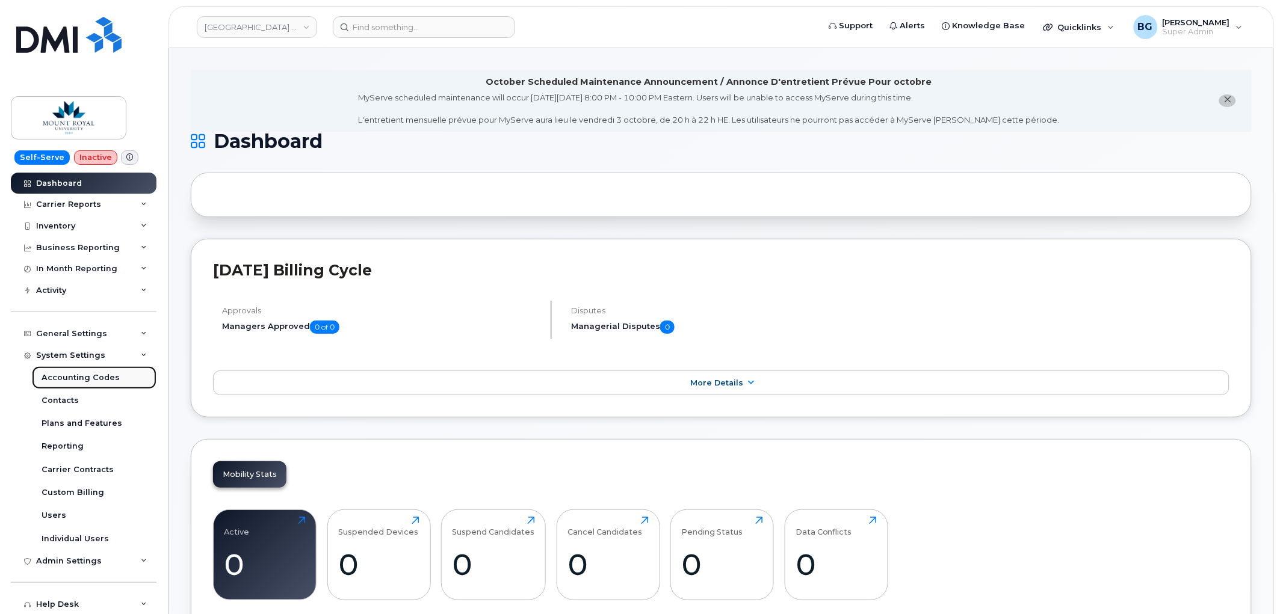
click at [89, 379] on div "Accounting Codes" at bounding box center [81, 377] width 78 height 11
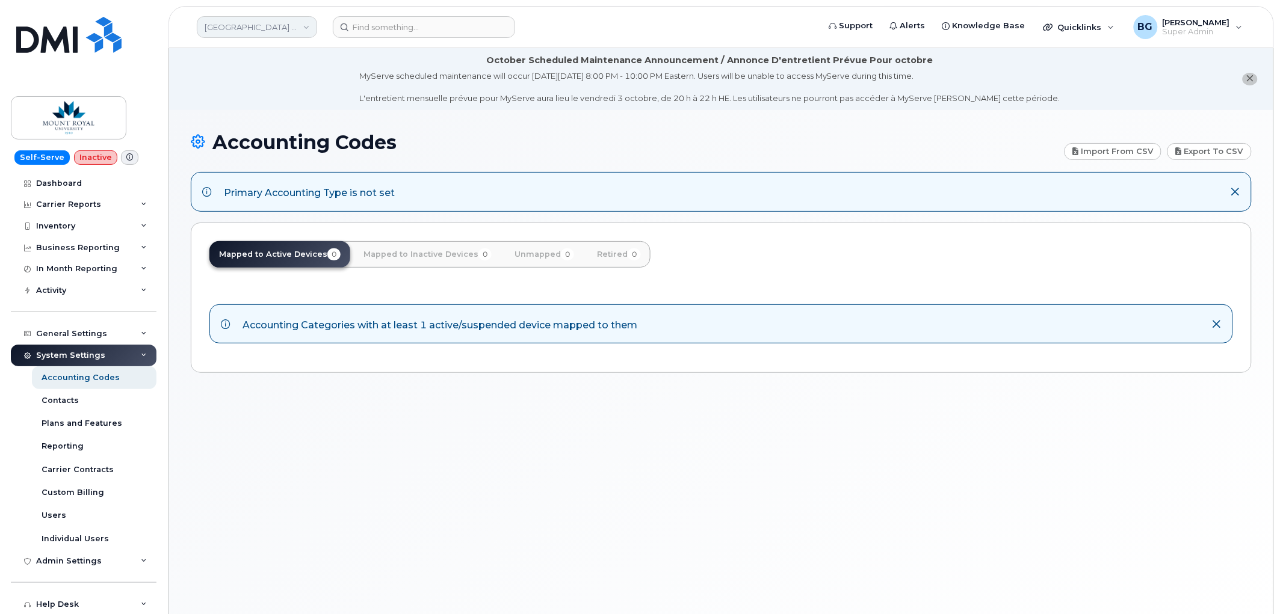
click at [244, 28] on link "[GEOGRAPHIC_DATA] (OLD DEPRECATED)" at bounding box center [257, 27] width 120 height 22
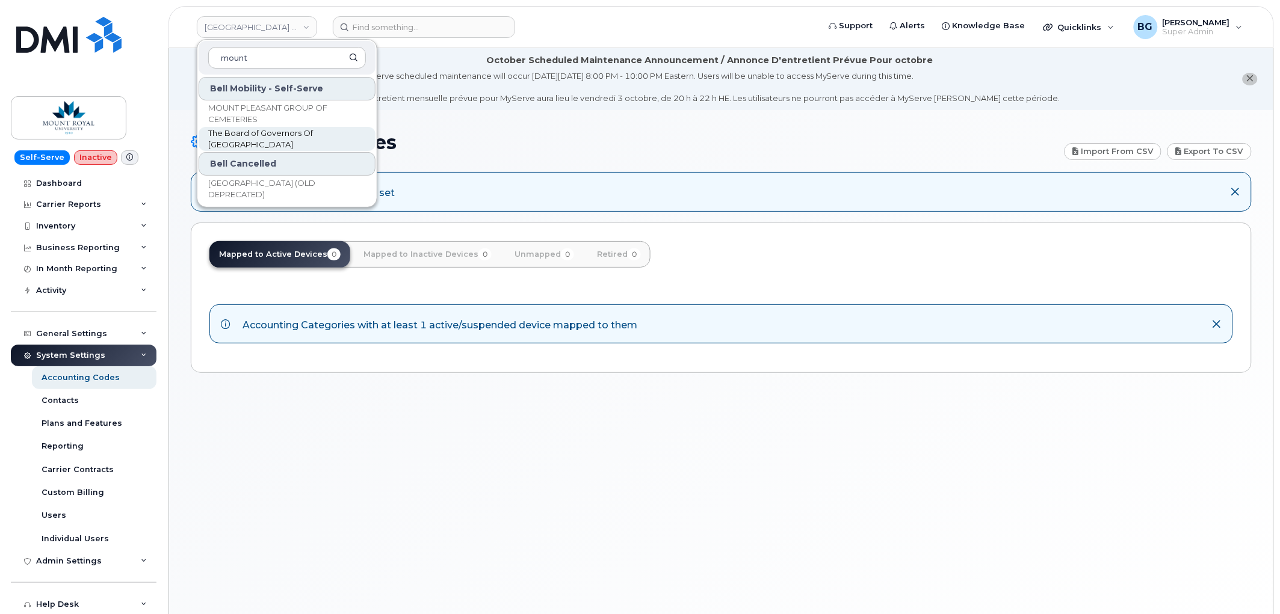
type input "mount"
click at [253, 135] on span "The Board of Governors Of [GEOGRAPHIC_DATA]" at bounding box center [277, 139] width 138 height 23
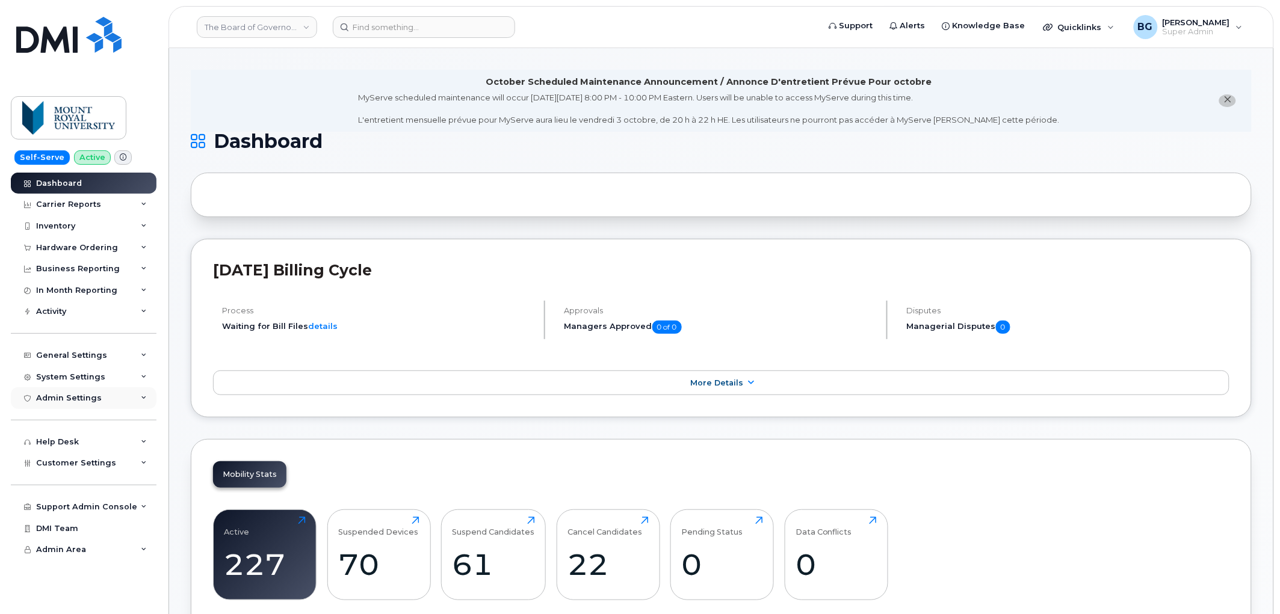
click at [87, 395] on div "Admin Settings" at bounding box center [69, 398] width 66 height 10
click at [86, 366] on div "System Settings" at bounding box center [84, 377] width 146 height 22
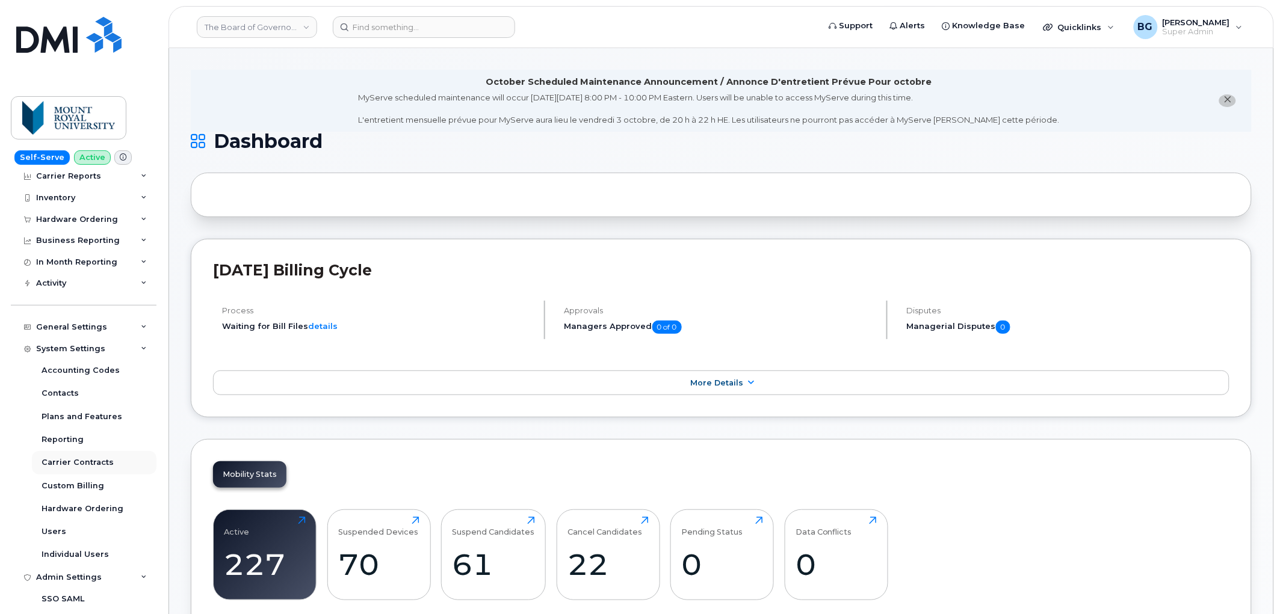
scroll to position [45, 0]
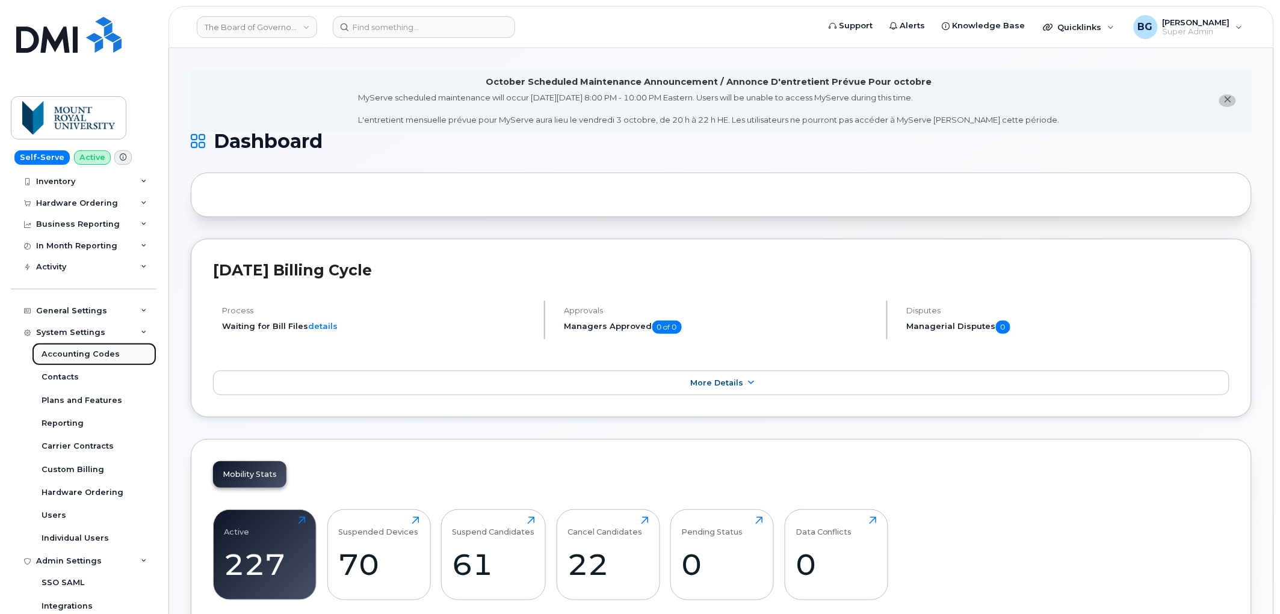
click at [72, 352] on div "Accounting Codes" at bounding box center [81, 354] width 78 height 11
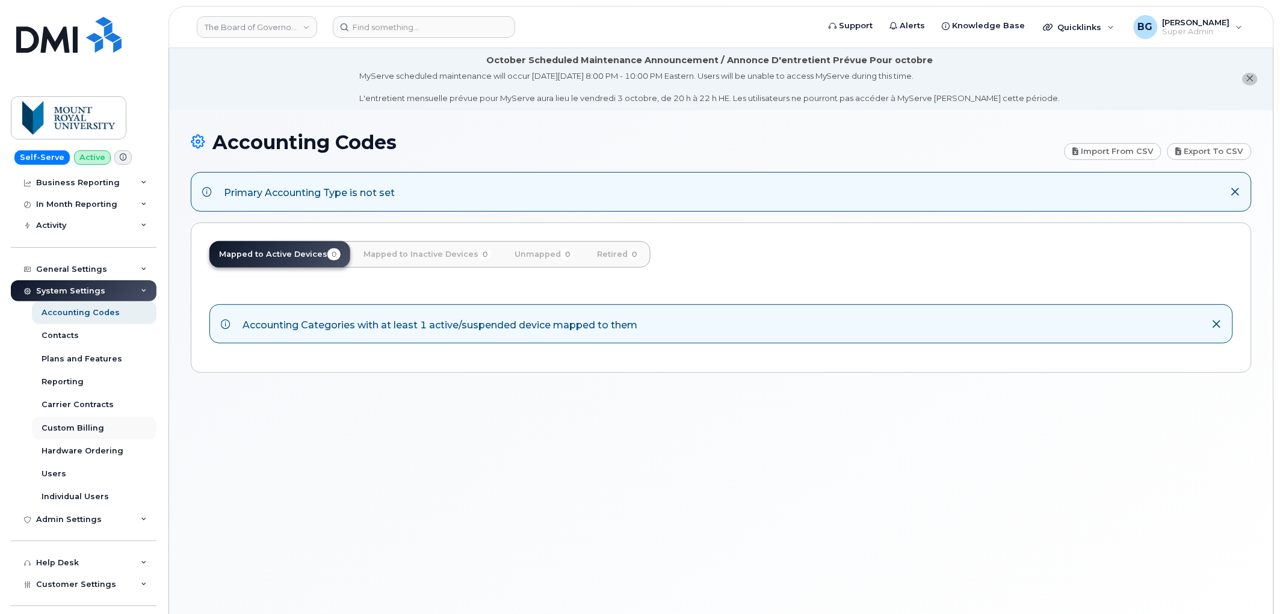
scroll to position [88, 0]
click at [82, 263] on div "General Settings" at bounding box center [71, 267] width 71 height 10
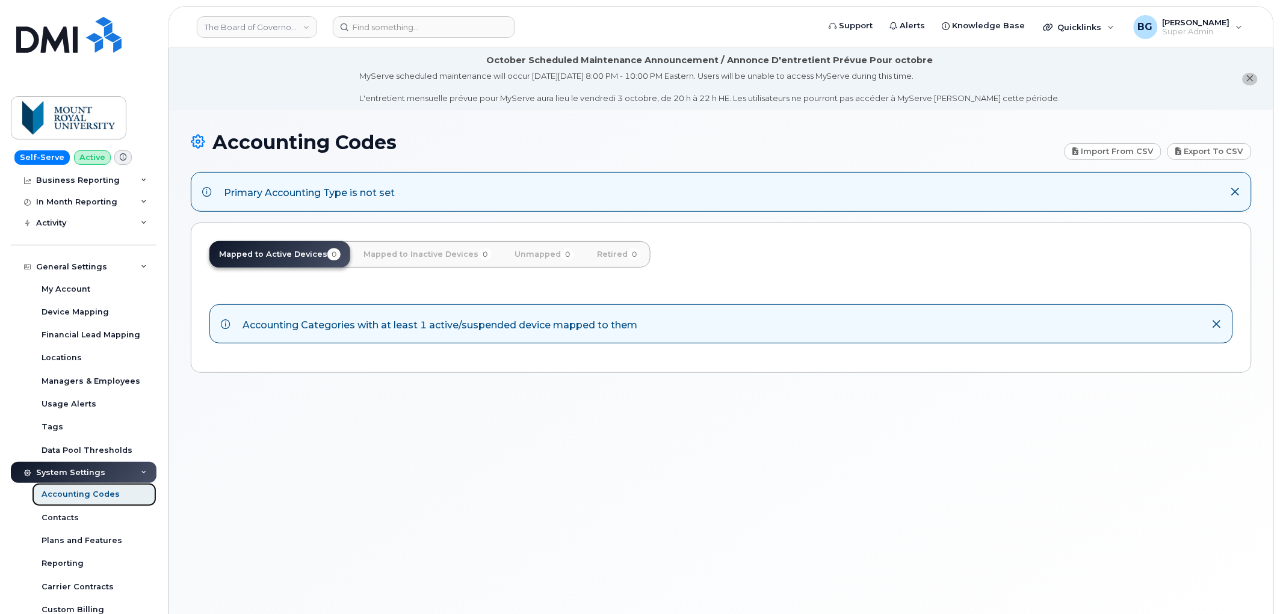
click at [93, 498] on div "Accounting Codes" at bounding box center [81, 494] width 78 height 11
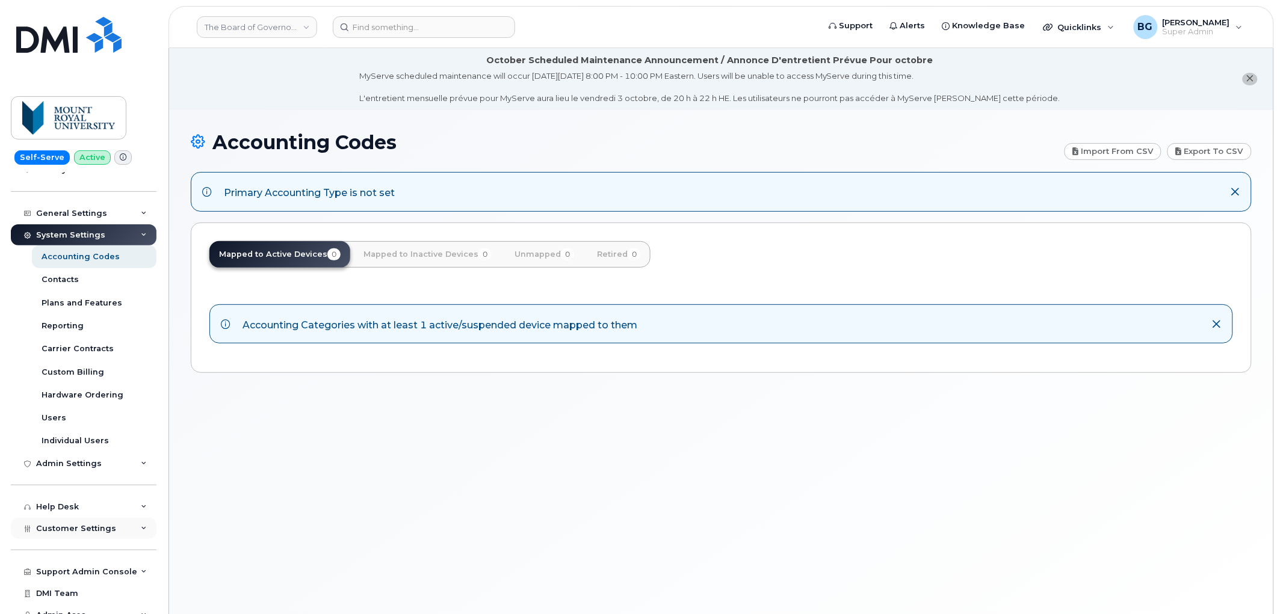
scroll to position [153, 0]
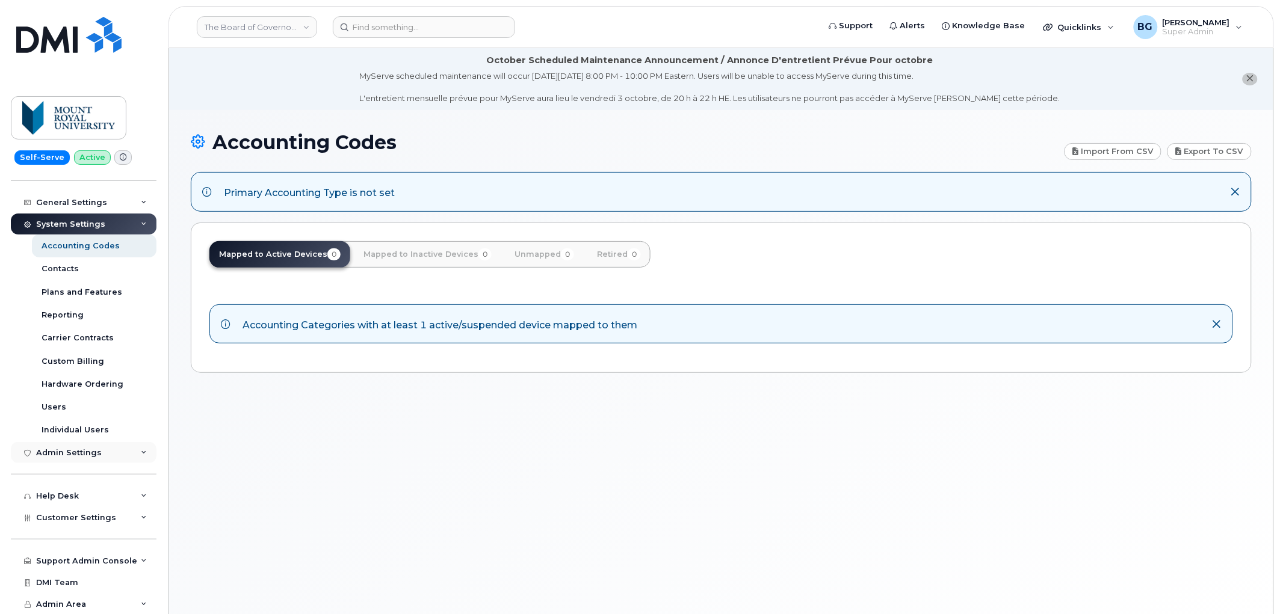
click at [66, 453] on div "Admin Settings" at bounding box center [69, 453] width 66 height 10
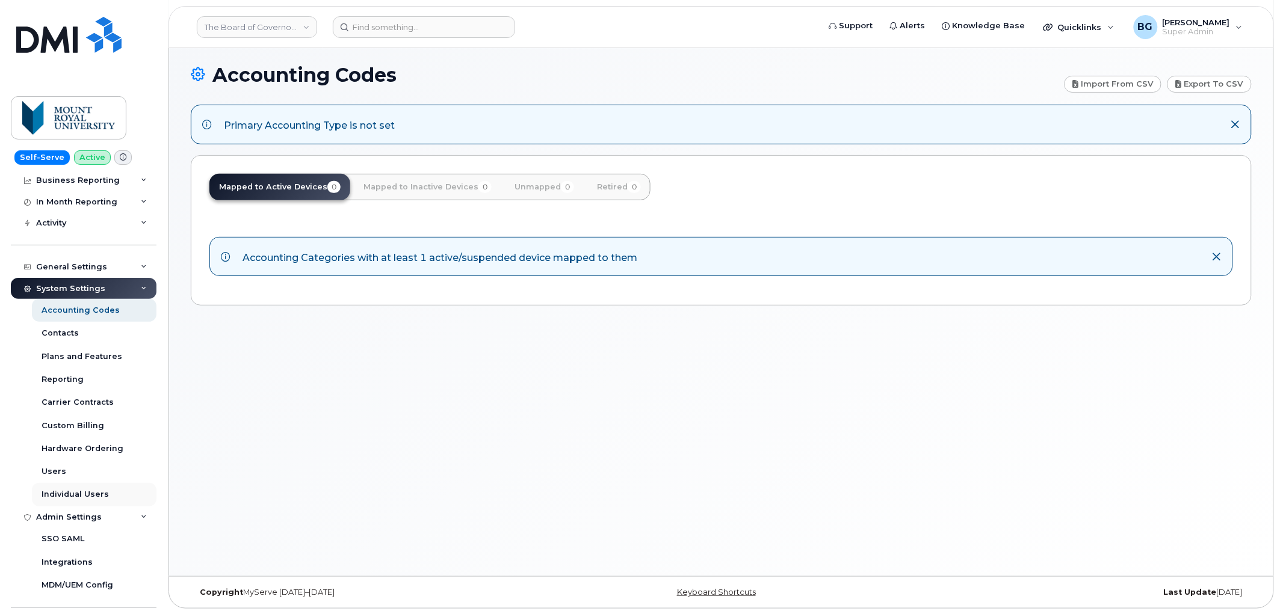
scroll to position [88, 0]
drag, startPoint x: 55, startPoint y: 328, endPoint x: 134, endPoint y: 333, distance: 78.4
click at [55, 328] on div "Contacts" at bounding box center [60, 333] width 37 height 11
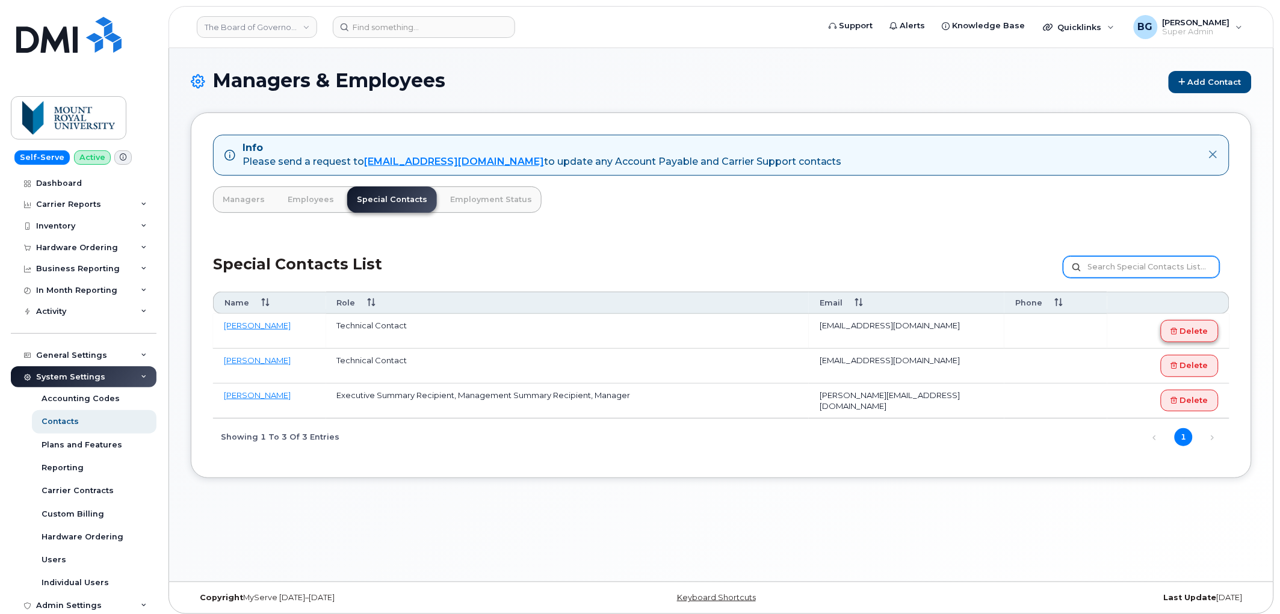
click at [1200, 278] on input "text" at bounding box center [1141, 267] width 156 height 22
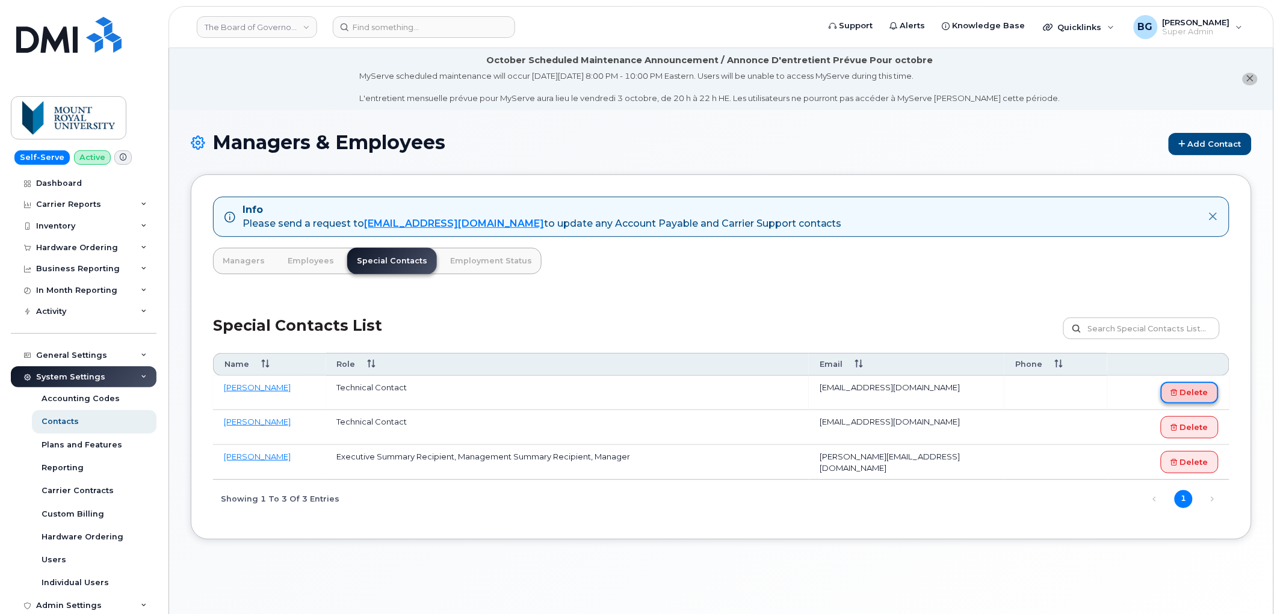
click at [1200, 387] on link "Delete" at bounding box center [1189, 393] width 58 height 22
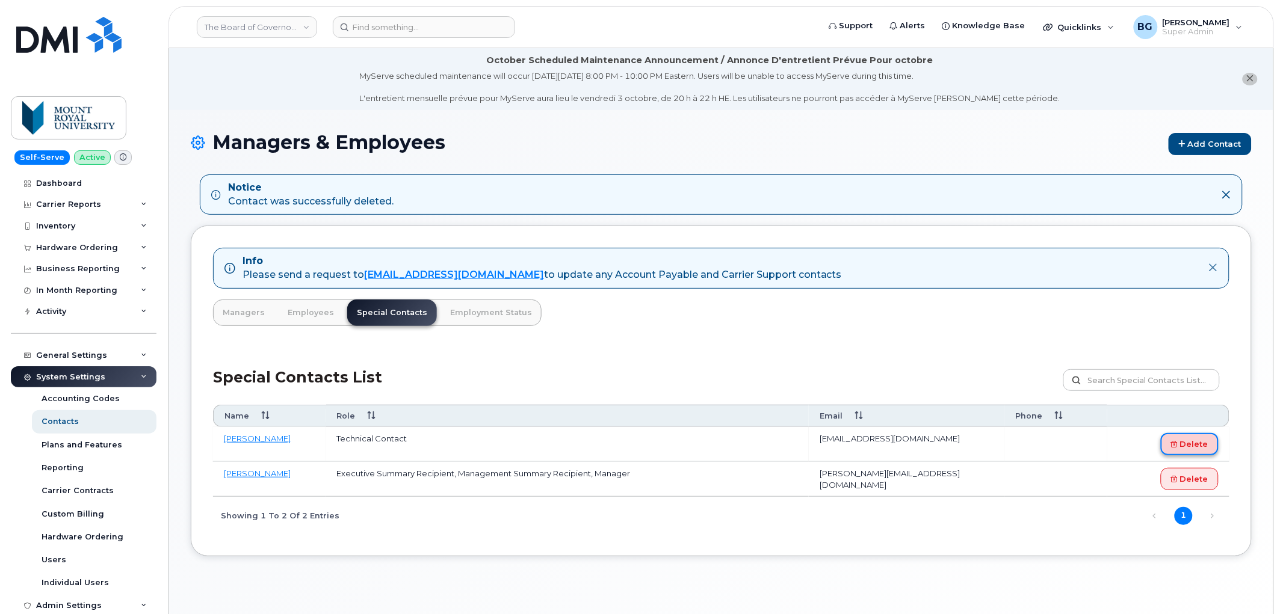
click at [1183, 449] on link "Delete" at bounding box center [1189, 444] width 58 height 22
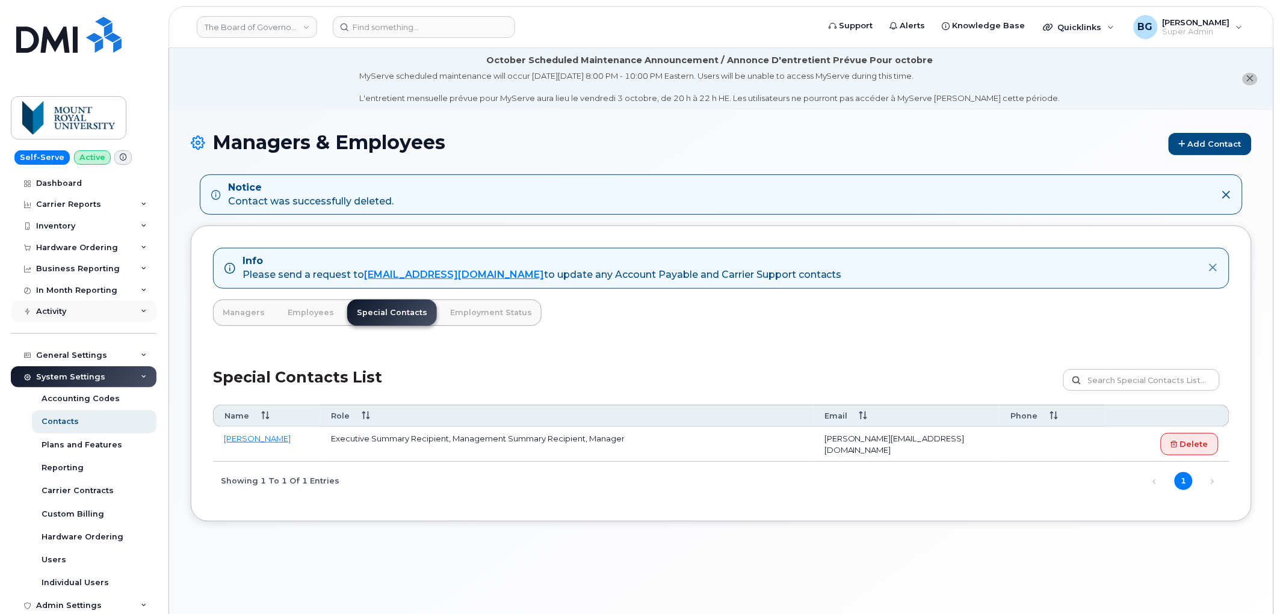
click at [70, 312] on div "Activity" at bounding box center [84, 312] width 146 height 22
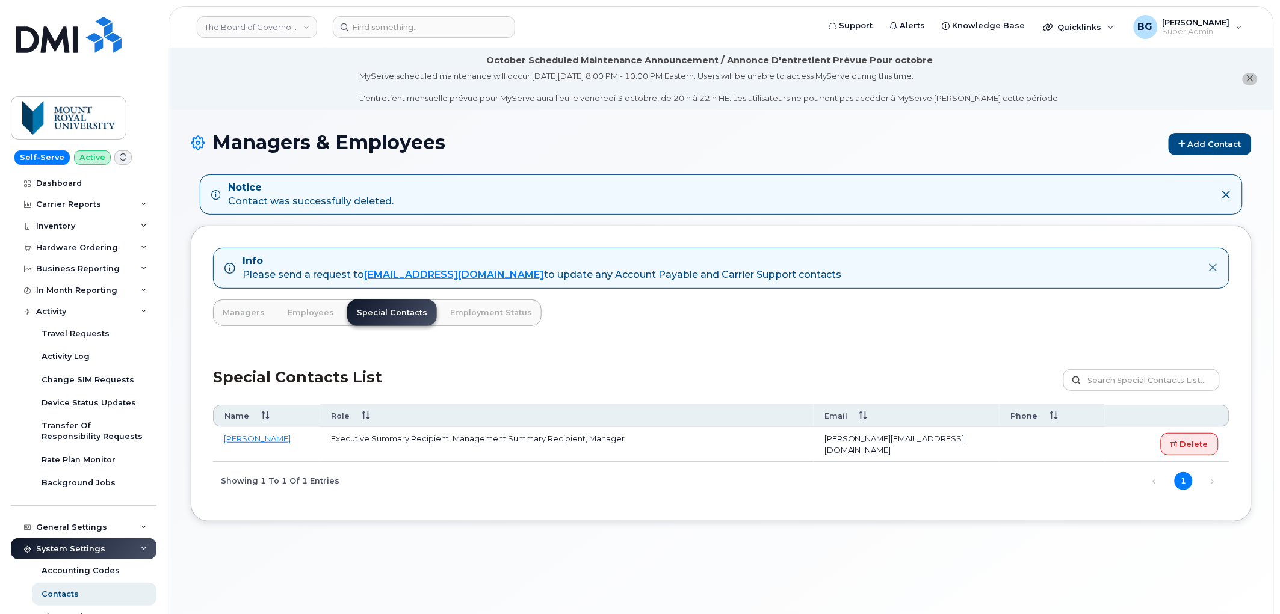
click at [746, 144] on h1 "Managers & Employees Add Contact" at bounding box center [721, 143] width 1061 height 23
click at [257, 29] on link "The Board of Governors Of [GEOGRAPHIC_DATA]" at bounding box center [257, 27] width 120 height 22
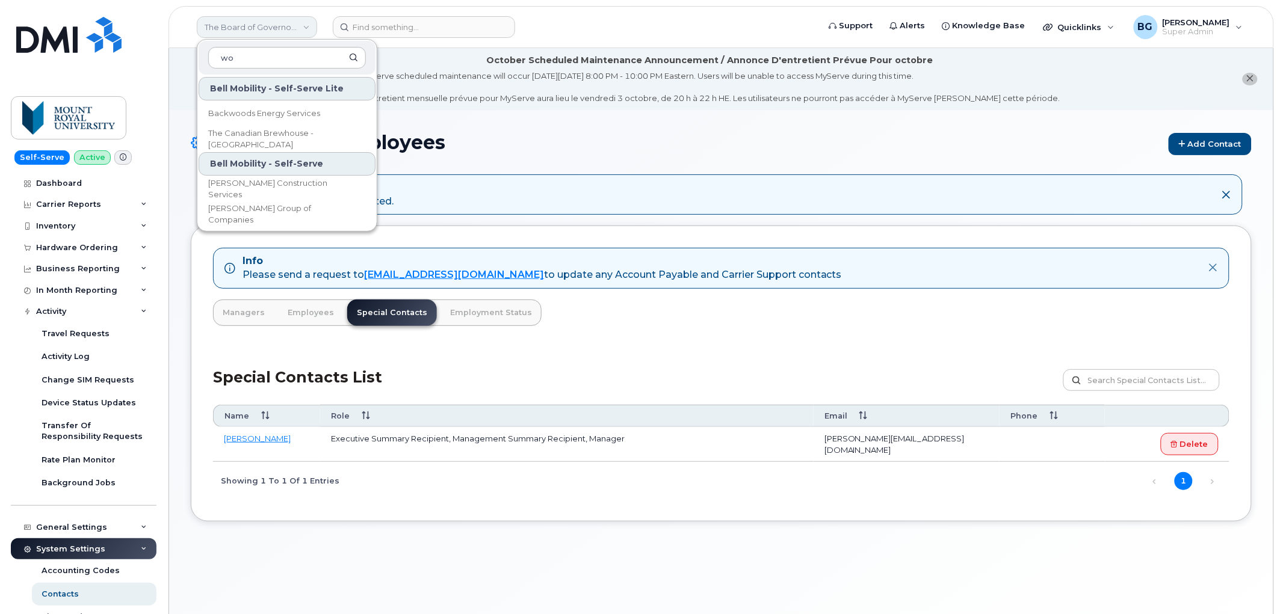
type input "w"
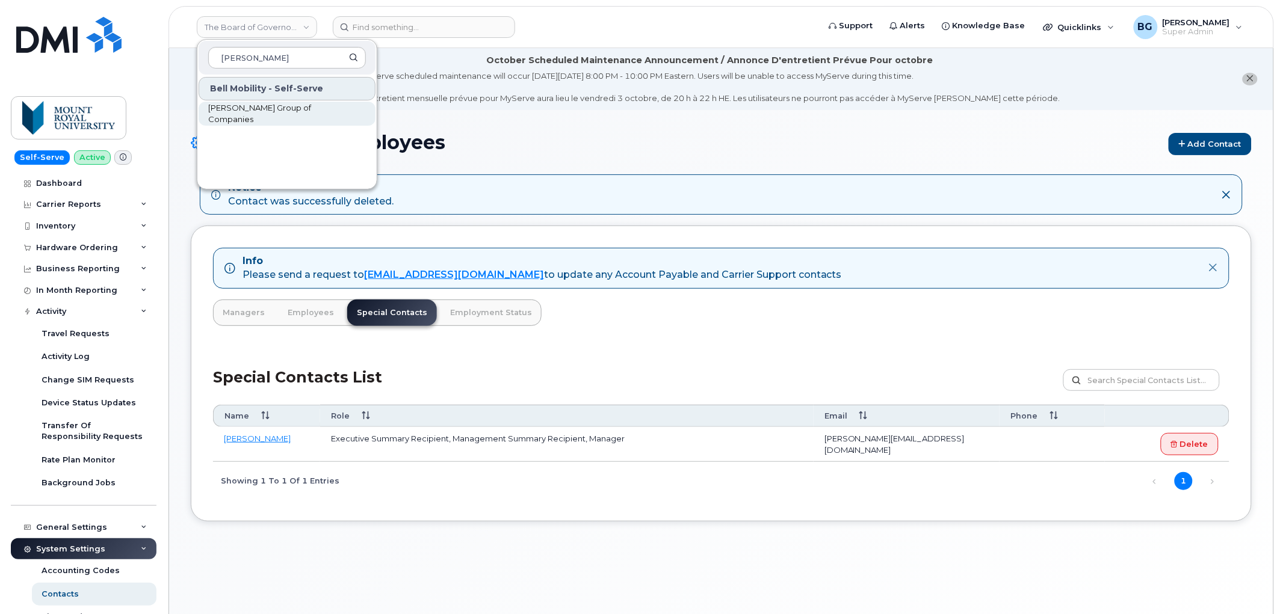
type input "woodward"
click at [269, 102] on link "Woodward Group of Companies" at bounding box center [287, 114] width 177 height 24
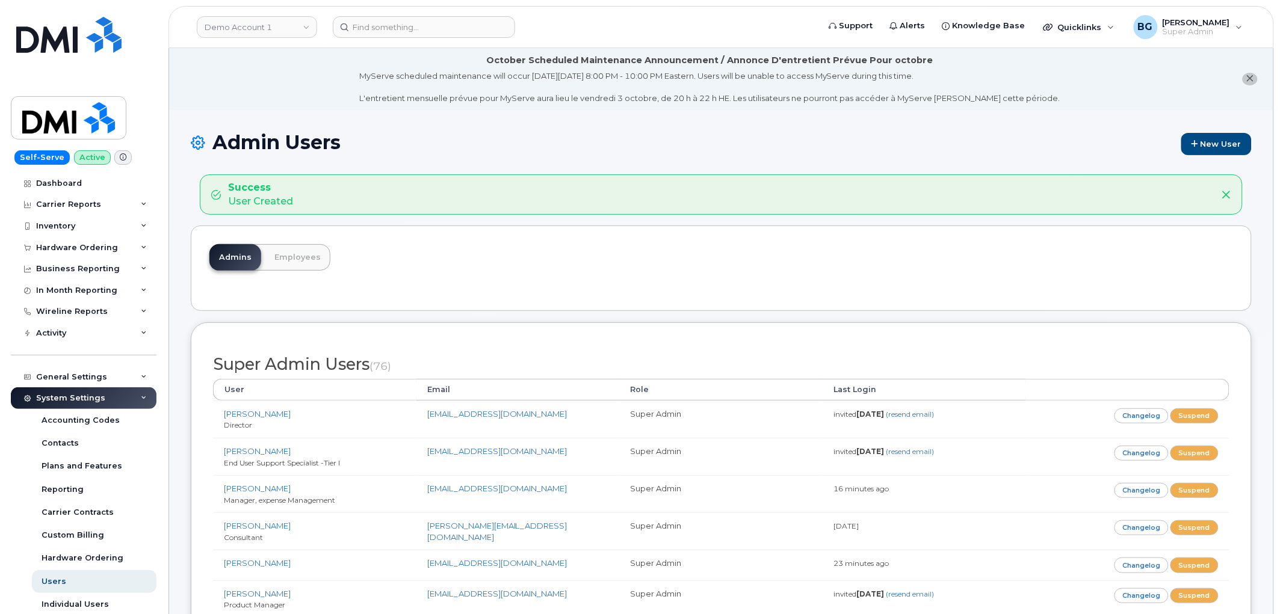
scroll to position [1066, 0]
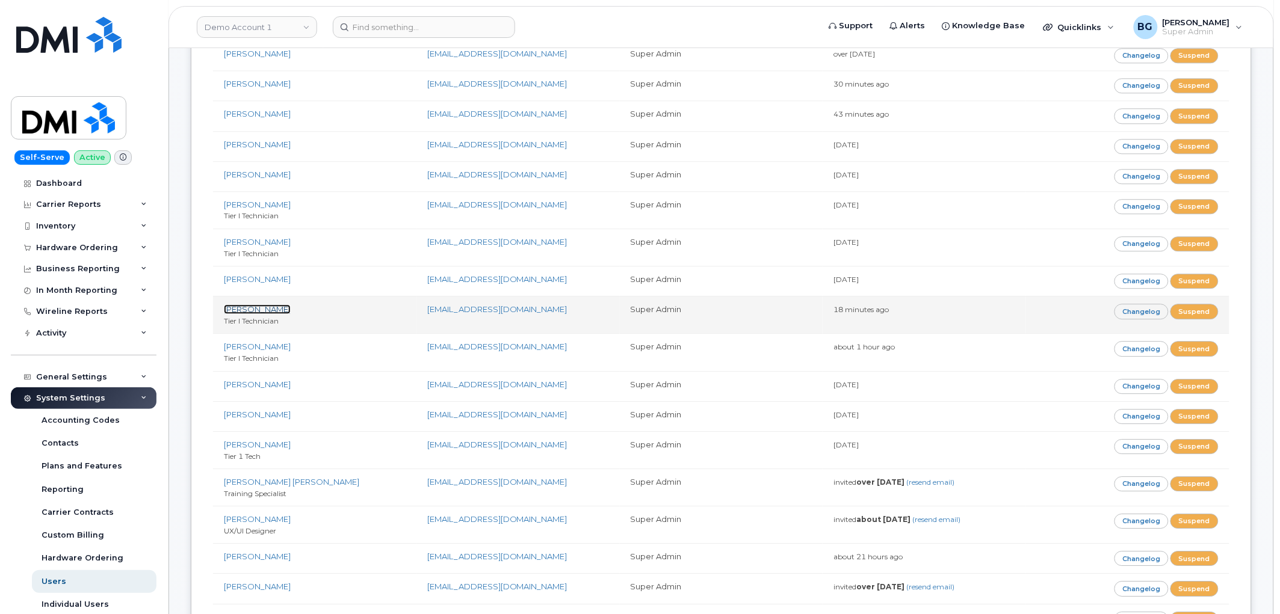
click at [235, 304] on link "[PERSON_NAME]" at bounding box center [257, 309] width 67 height 10
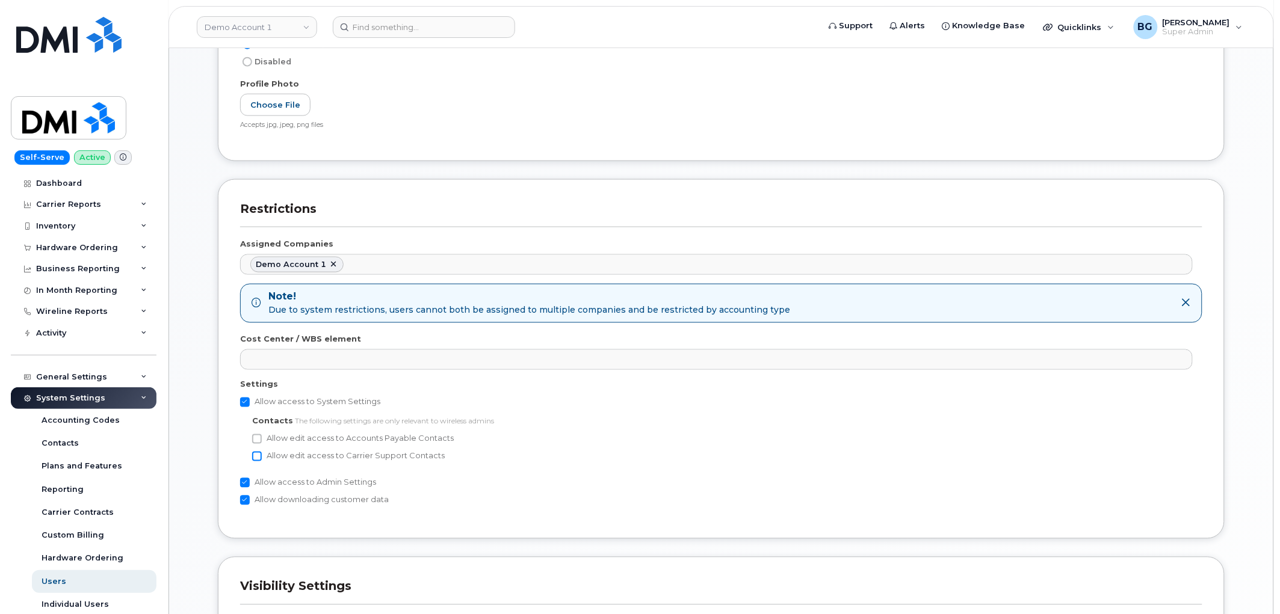
scroll to position [596, 0]
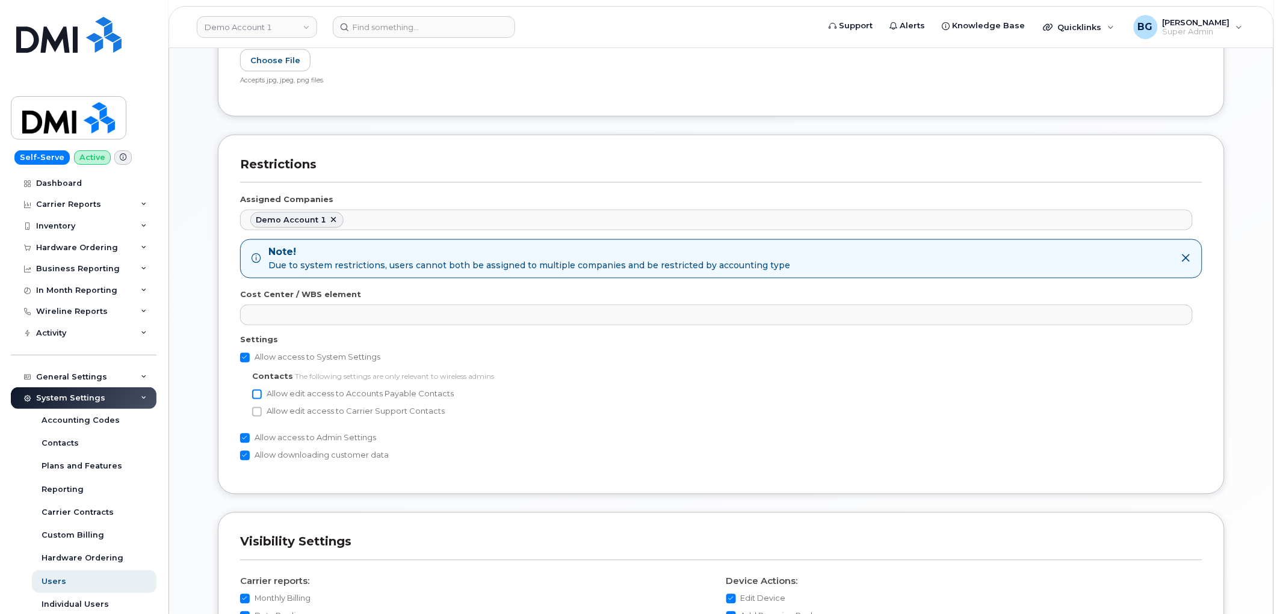
click at [259, 395] on input "Allow edit access to Accounts Payable Contacts" at bounding box center [257, 395] width 10 height 10
checkbox input "true"
click at [252, 412] on input "Allow edit access to Carrier Support Contacts" at bounding box center [257, 412] width 10 height 10
checkbox input "true"
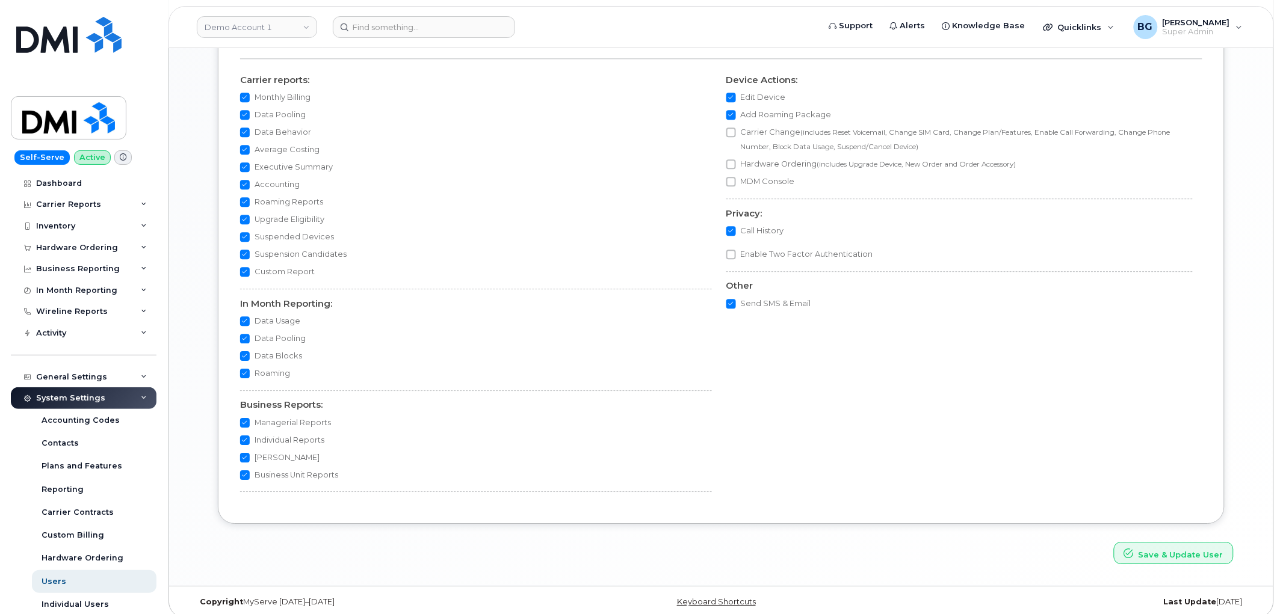
scroll to position [1109, 0]
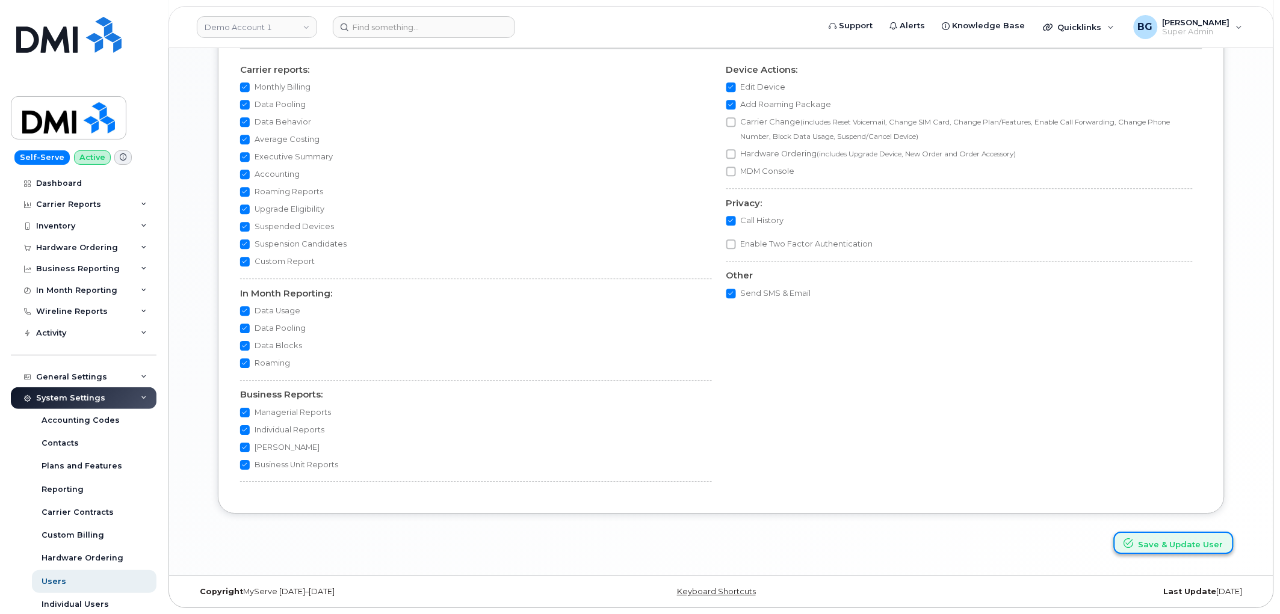
click at [1168, 546] on button "Save & Update User" at bounding box center [1174, 543] width 120 height 22
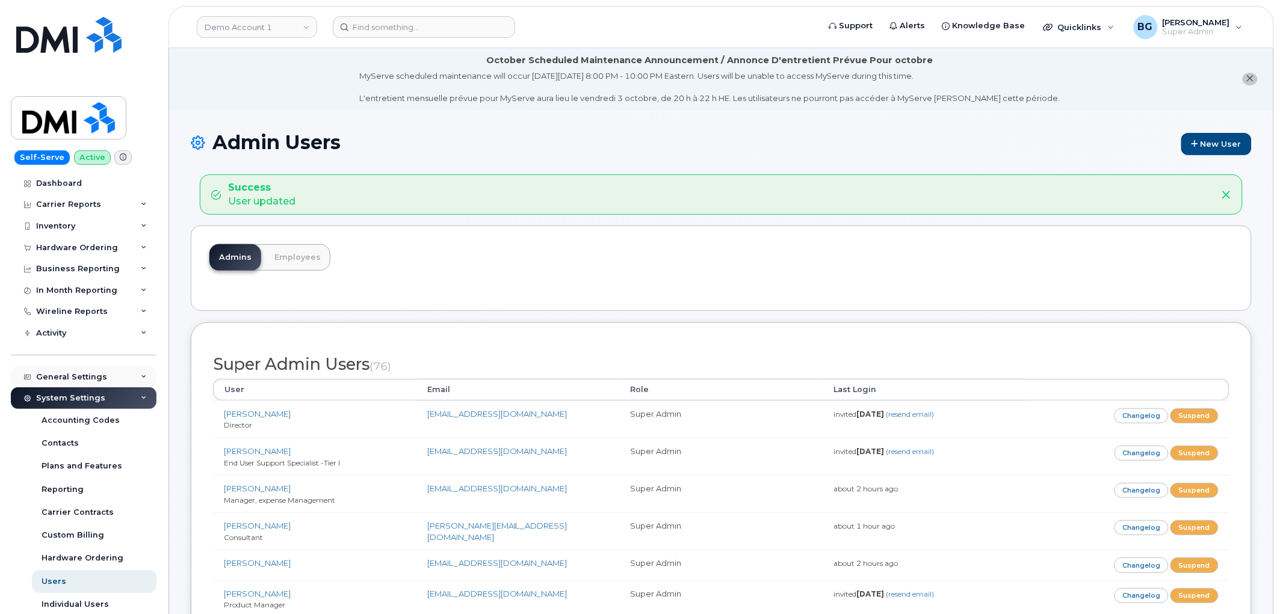
click at [57, 375] on div "General Settings" at bounding box center [71, 377] width 71 height 10
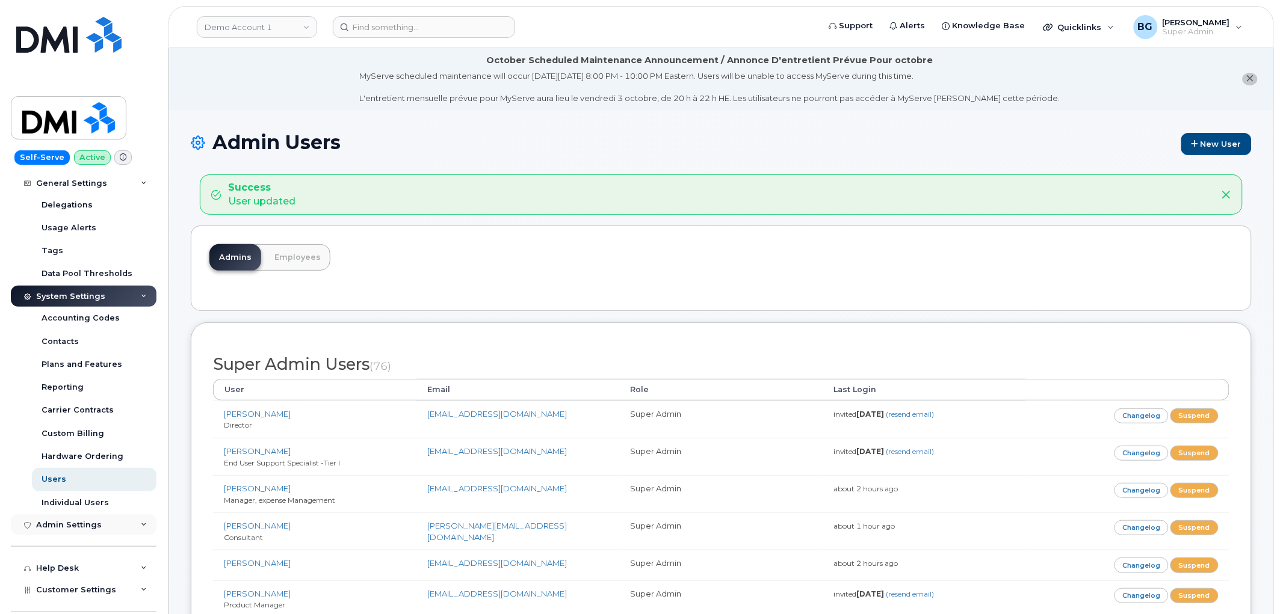
scroll to position [312, 0]
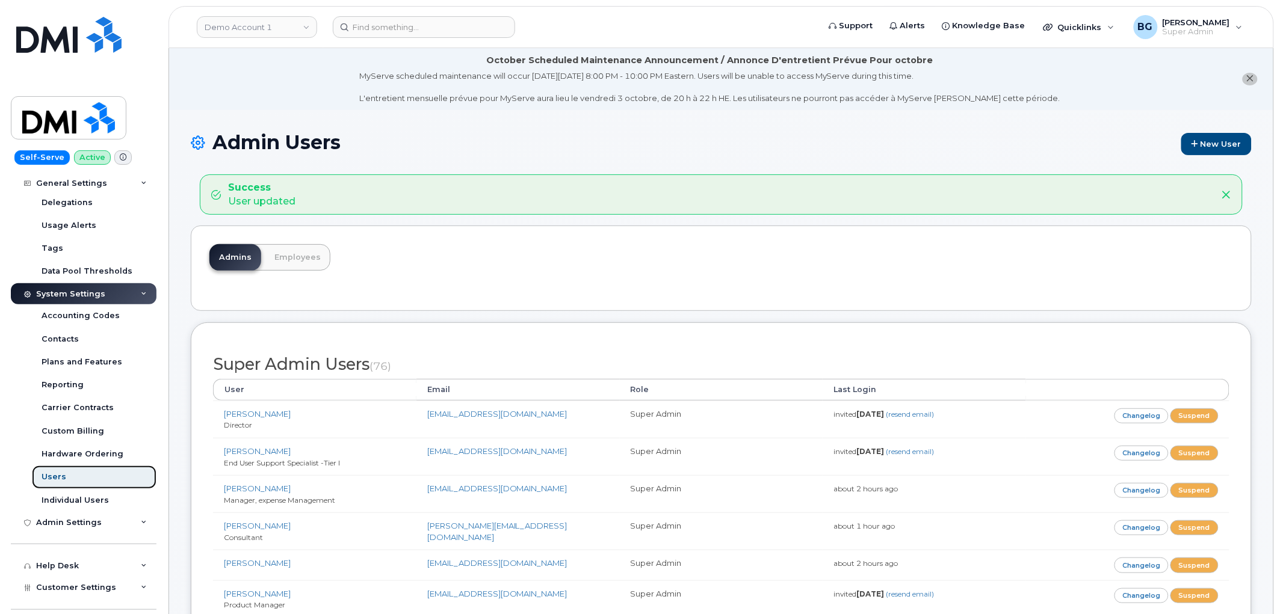
click at [52, 478] on div "Users" at bounding box center [54, 477] width 25 height 11
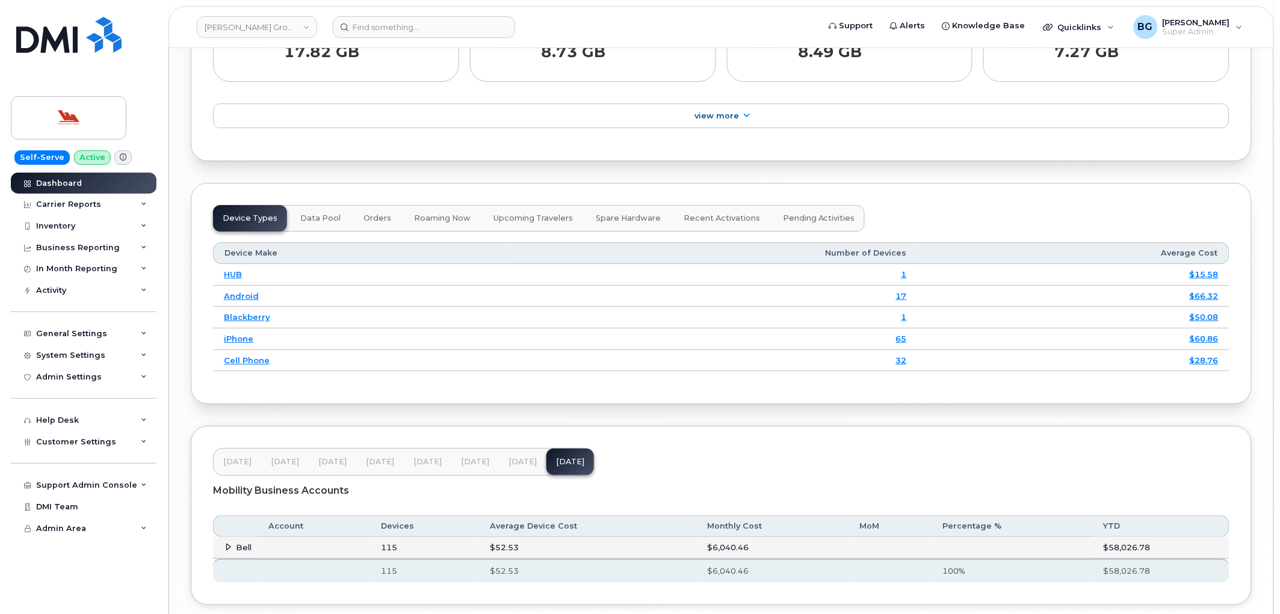
scroll to position [1497, 0]
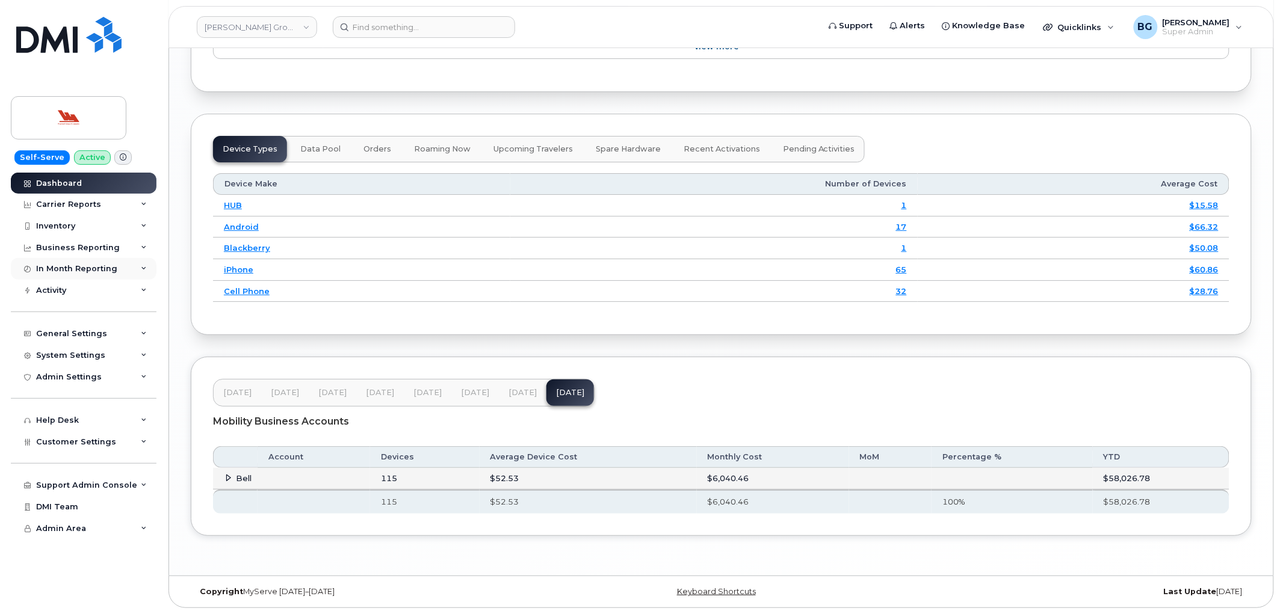
click at [70, 263] on div "In Month Reporting" at bounding box center [84, 269] width 146 height 22
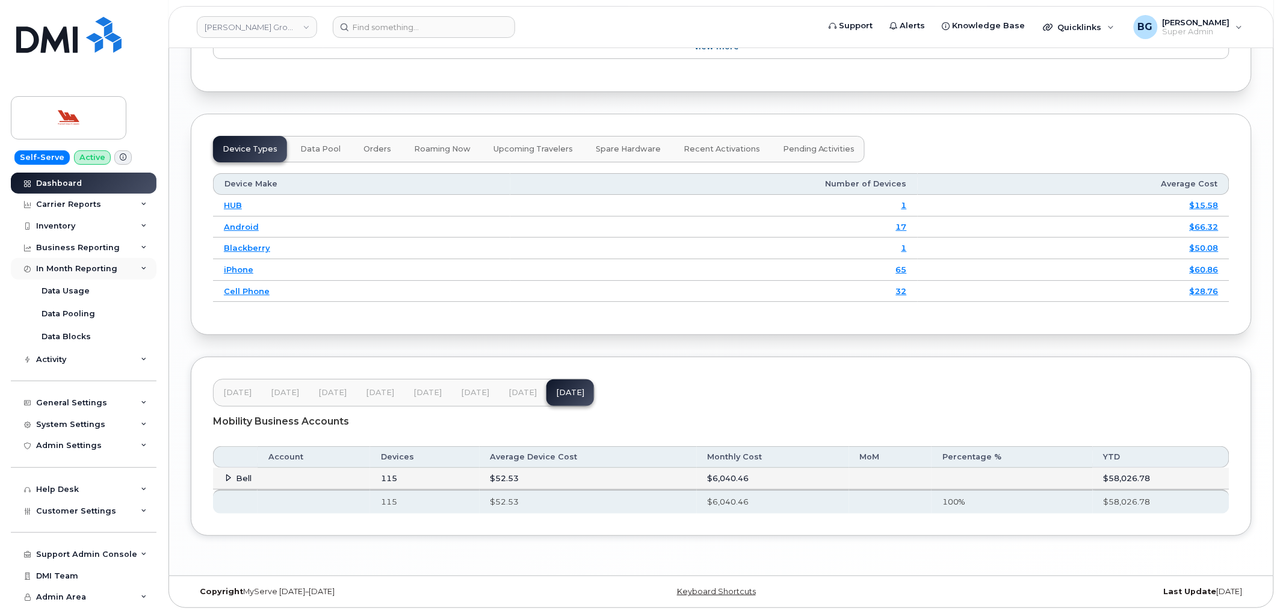
click at [72, 268] on div "In Month Reporting" at bounding box center [76, 269] width 81 height 10
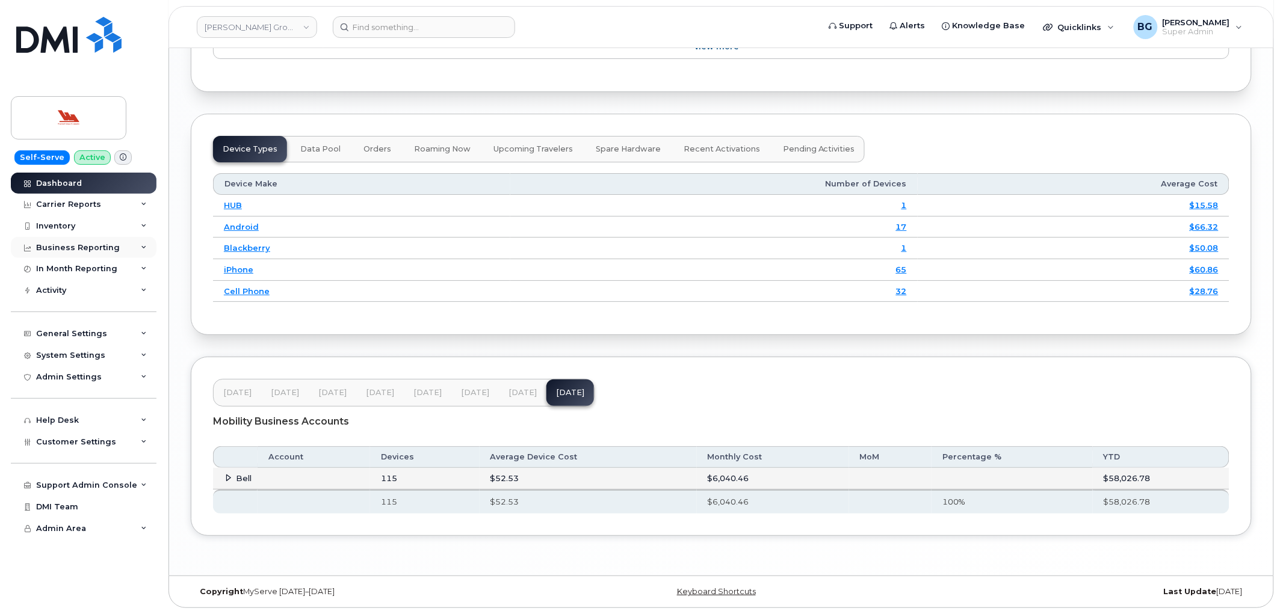
click at [81, 243] on div "Business Reporting" at bounding box center [78, 248] width 84 height 10
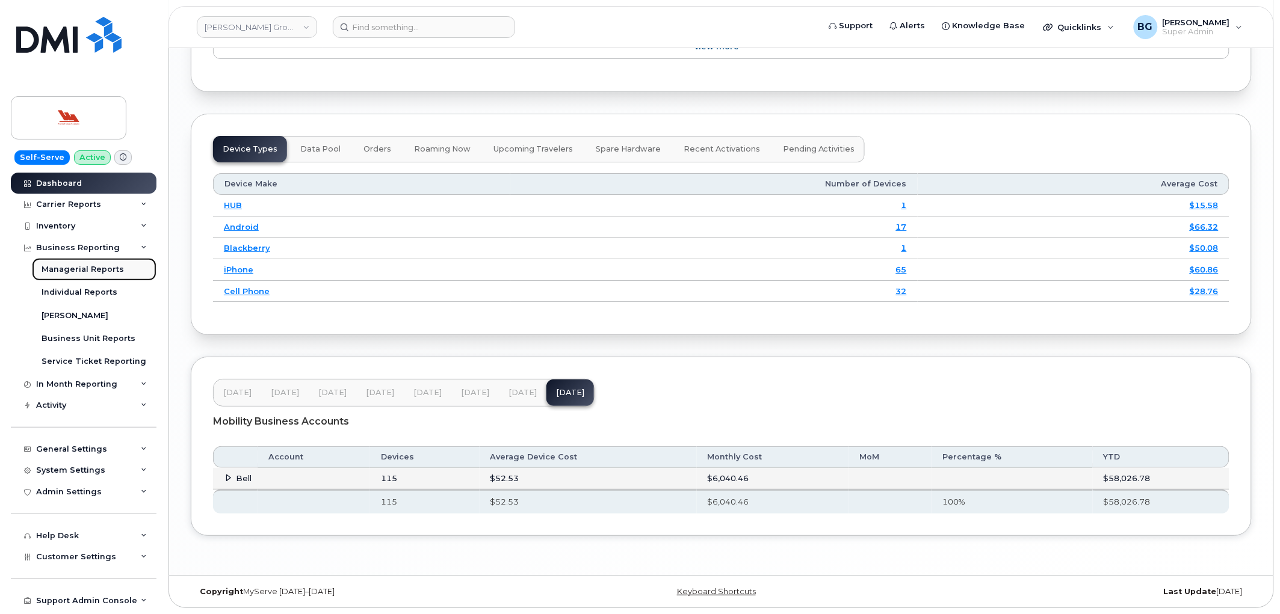
click at [75, 265] on div "Managerial Reports" at bounding box center [83, 269] width 82 height 11
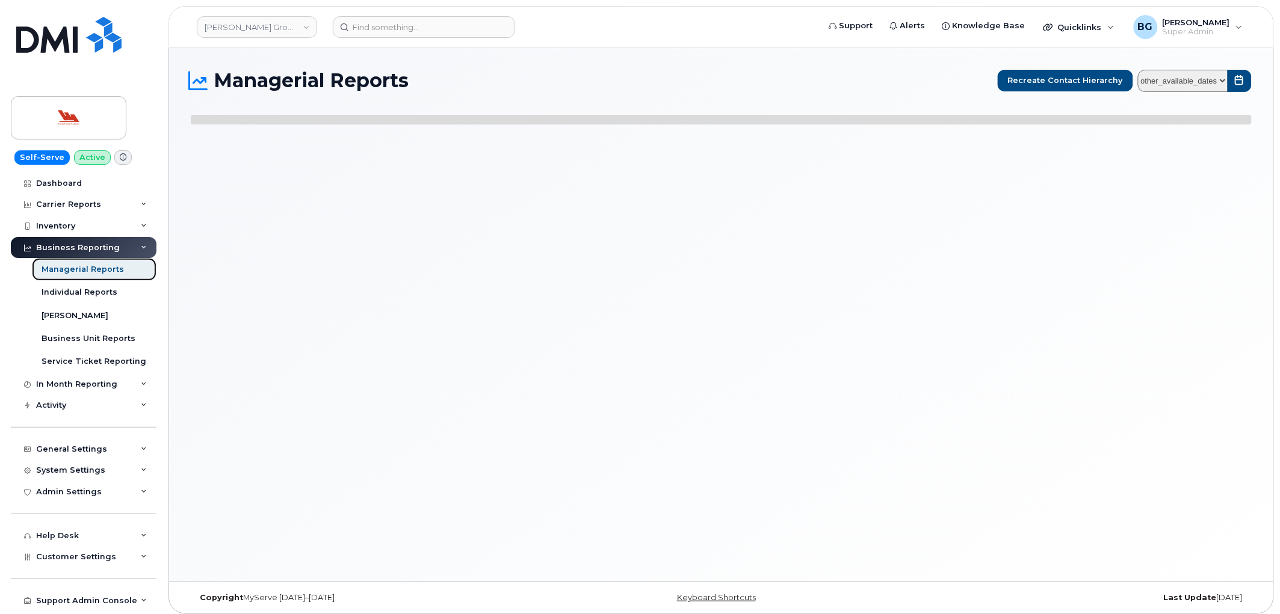
select select
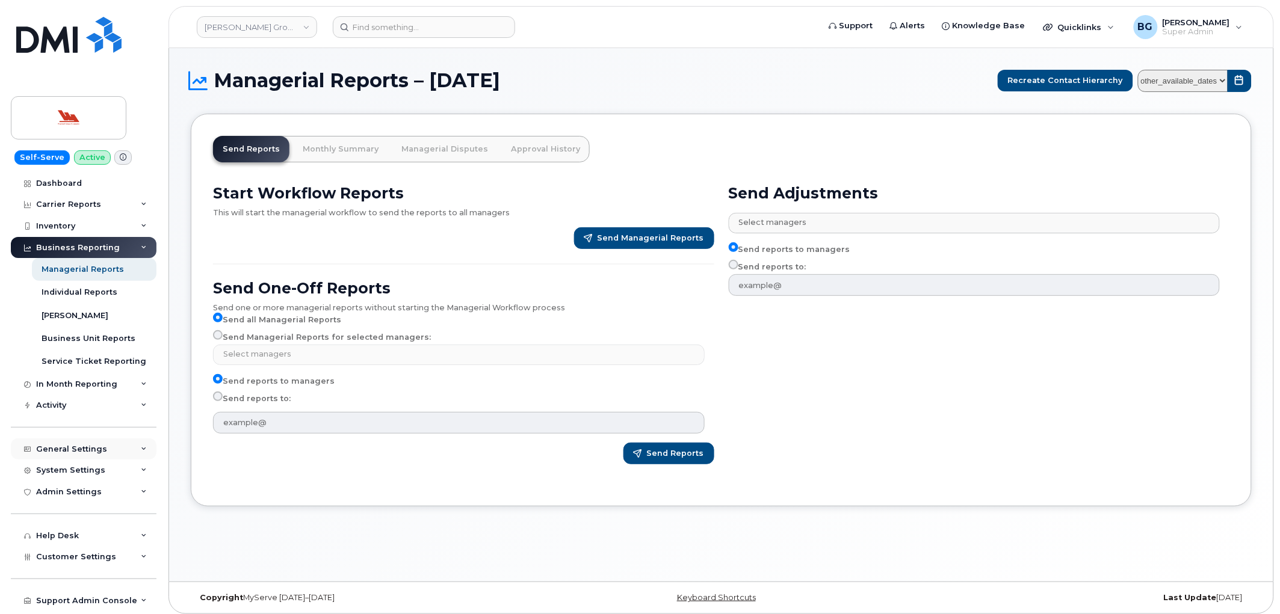
click at [75, 447] on div "General Settings" at bounding box center [71, 450] width 71 height 10
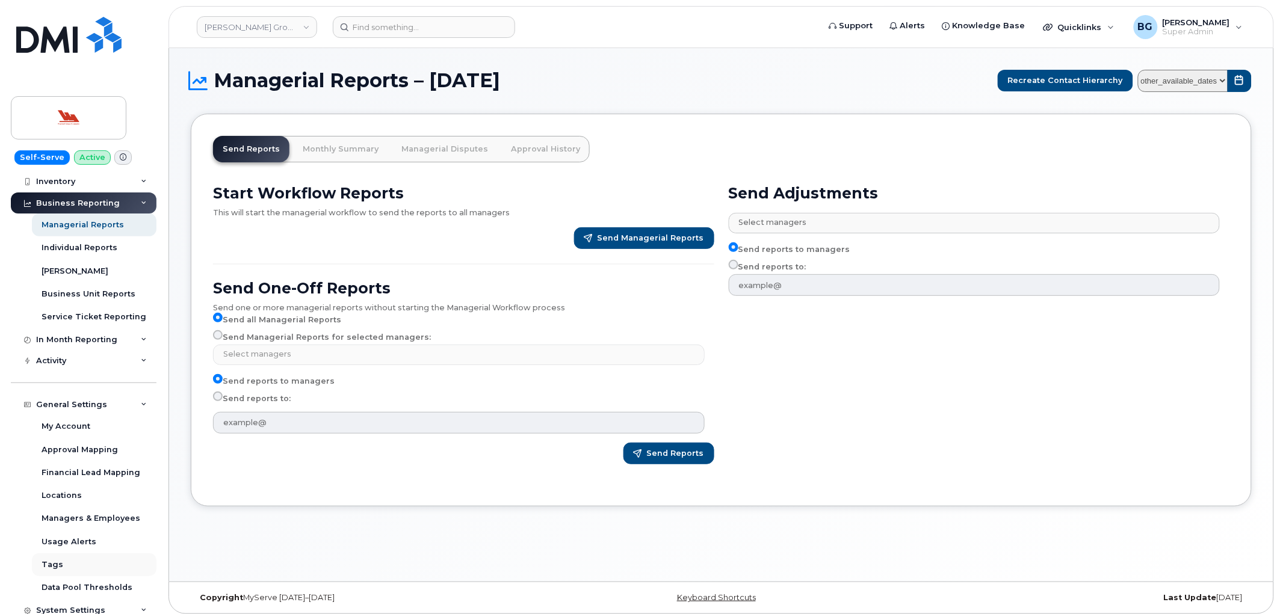
scroll to position [88, 0]
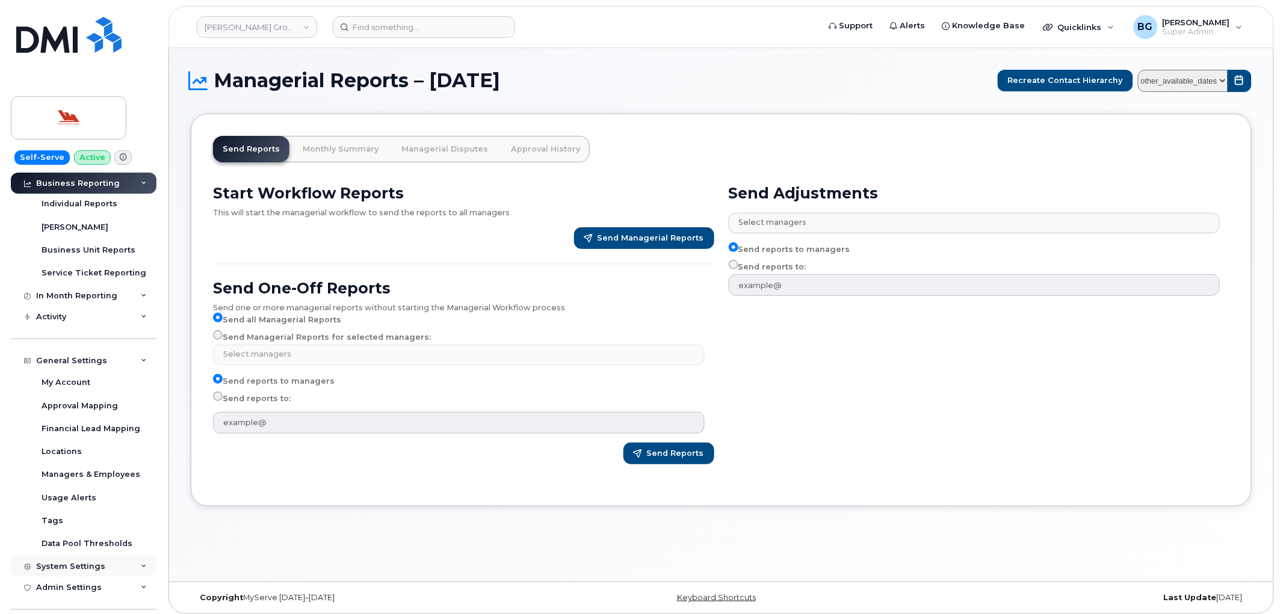
click at [75, 567] on div "System Settings" at bounding box center [70, 567] width 69 height 10
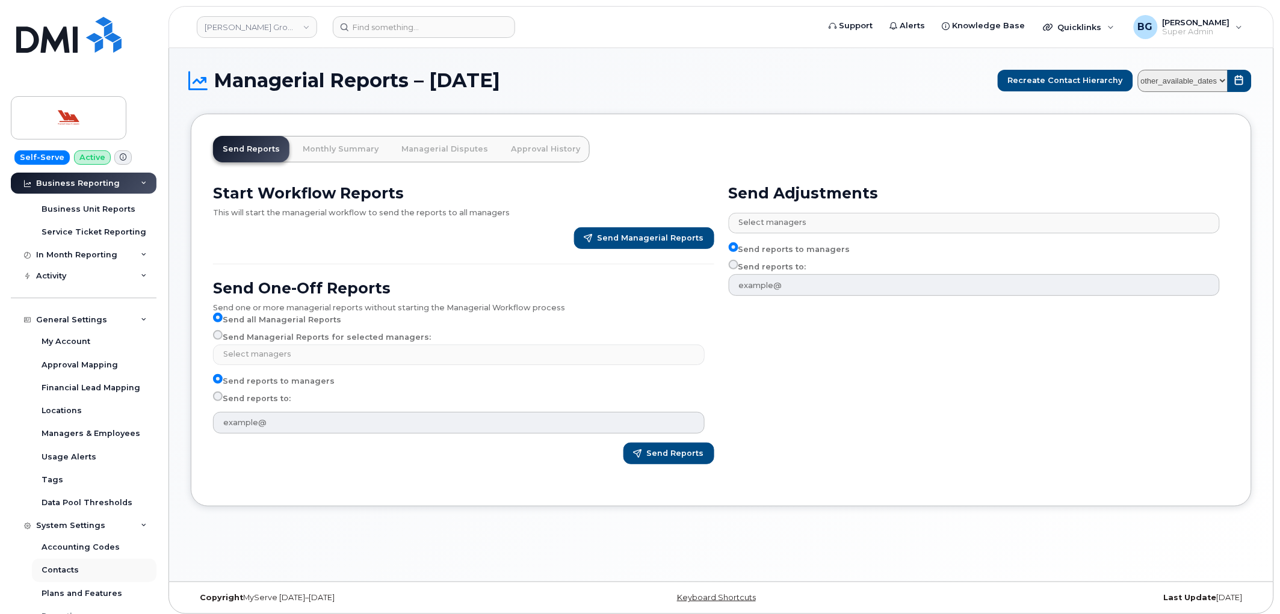
scroll to position [134, 0]
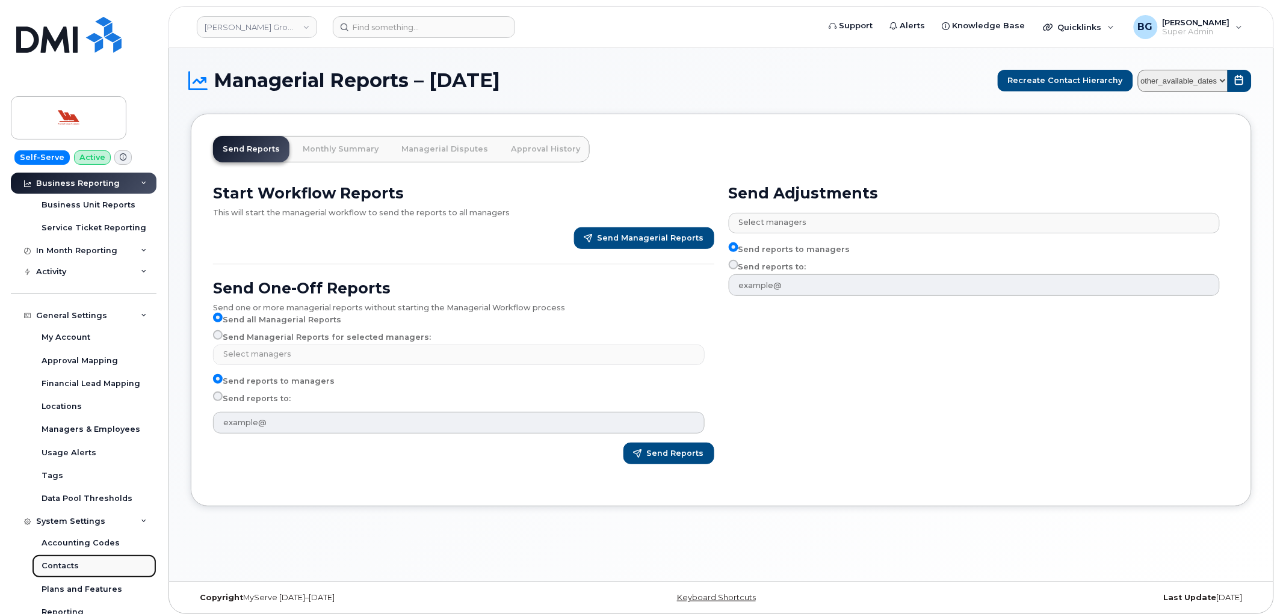
click at [57, 565] on div "Contacts" at bounding box center [60, 566] width 37 height 11
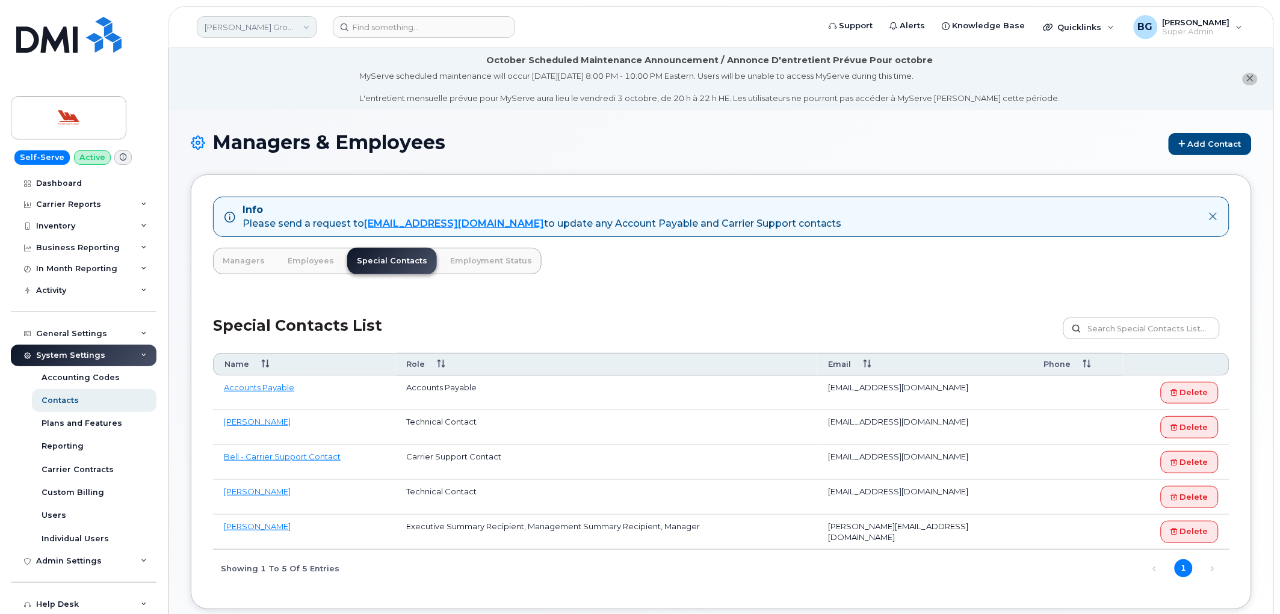
click at [253, 27] on link "Woodward Group of Companies" at bounding box center [257, 27] width 120 height 22
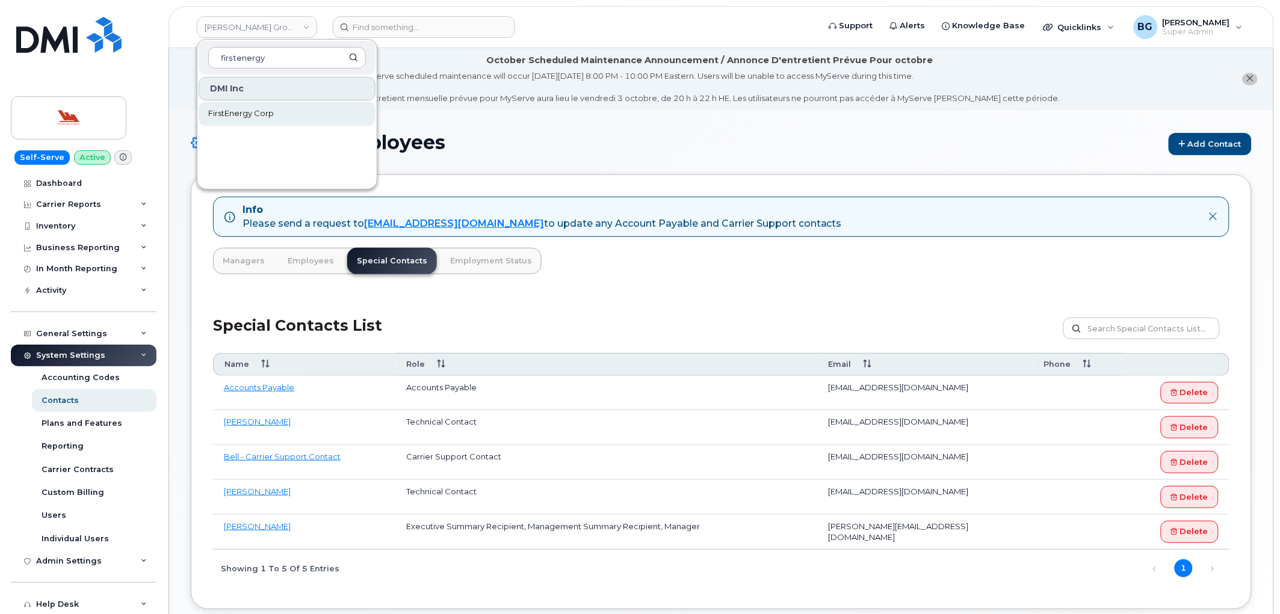
type input "firstenergy"
click at [254, 109] on span "FirstEnergy Corp" at bounding box center [241, 114] width 66 height 12
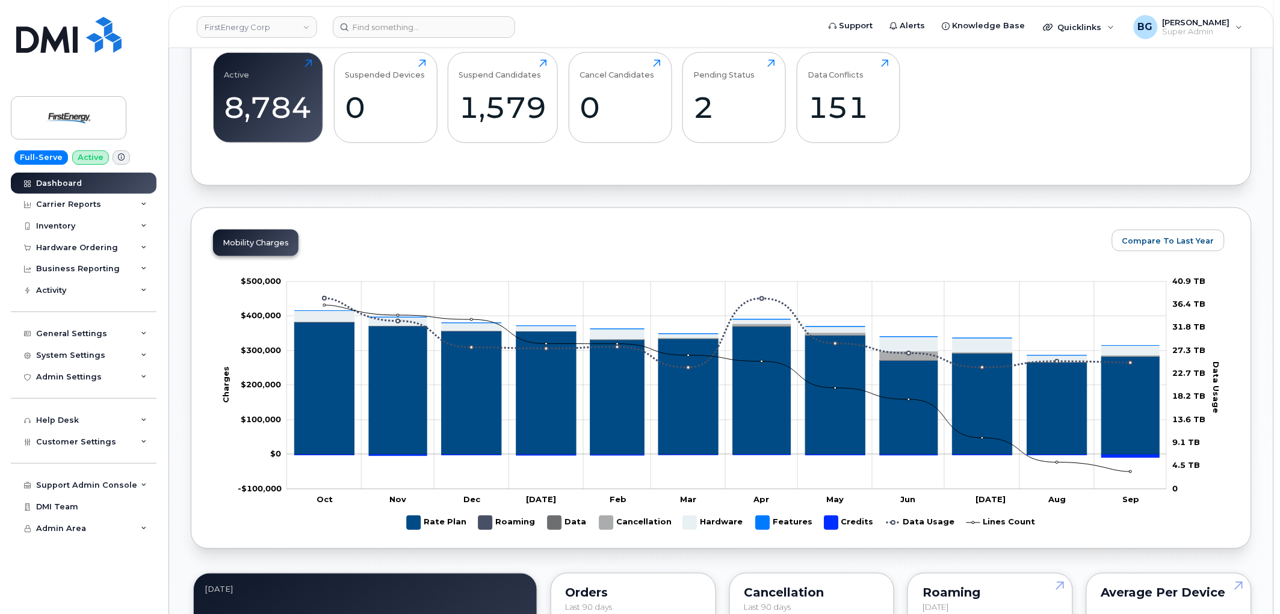
scroll to position [579, 0]
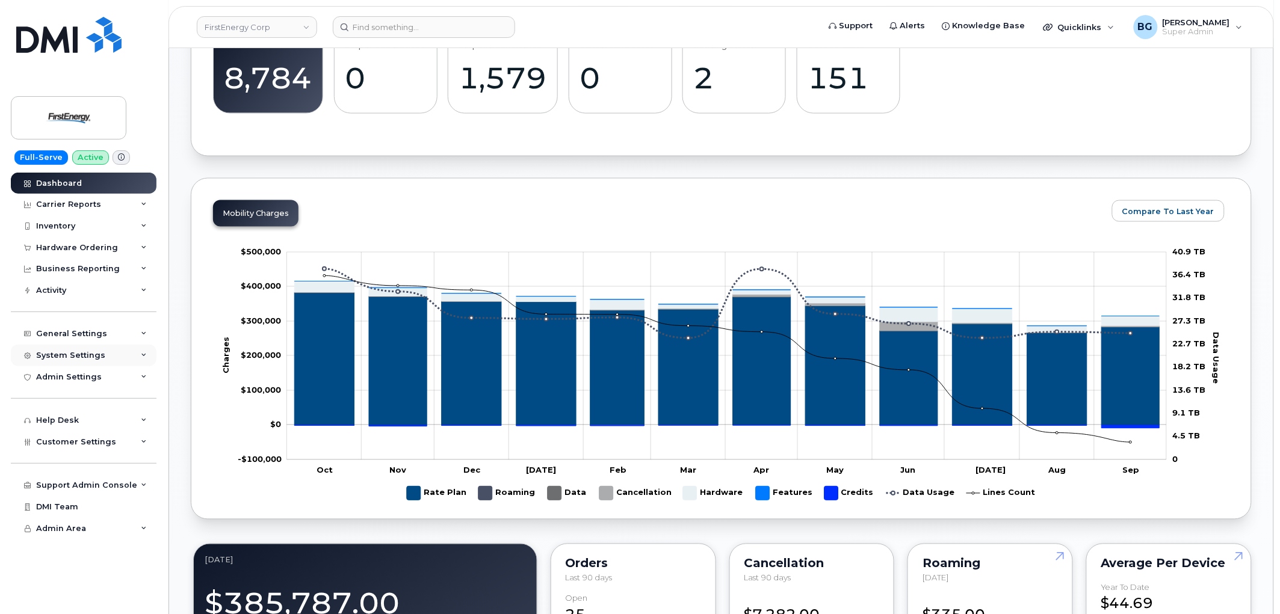
click at [69, 356] on div "System Settings" at bounding box center [70, 356] width 69 height 10
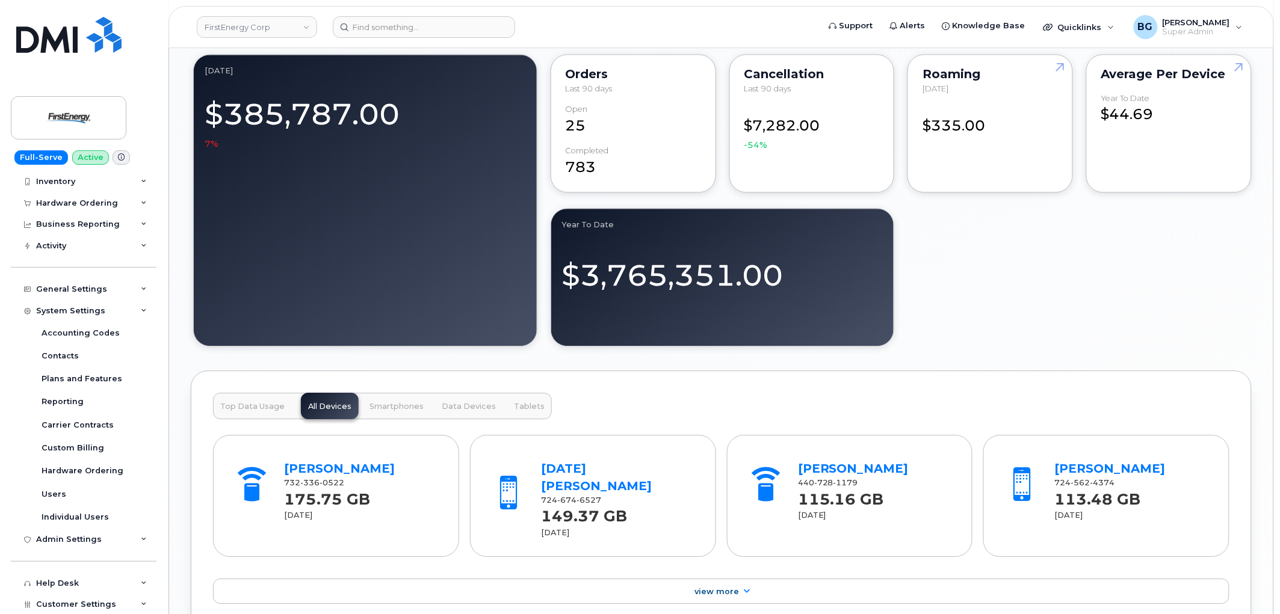
scroll to position [0, 0]
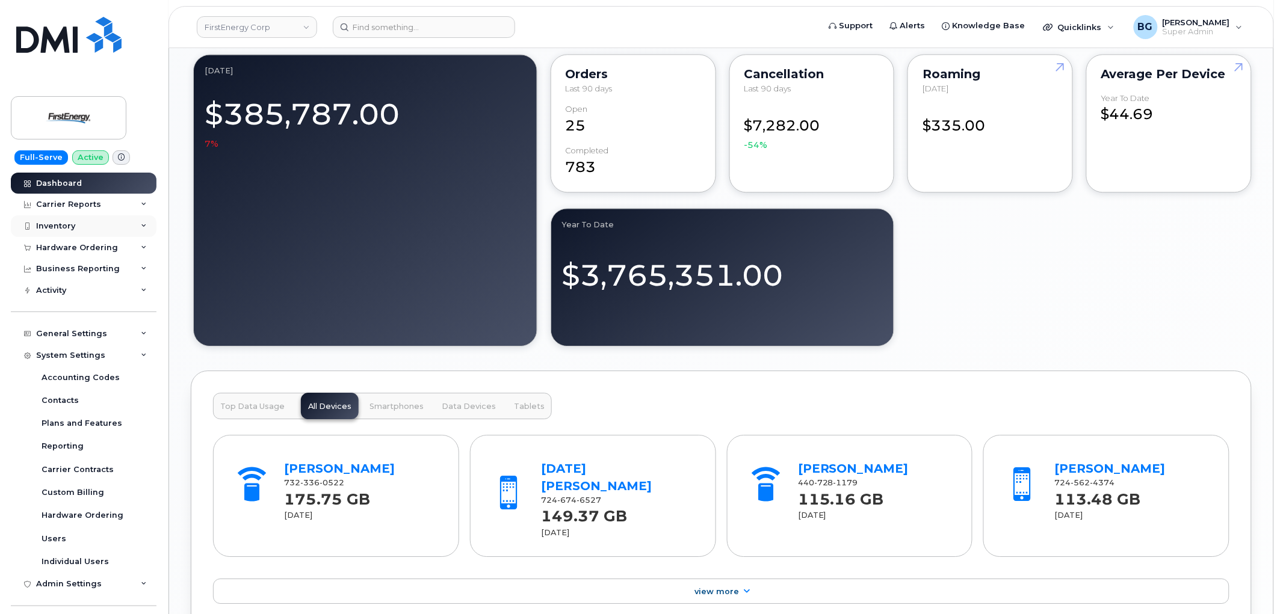
click at [49, 225] on div "Inventory" at bounding box center [55, 226] width 39 height 10
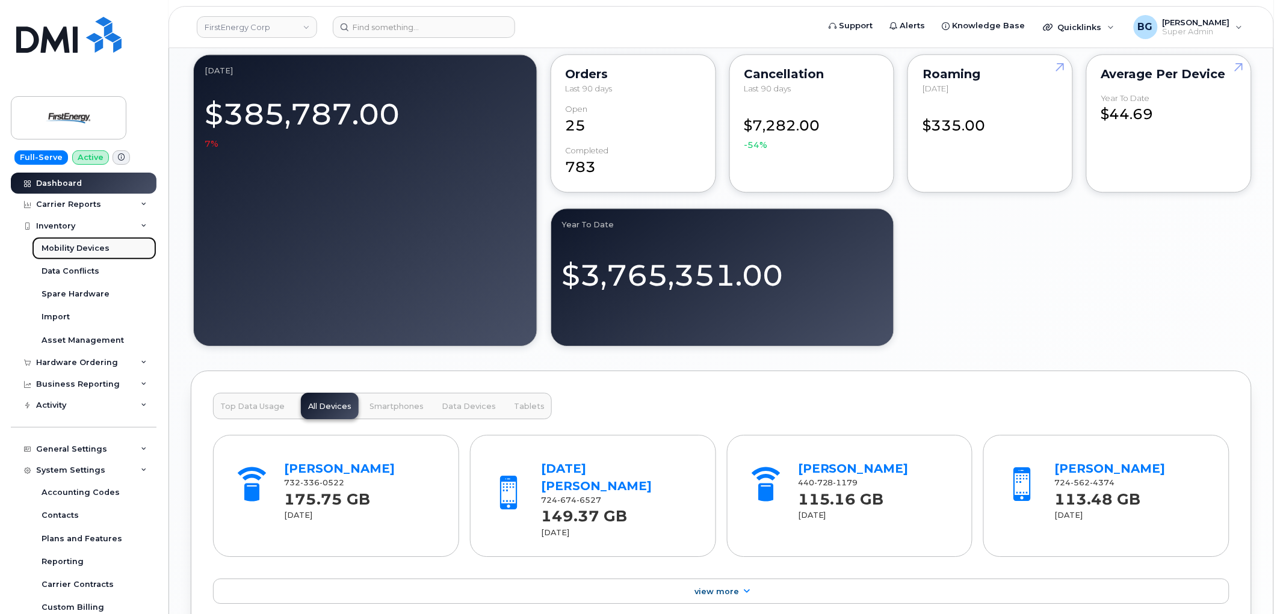
click at [51, 248] on div "Mobility Devices" at bounding box center [76, 248] width 68 height 11
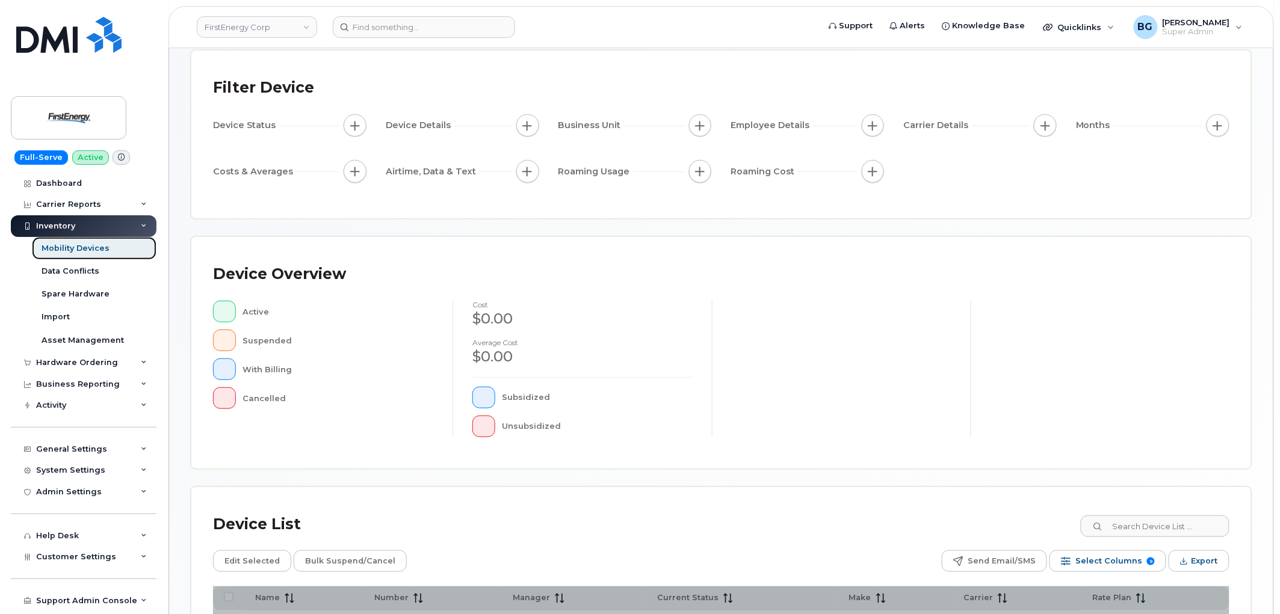
scroll to position [213, 0]
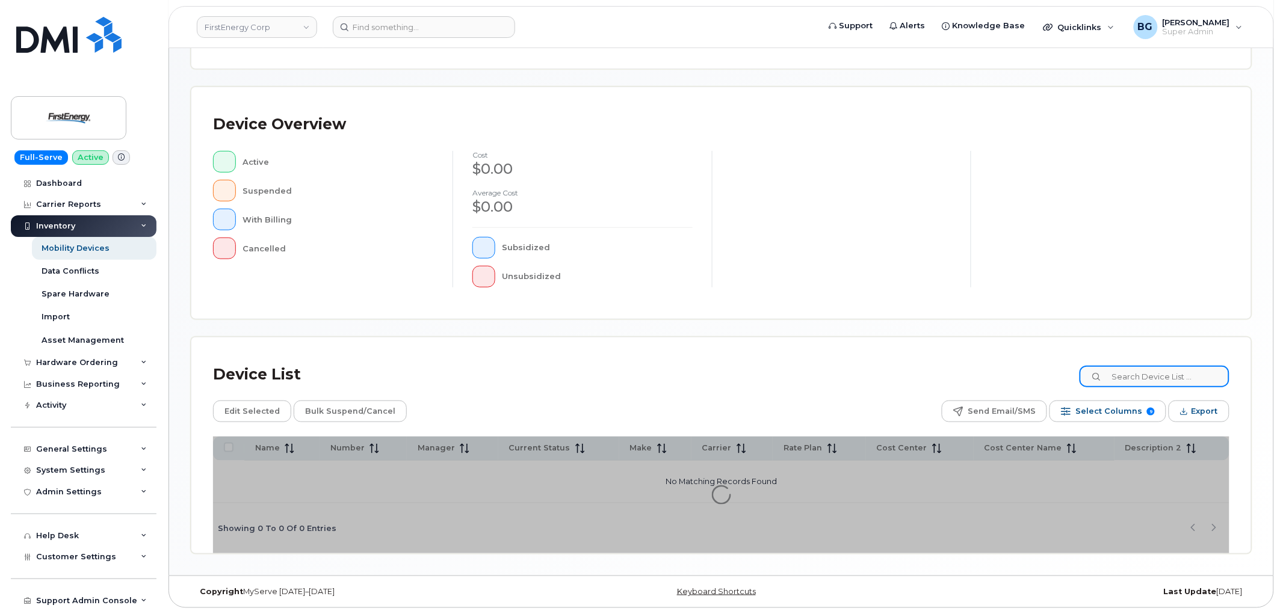
click at [1147, 377] on input at bounding box center [1154, 377] width 150 height 22
type input "xp3"
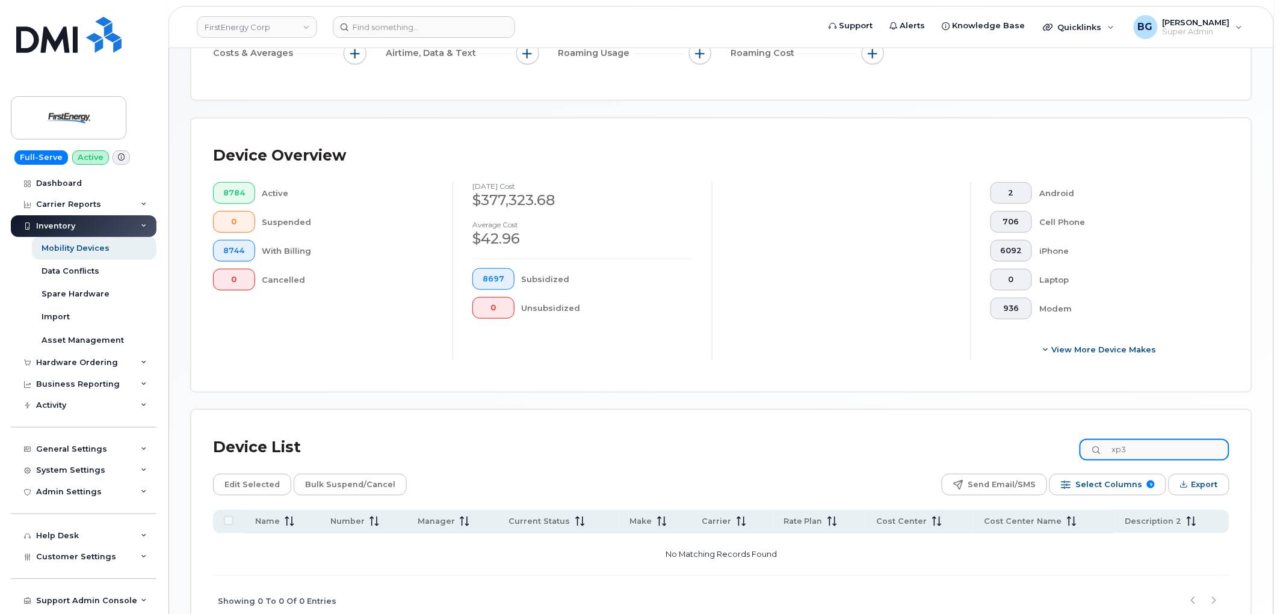
scroll to position [245, 0]
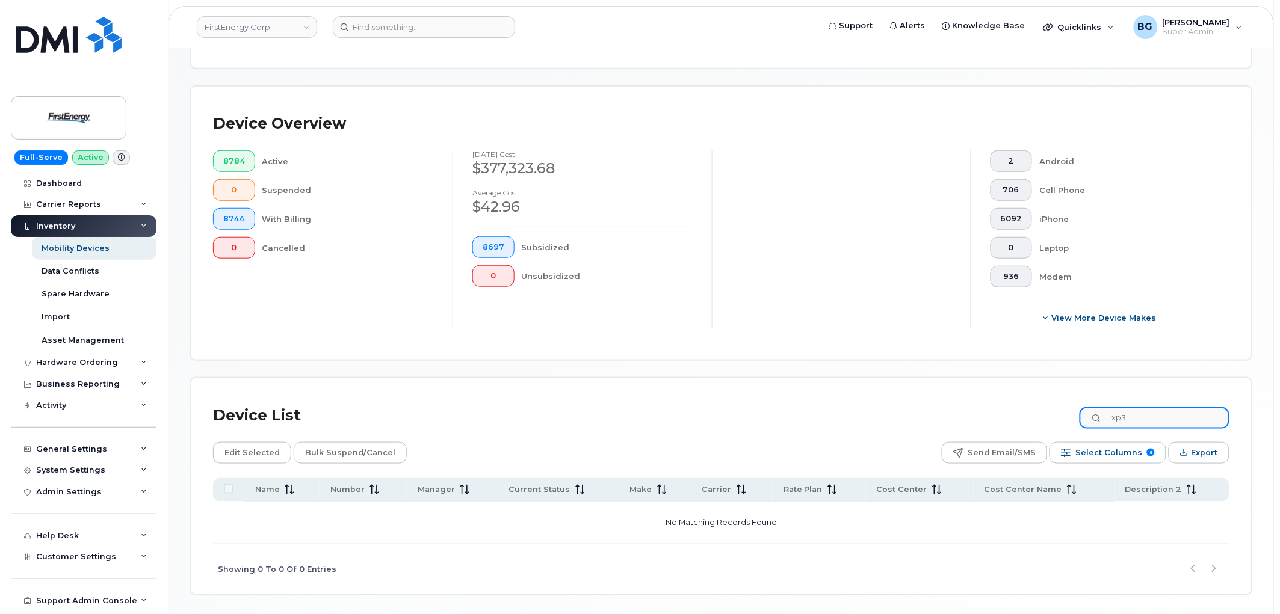
drag, startPoint x: 1155, startPoint y: 417, endPoint x: 1027, endPoint y: 424, distance: 128.3
click at [1027, 424] on div "Device List xp3" at bounding box center [721, 415] width 1016 height 31
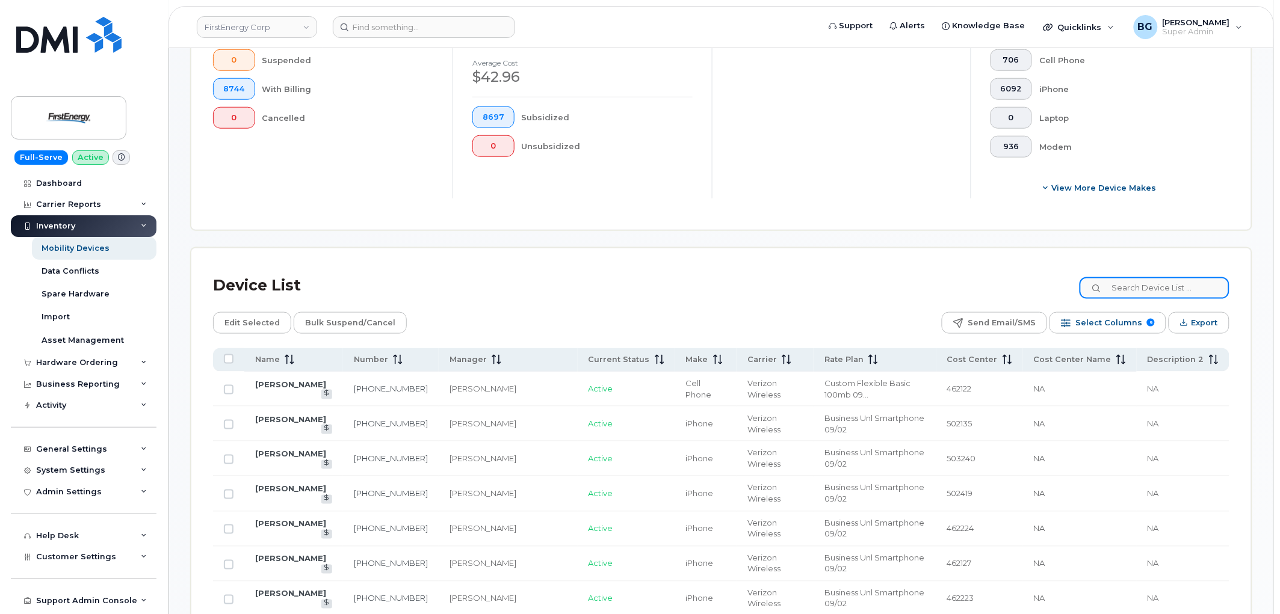
scroll to position [379, 0]
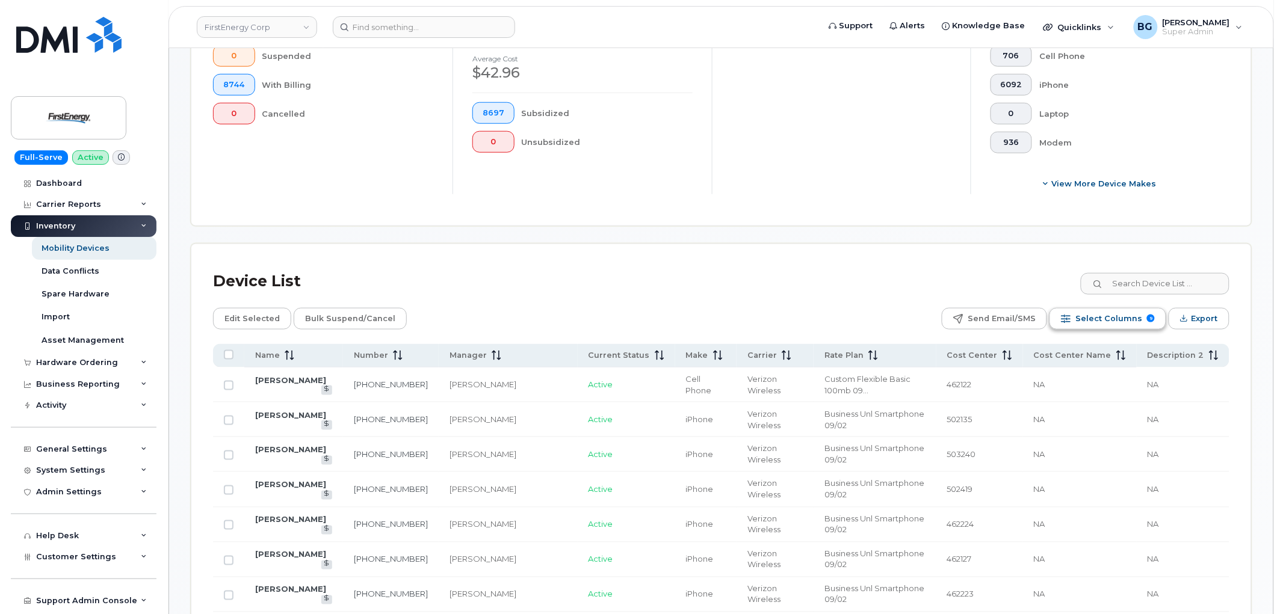
click at [1107, 319] on span "Select Columns" at bounding box center [1108, 319] width 67 height 18
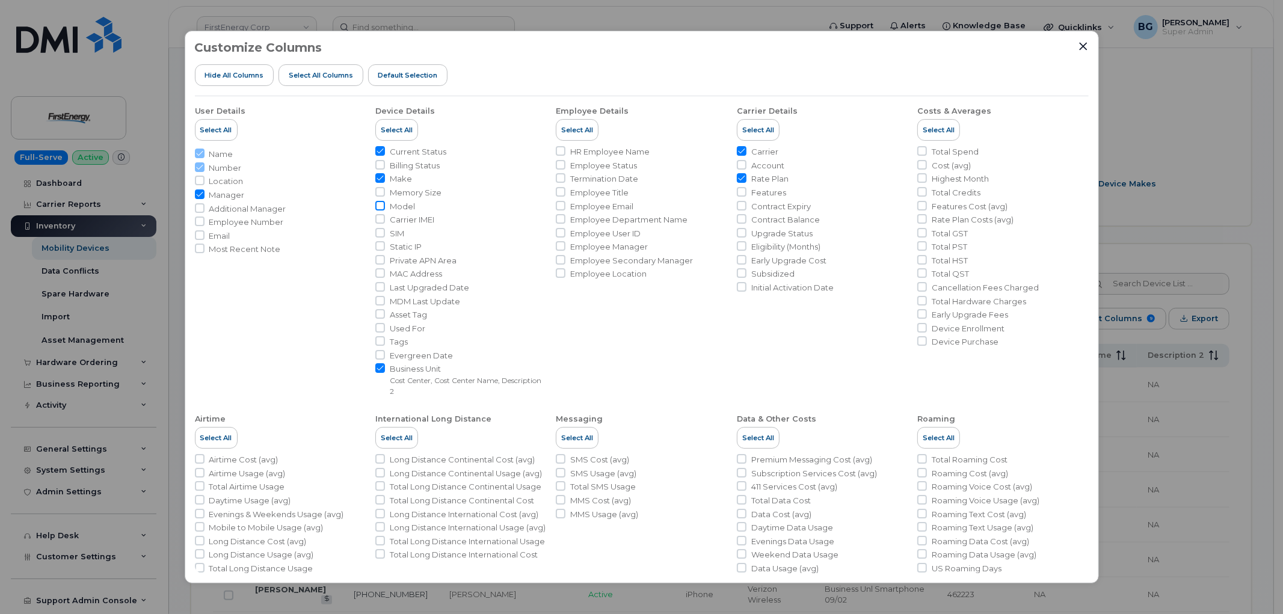
click at [382, 203] on input "Model" at bounding box center [380, 206] width 10 height 10
checkbox input "true"
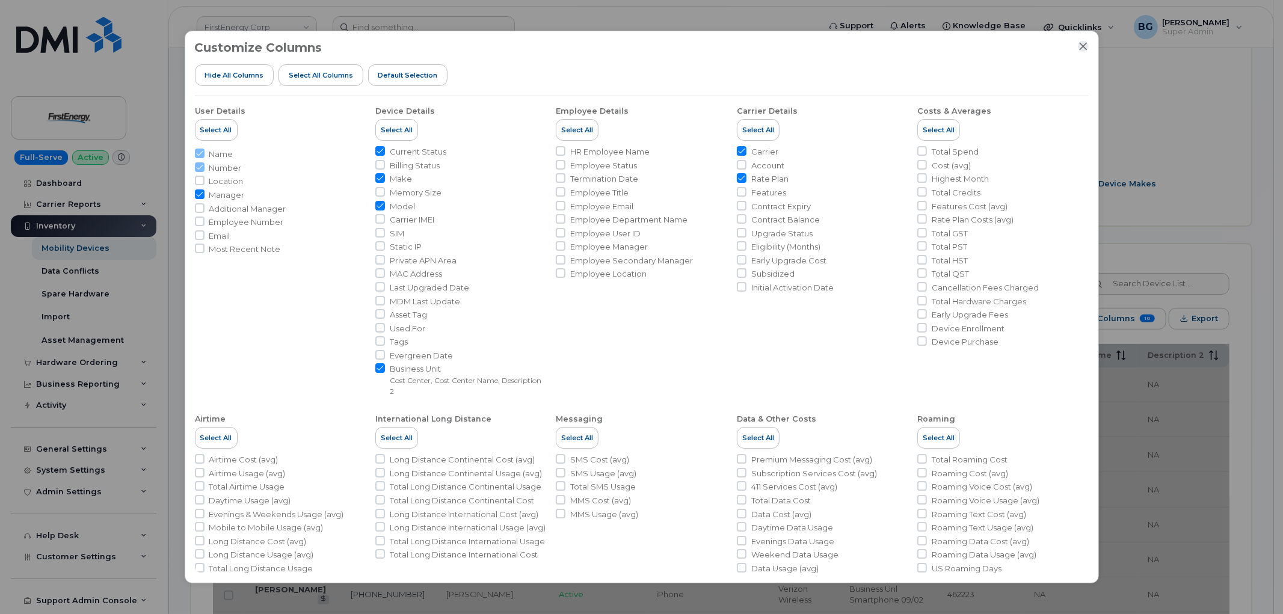
click at [1081, 46] on icon "Close" at bounding box center [1084, 47] width 10 height 10
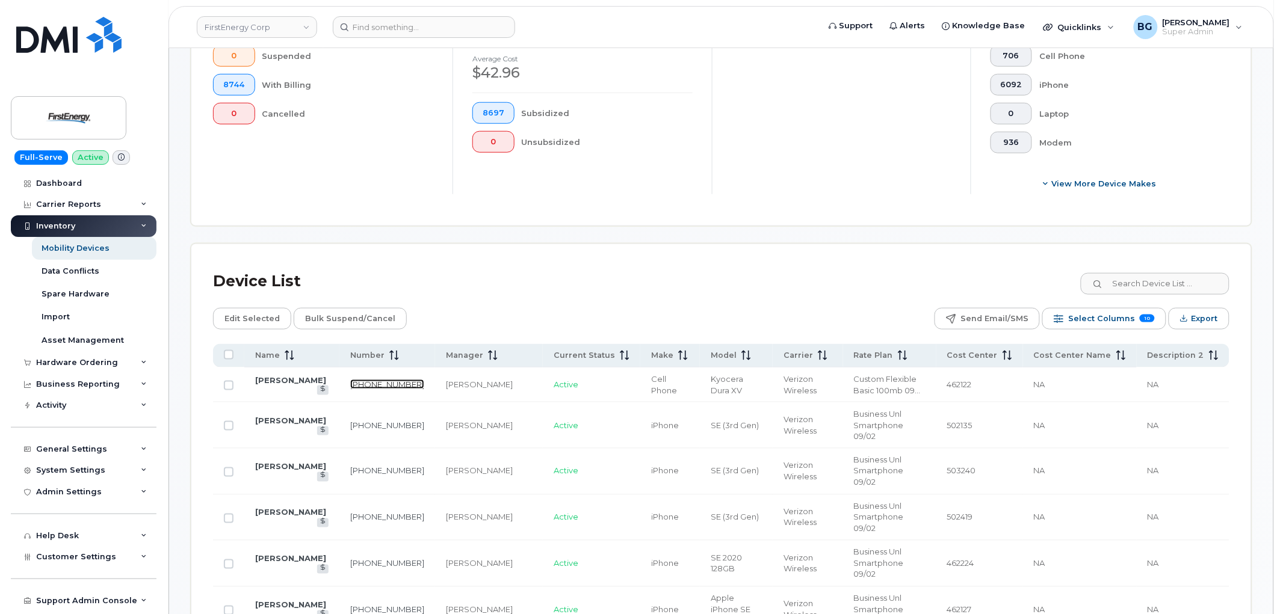
click at [399, 384] on link "201-213-2895" at bounding box center [387, 385] width 74 height 10
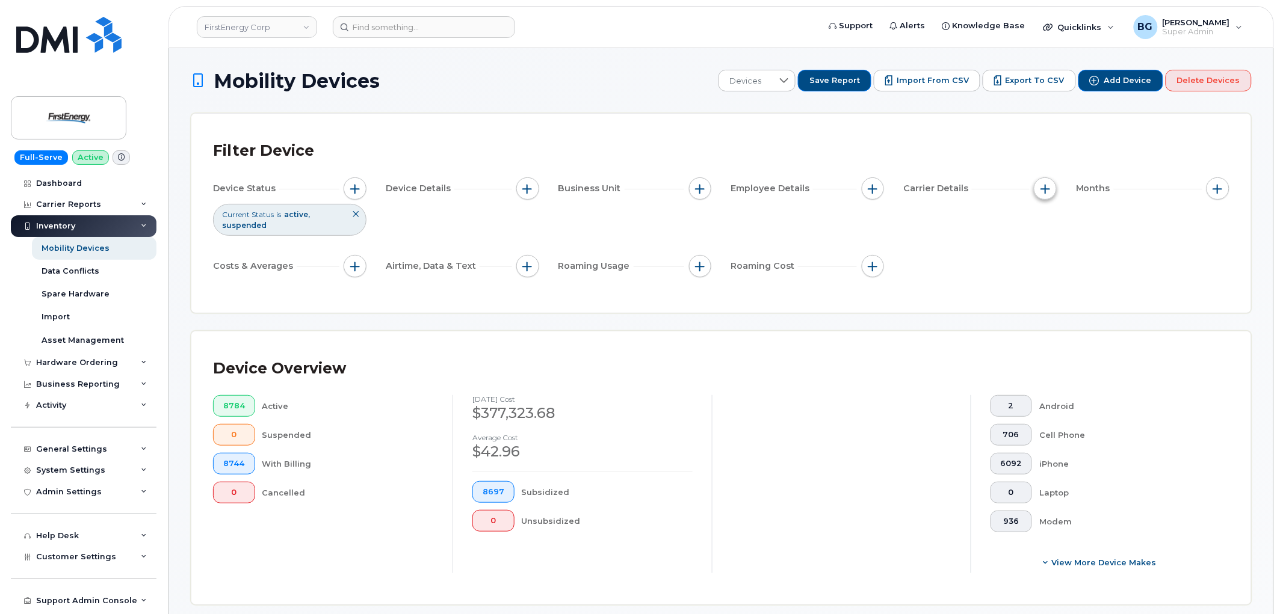
click at [1042, 189] on span "button" at bounding box center [1045, 189] width 10 height 10
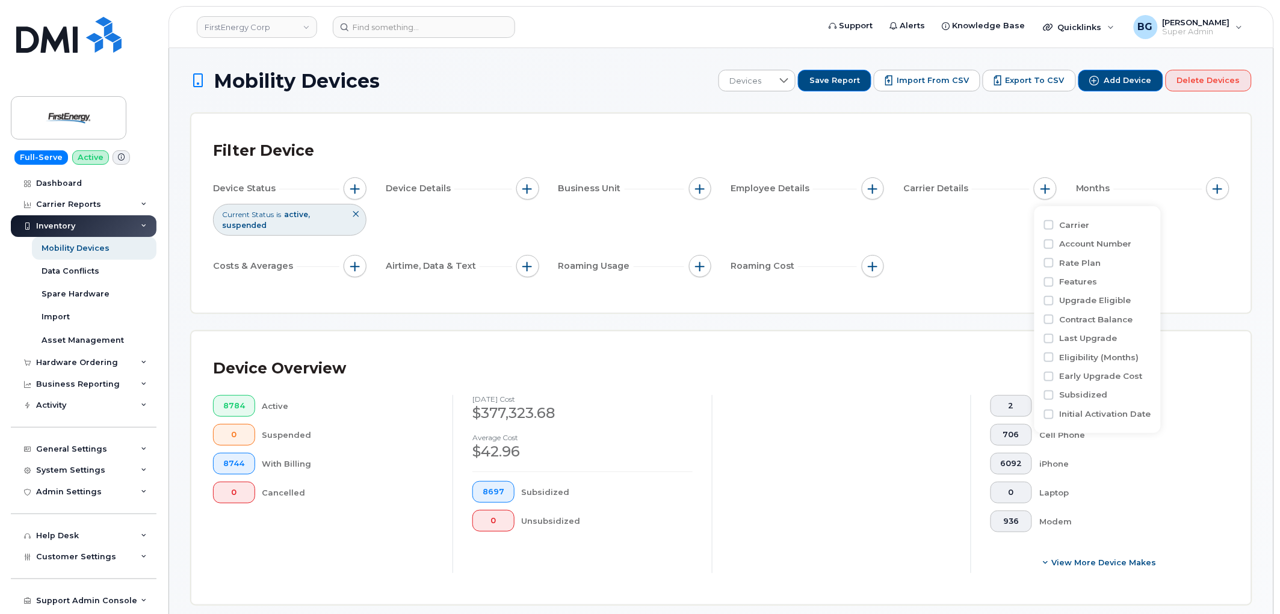
click at [1043, 225] on div "Carrier Account Number Rate Plan Features Upgrade Eligible Contract Balance Las…" at bounding box center [1097, 319] width 126 height 227
click at [1047, 225] on input "Carrier" at bounding box center [1049, 225] width 10 height 10
checkbox input "true"
click at [1114, 273] on div "empty" at bounding box center [1116, 274] width 108 height 20
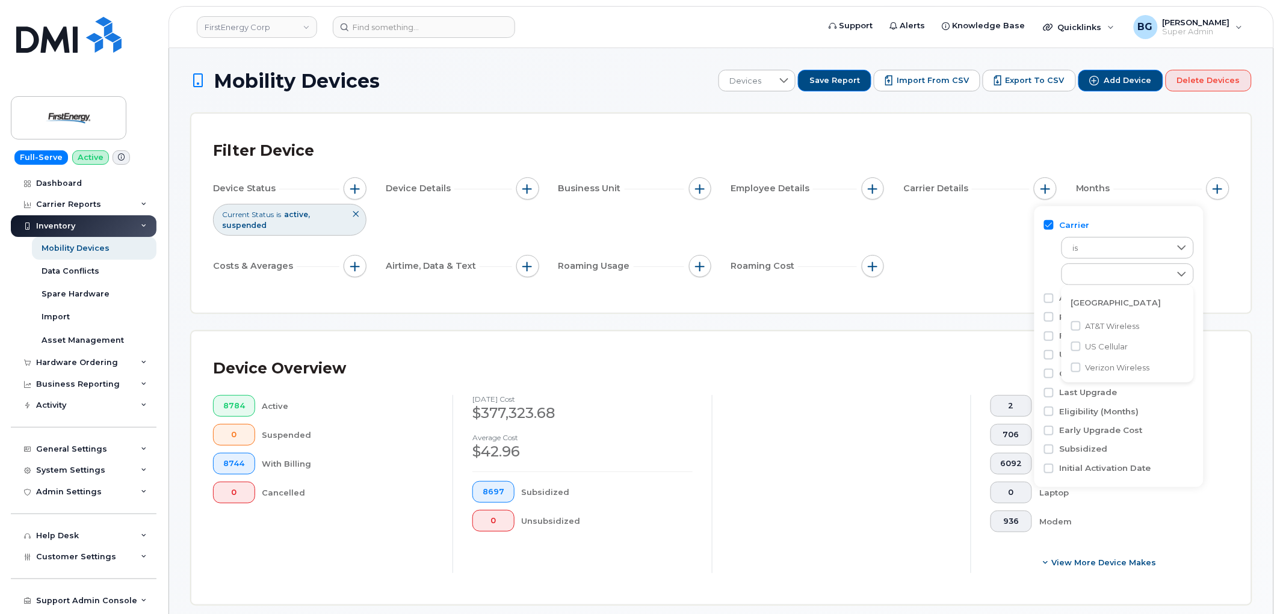
click at [1103, 325] on span "AT&T Wireless" at bounding box center [1112, 326] width 54 height 11
checkbox input "true"
click at [837, 468] on div at bounding box center [841, 484] width 259 height 178
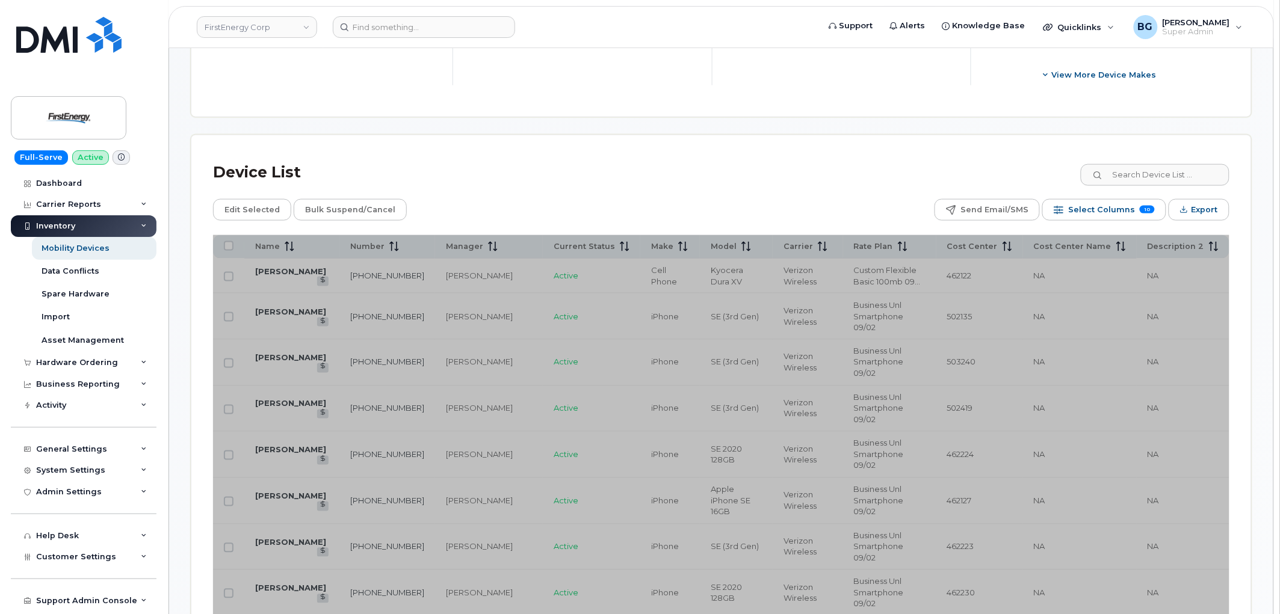
scroll to position [490, 0]
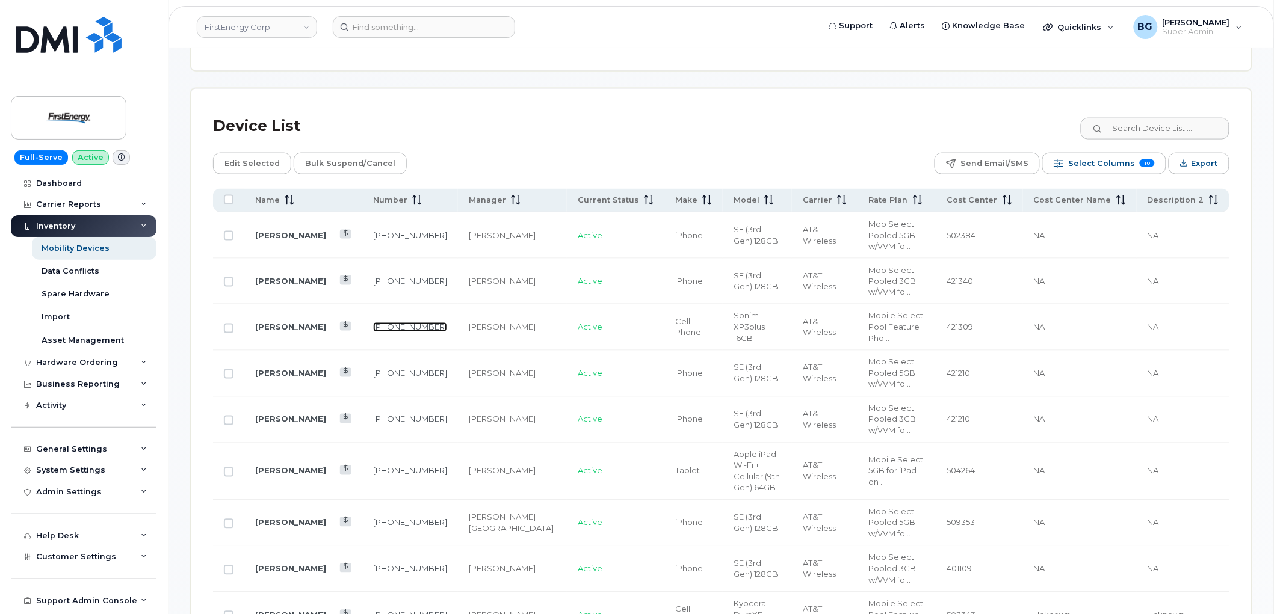
scroll to position [579, 0]
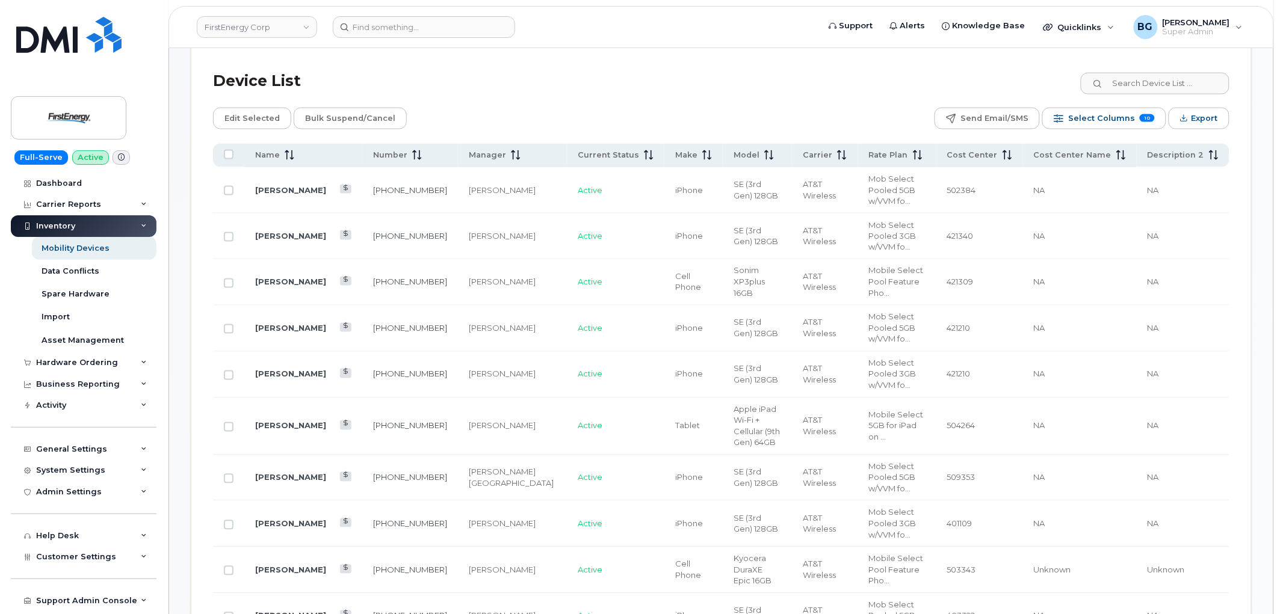
click at [532, 85] on div "Device List" at bounding box center [721, 81] width 1016 height 31
click at [75, 361] on div "Hardware Ordering" at bounding box center [77, 363] width 82 height 10
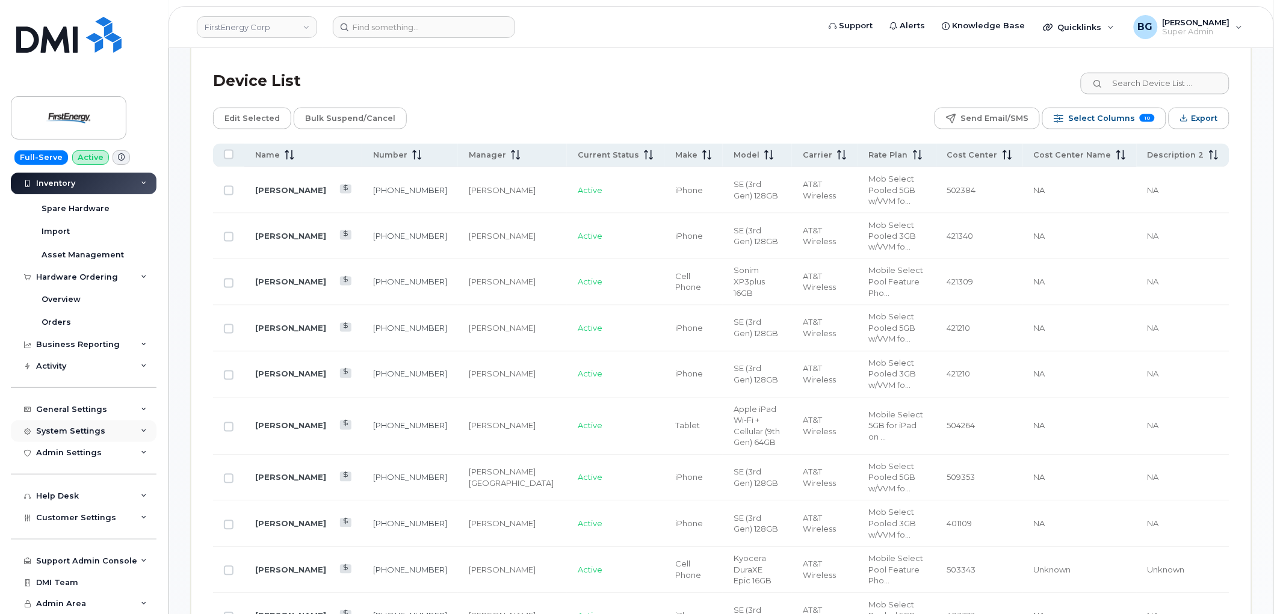
click at [78, 428] on div "System Settings" at bounding box center [70, 432] width 69 height 10
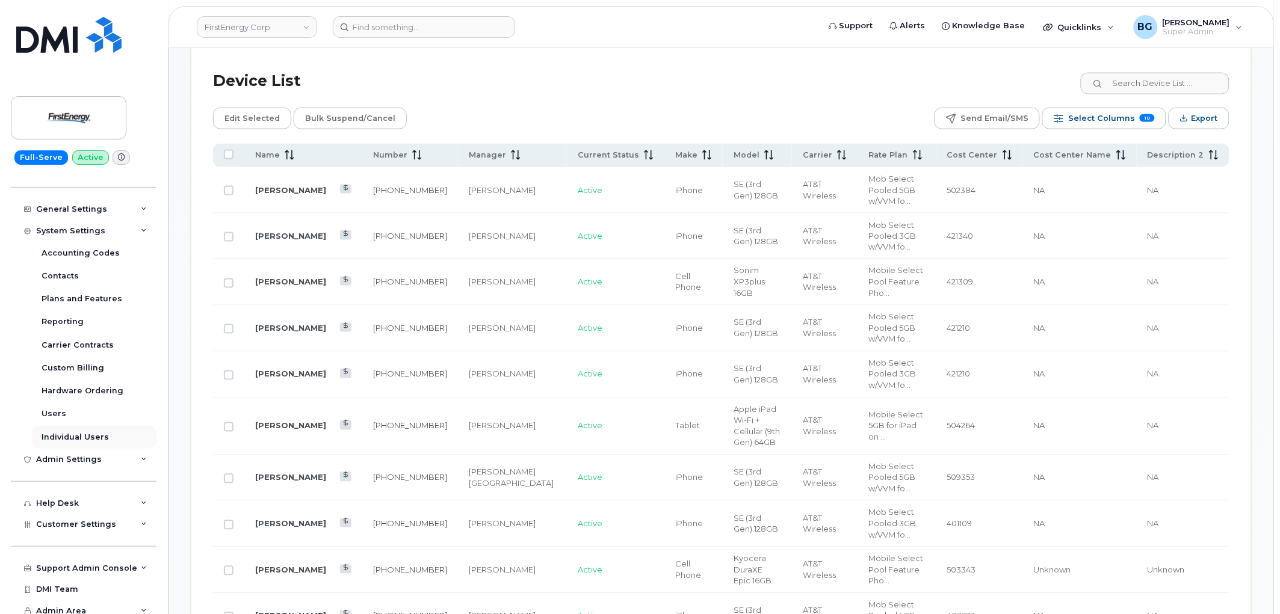
scroll to position [292, 0]
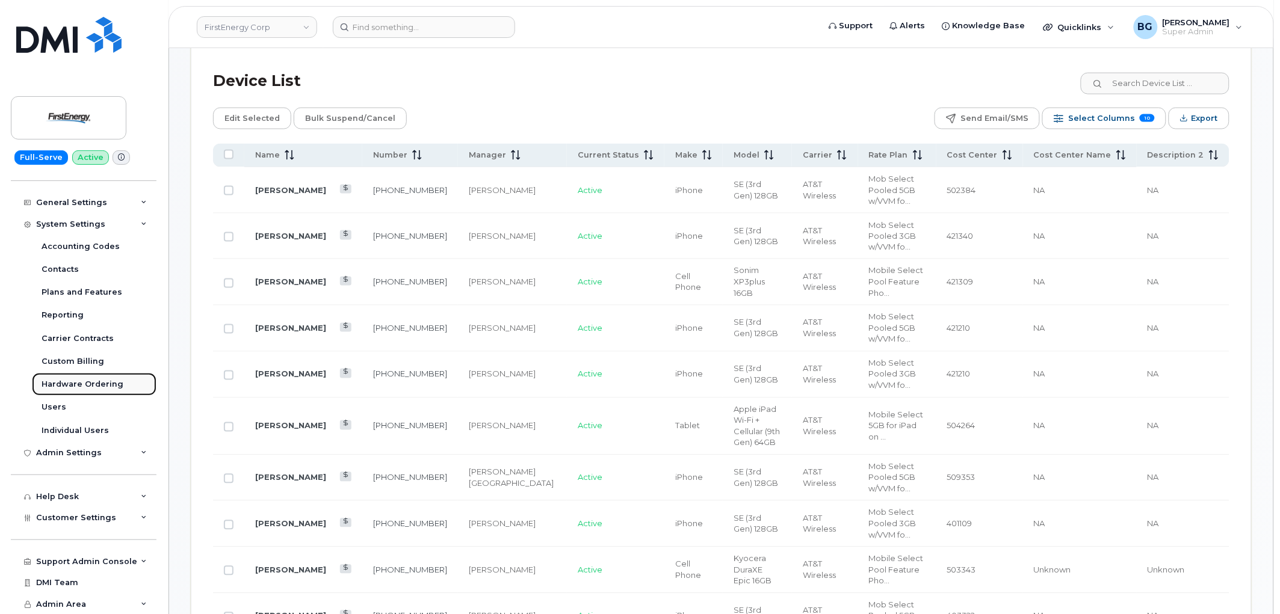
click at [79, 381] on div "Hardware Ordering" at bounding box center [83, 384] width 82 height 11
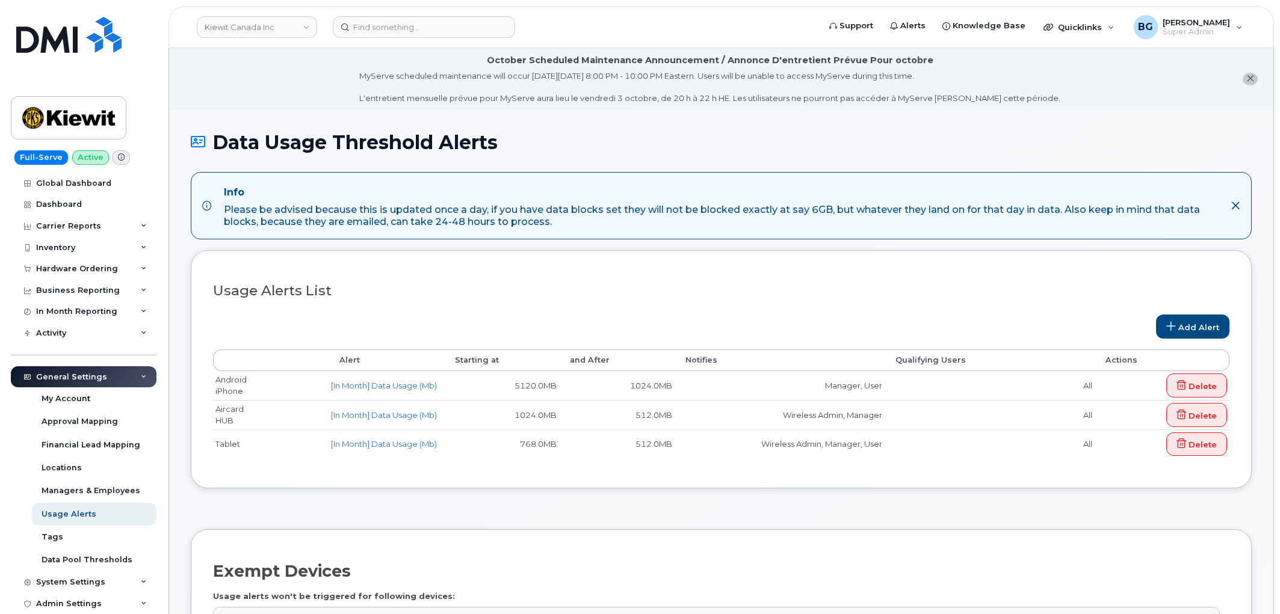
select select
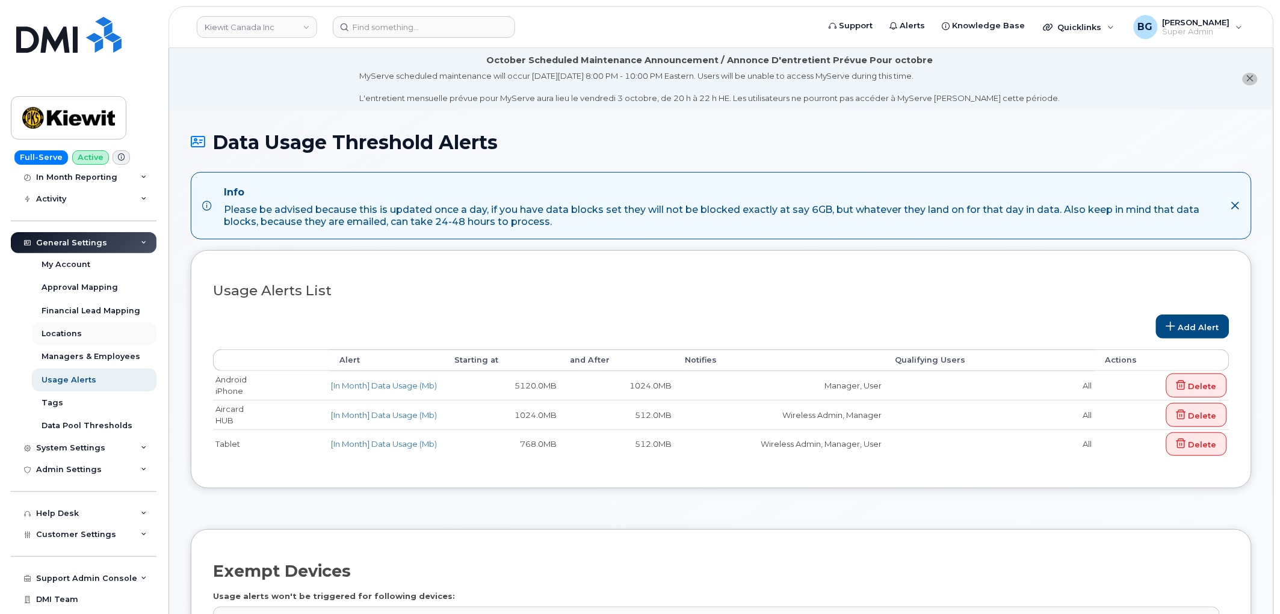
scroll to position [152, 0]
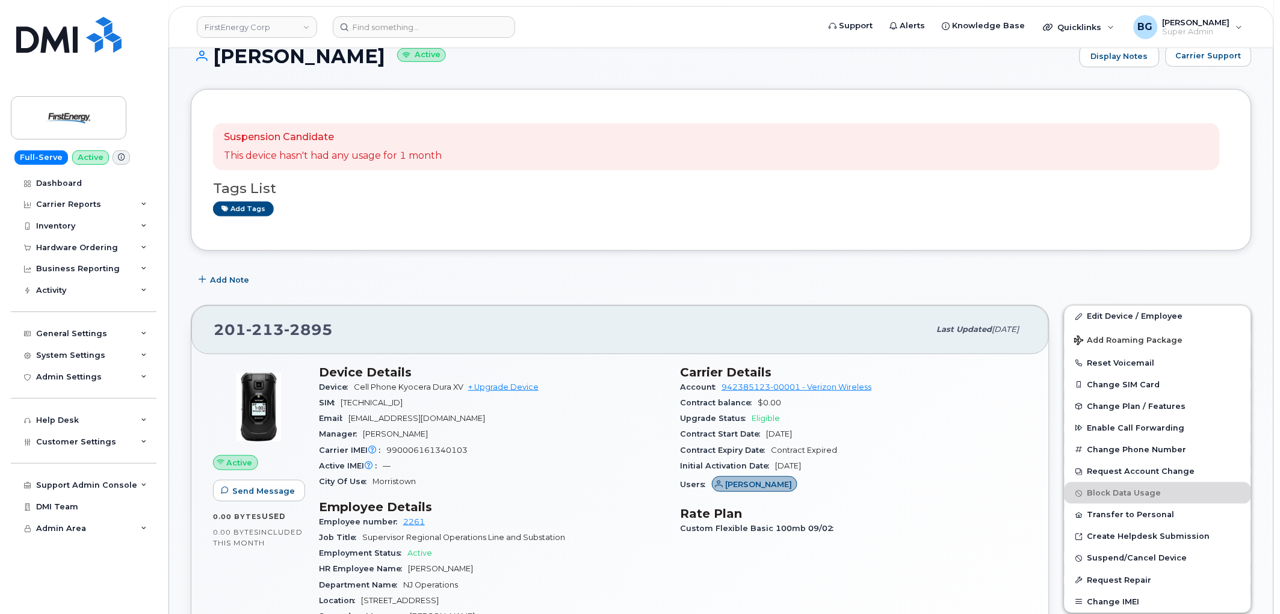
scroll to position [223, 0]
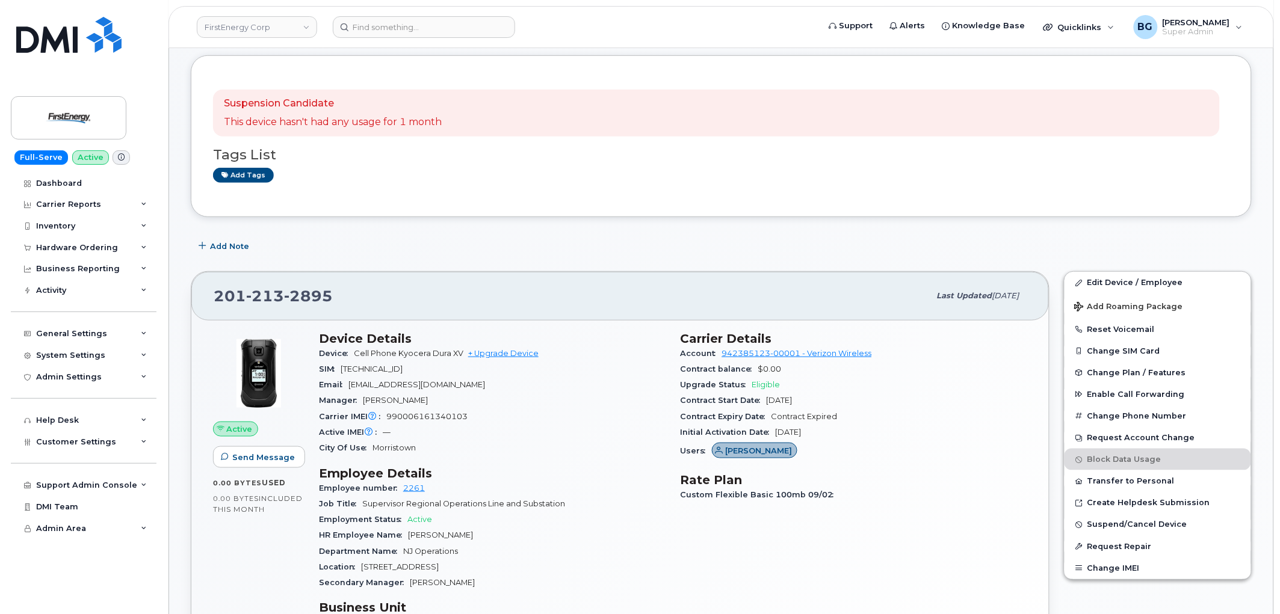
click at [233, 295] on span "[PHONE_NUMBER]" at bounding box center [273, 296] width 119 height 18
drag, startPoint x: 233, startPoint y: 294, endPoint x: 285, endPoint y: 294, distance: 51.7
click at [285, 294] on span "[PHONE_NUMBER]" at bounding box center [273, 296] width 119 height 18
copy span "[PHONE_NUMBER]"
click at [521, 351] on link "+ Upgrade Device" at bounding box center [503, 353] width 70 height 9
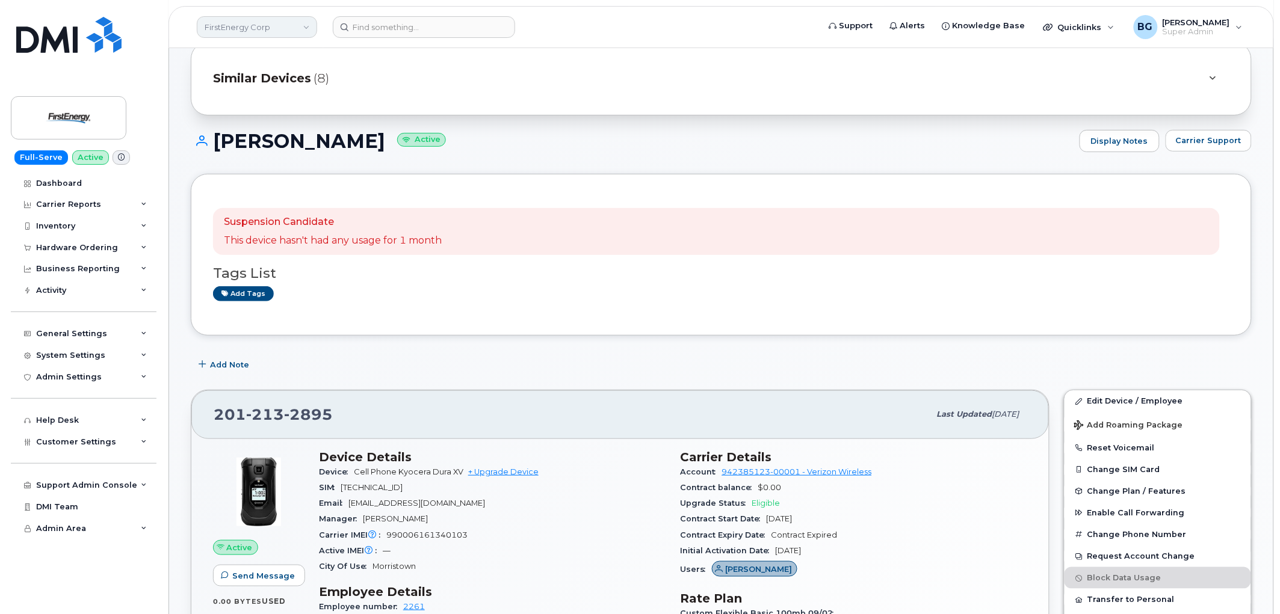
scroll to position [88, 0]
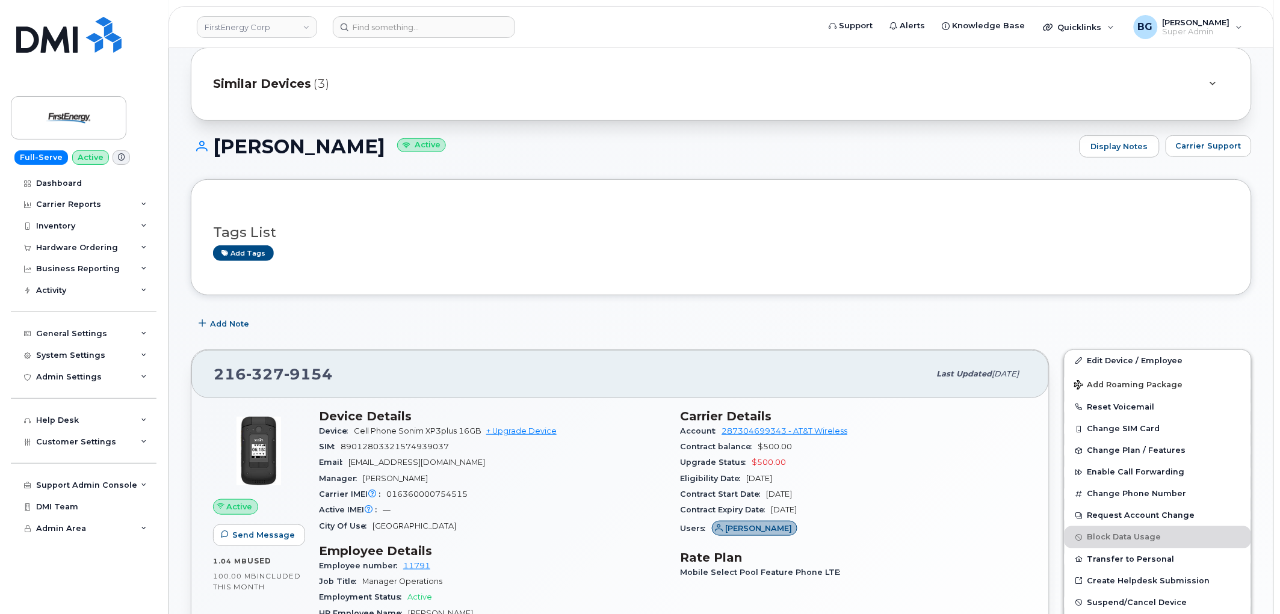
scroll to position [134, 0]
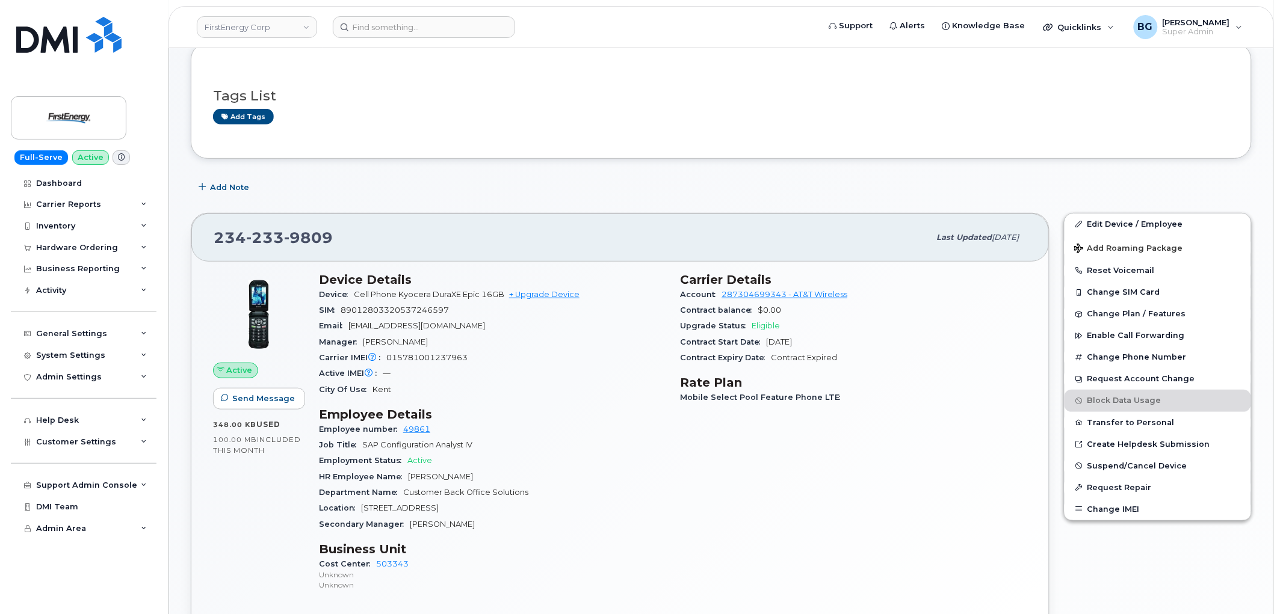
scroll to position [134, 0]
click at [232, 233] on span "[PHONE_NUMBER]" at bounding box center [273, 237] width 119 height 18
copy span "[PHONE_NUMBER]"
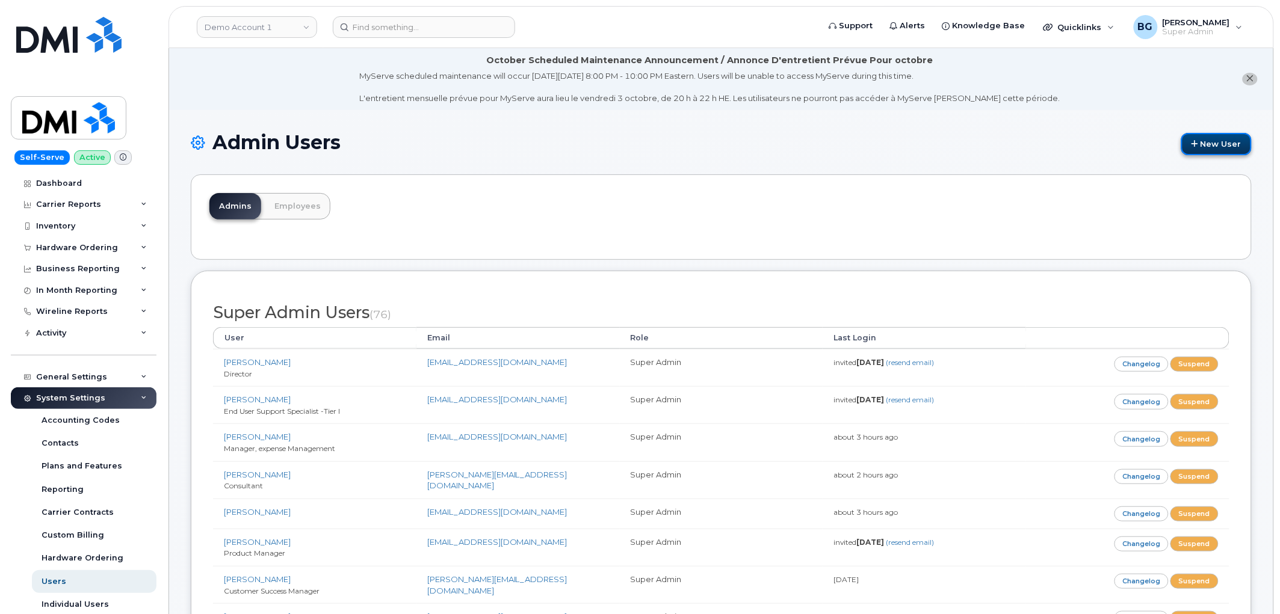
click at [1230, 148] on link "New User" at bounding box center [1216, 144] width 70 height 22
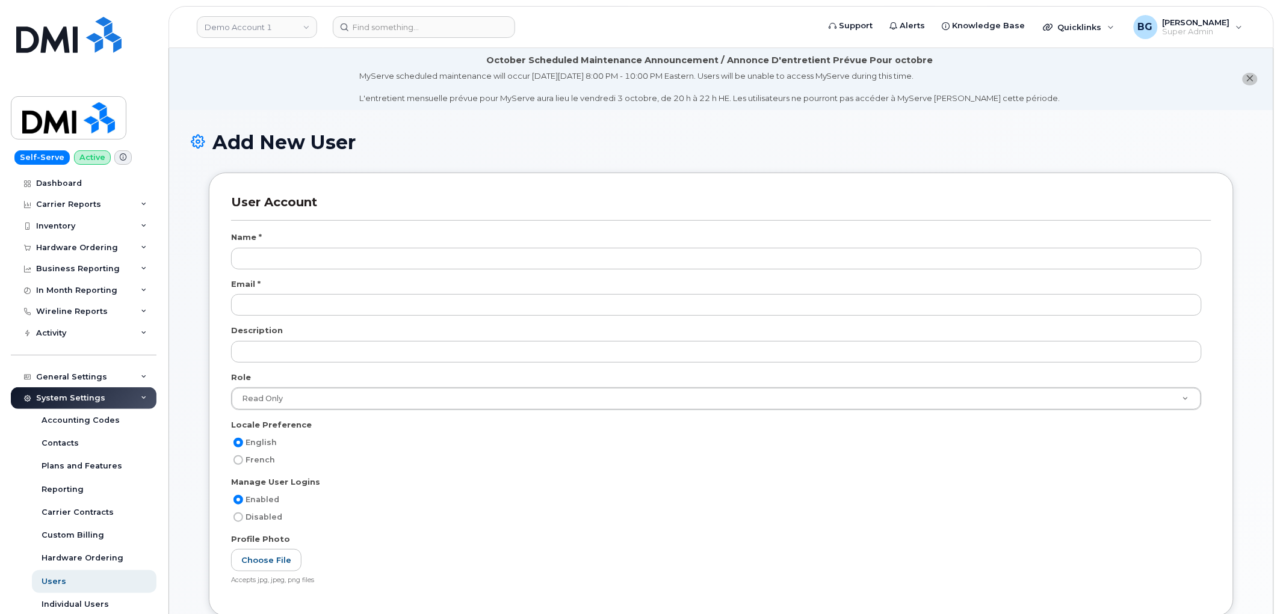
scroll to position [2157, 0]
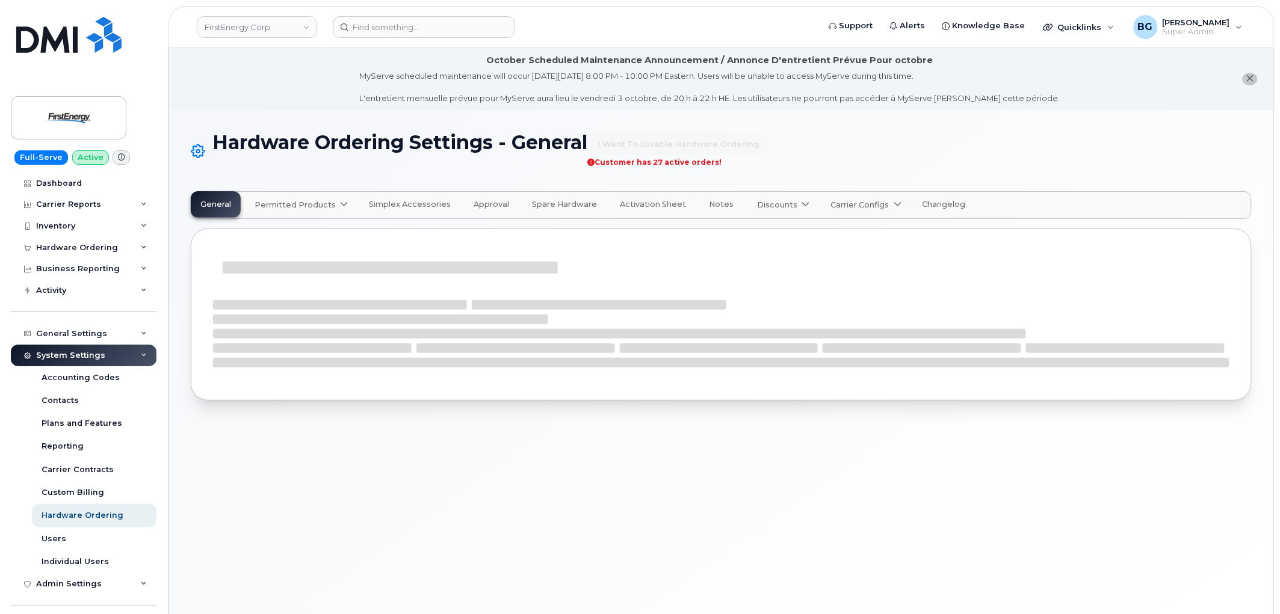
select select "admins"
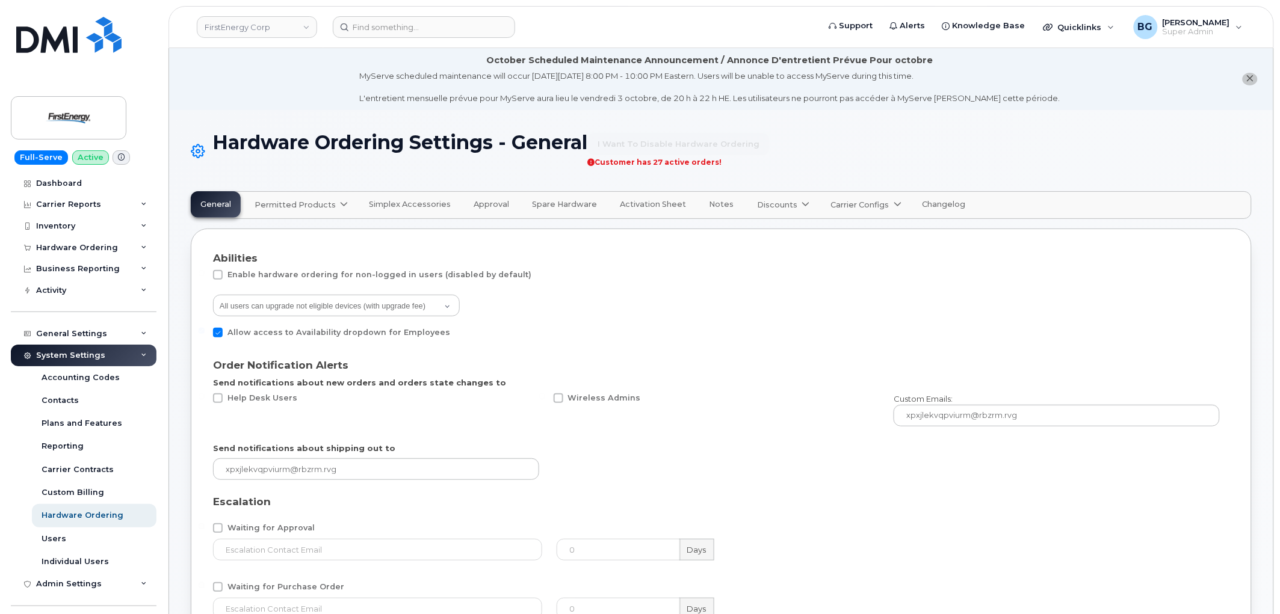
click at [327, 205] on span "Permitted Products" at bounding box center [294, 204] width 81 height 11
click at [283, 231] on span "AT&T Wireless" at bounding box center [287, 234] width 60 height 13
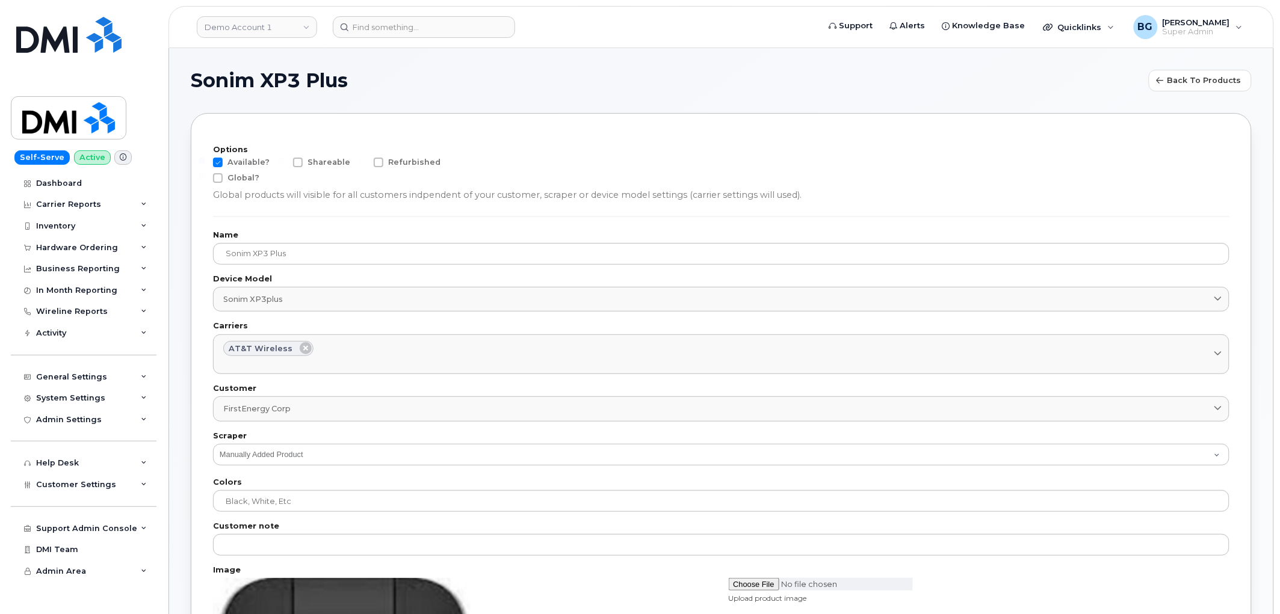
click at [223, 161] on label "Available?" at bounding box center [241, 163] width 57 height 10
click at [205, 161] on input "Available?" at bounding box center [202, 161] width 6 height 6
checkbox input "false"
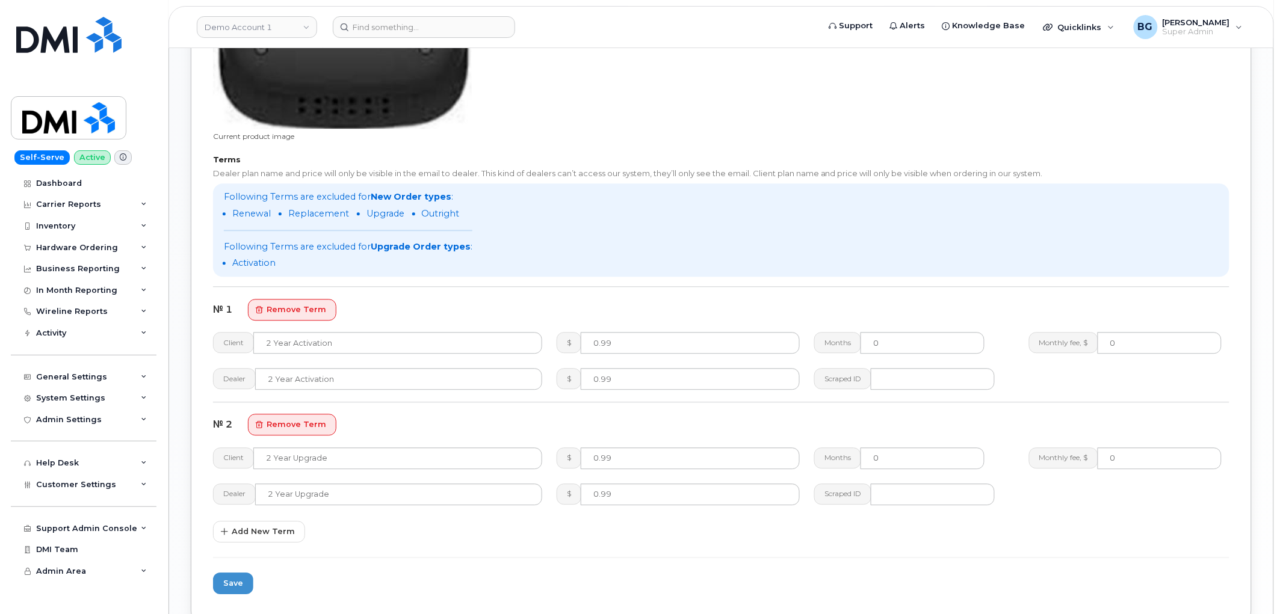
scroll to position [1024, 0]
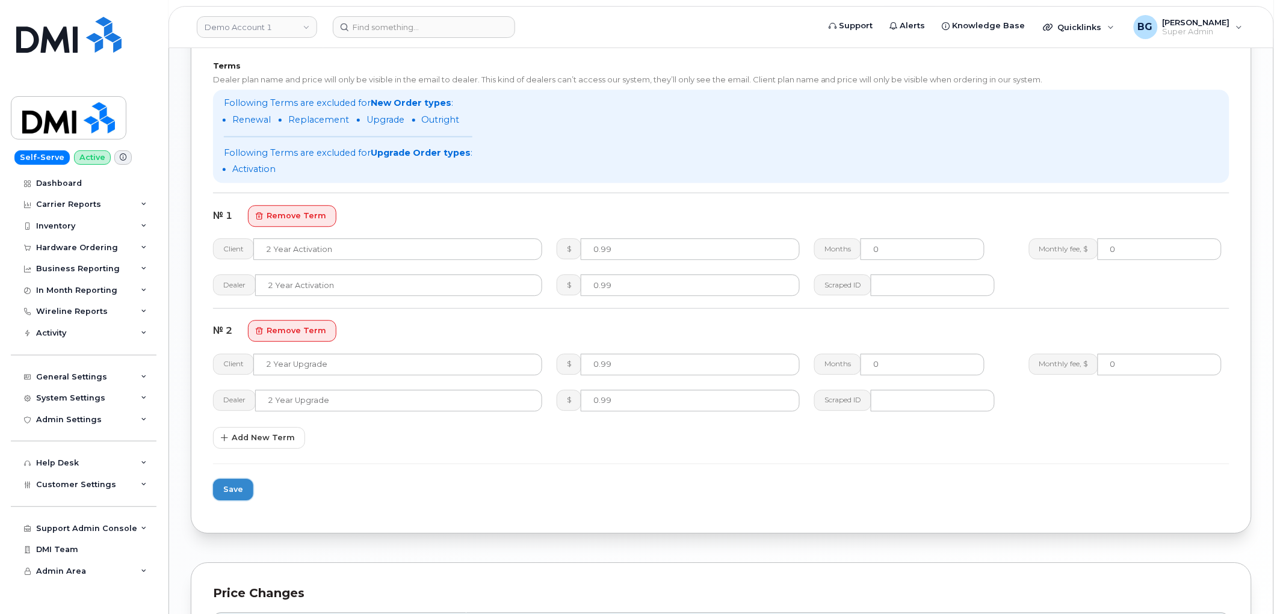
click at [235, 487] on span "Save" at bounding box center [233, 489] width 20 height 11
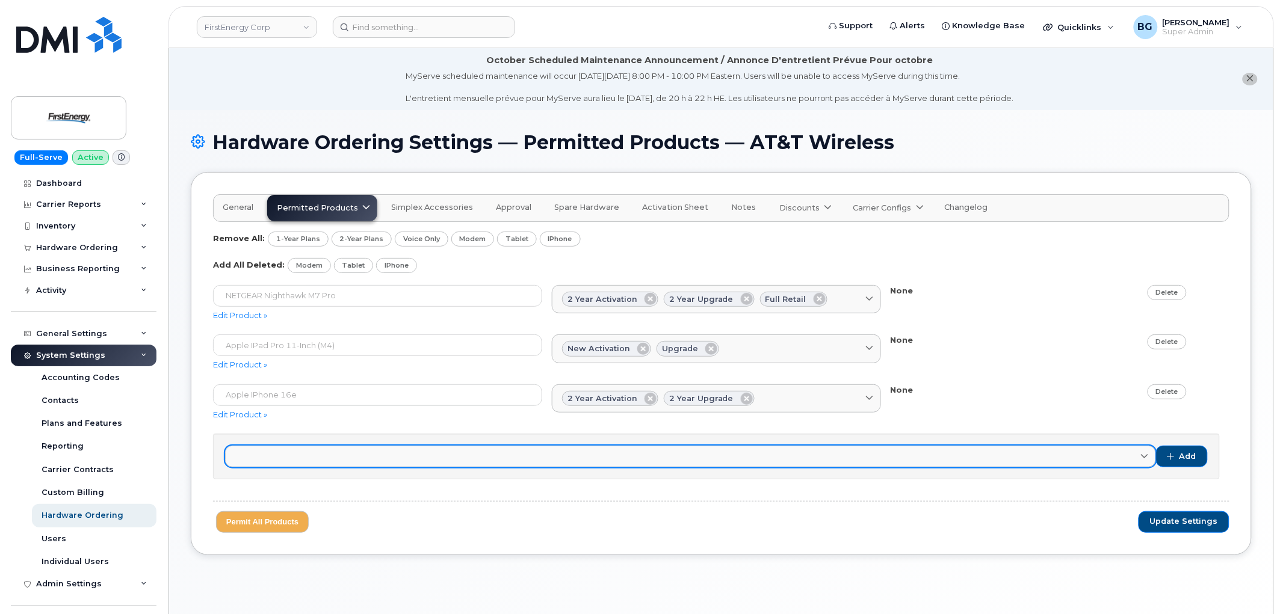
click at [1142, 451] on span at bounding box center [1143, 456] width 11 height 11
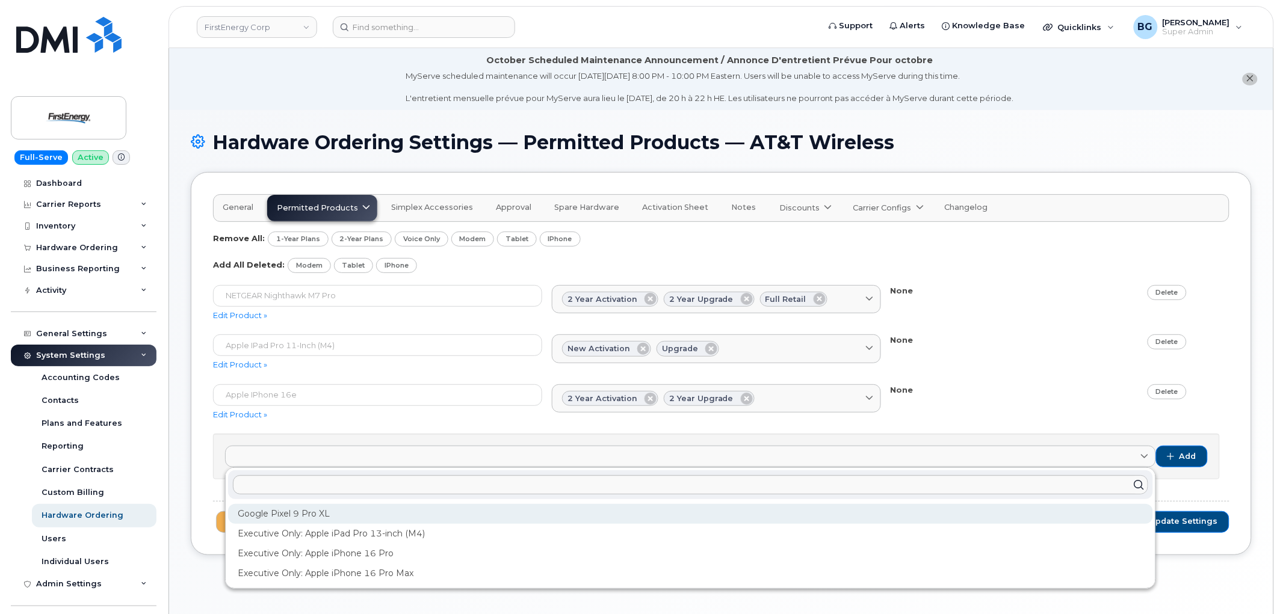
click at [298, 514] on div "Google Pixel 9 Pro XL" at bounding box center [690, 514] width 925 height 20
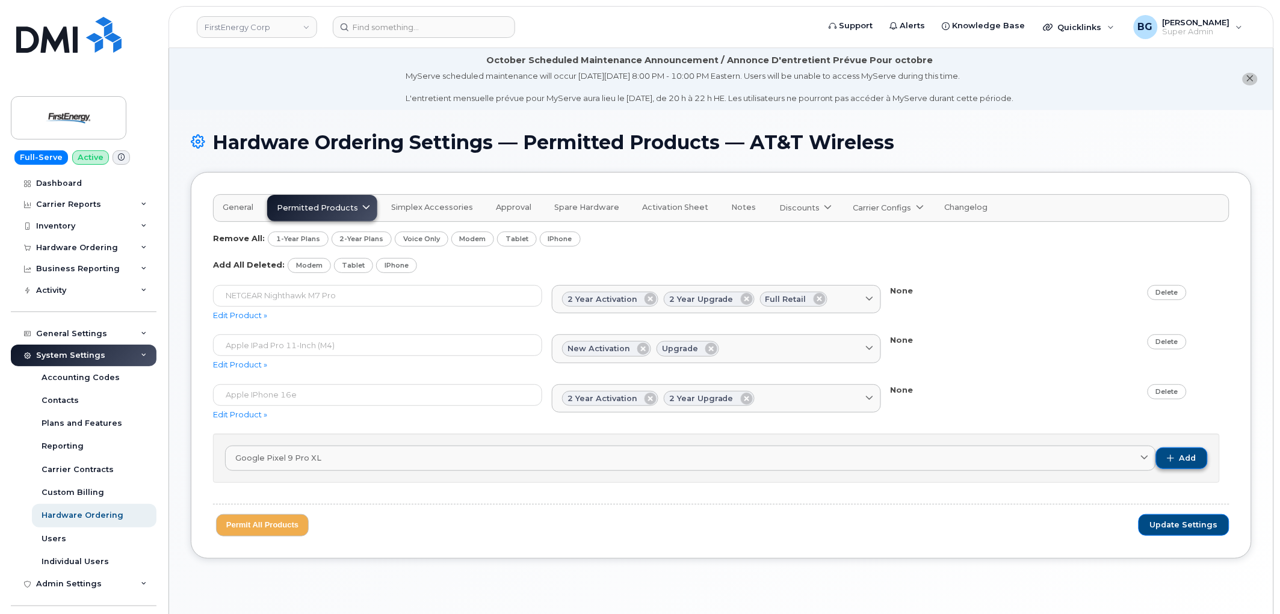
click at [1172, 458] on span "button" at bounding box center [1170, 458] width 7 height 7
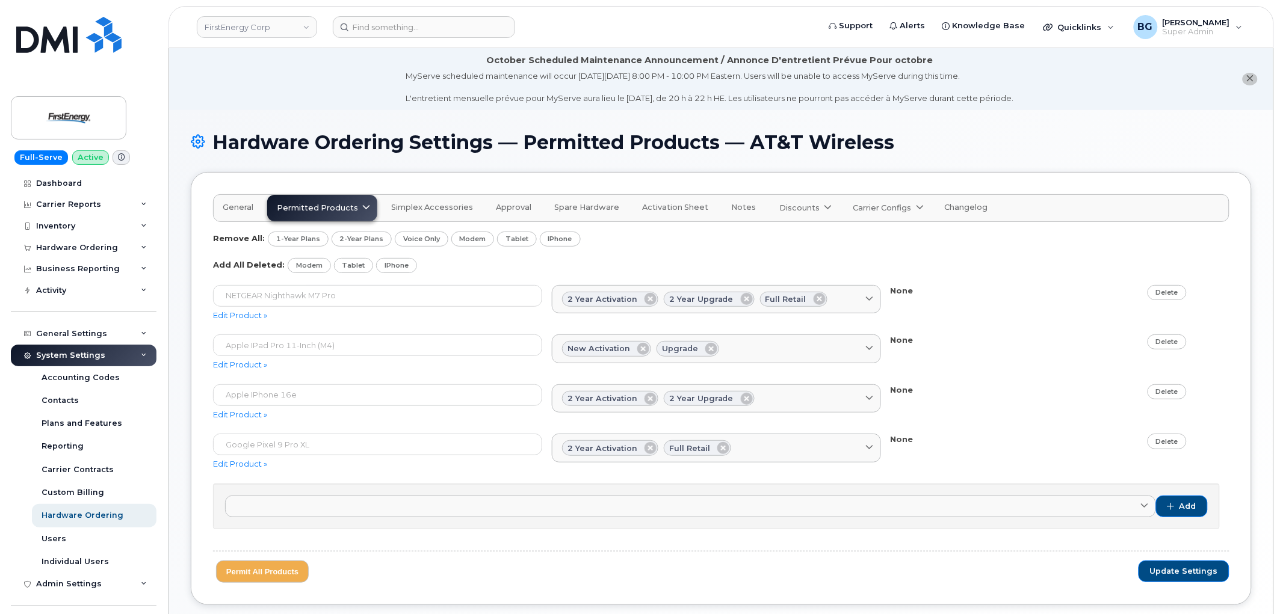
click at [350, 203] on span "Permitted Products" at bounding box center [317, 207] width 81 height 11
click at [313, 257] on span "US Cellular" at bounding box center [302, 262] width 45 height 13
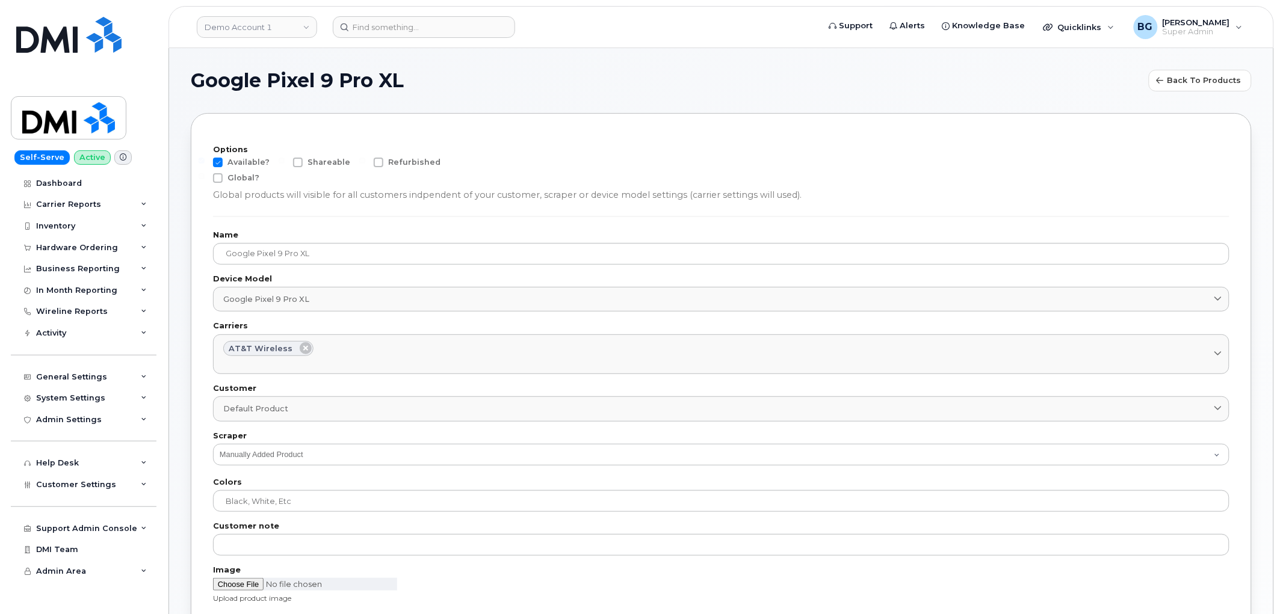
click at [217, 163] on span at bounding box center [218, 163] width 10 height 10
click at [205, 163] on input "Available?" at bounding box center [202, 161] width 6 height 6
checkbox input "false"
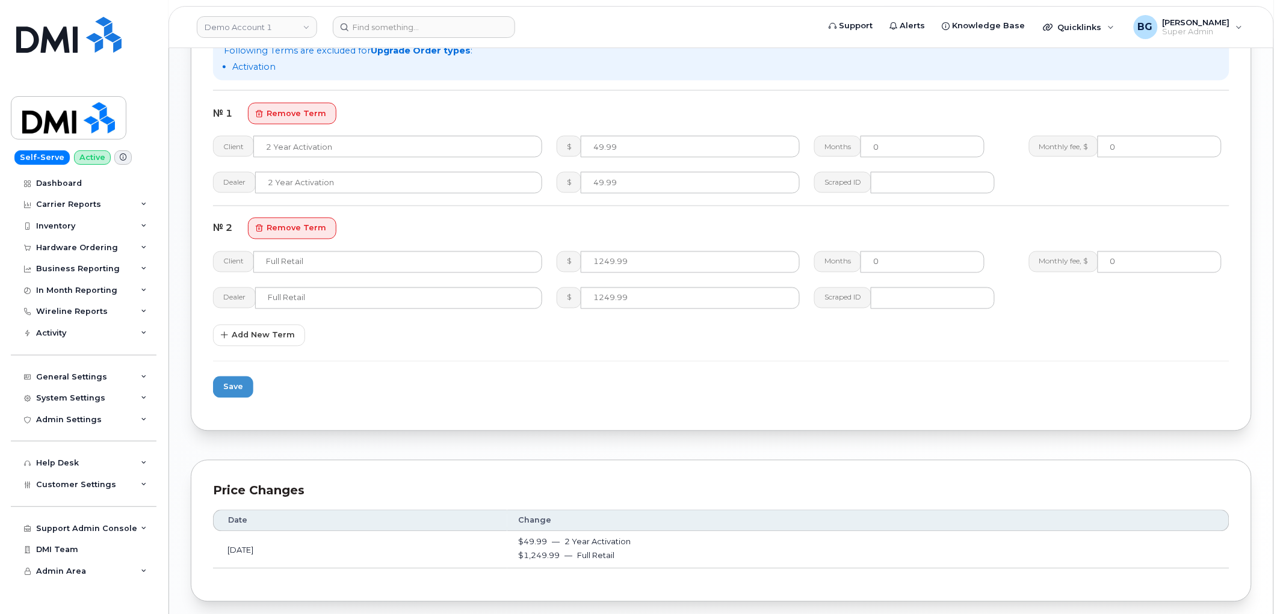
scroll to position [713, 0]
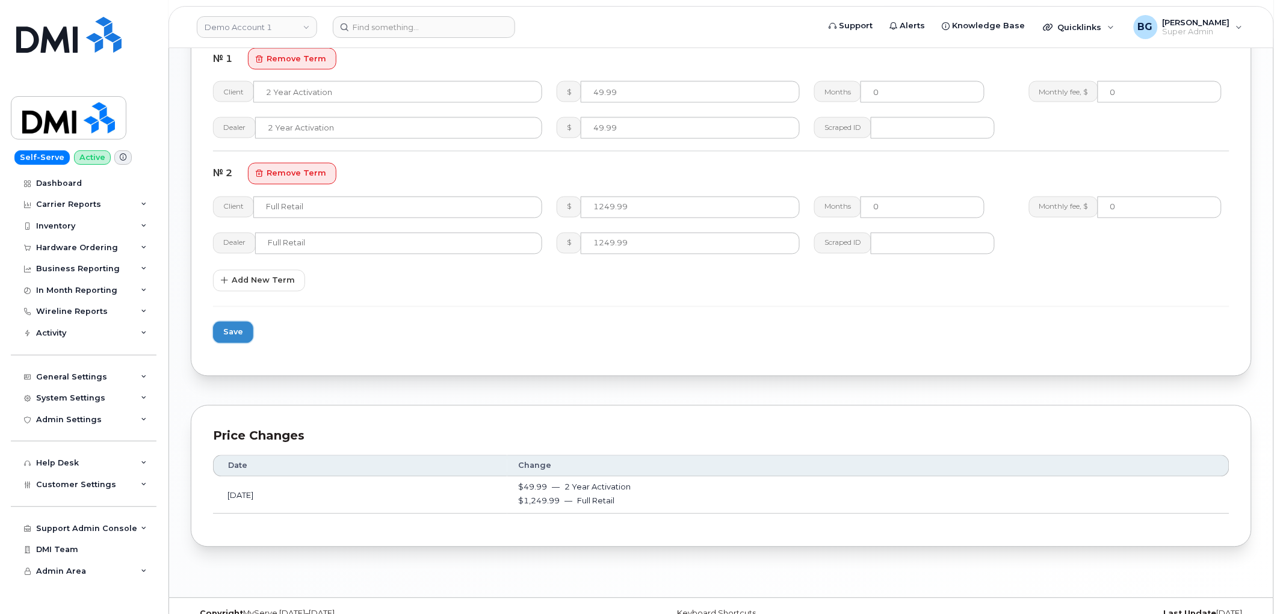
click at [224, 327] on span "Save" at bounding box center [233, 332] width 20 height 11
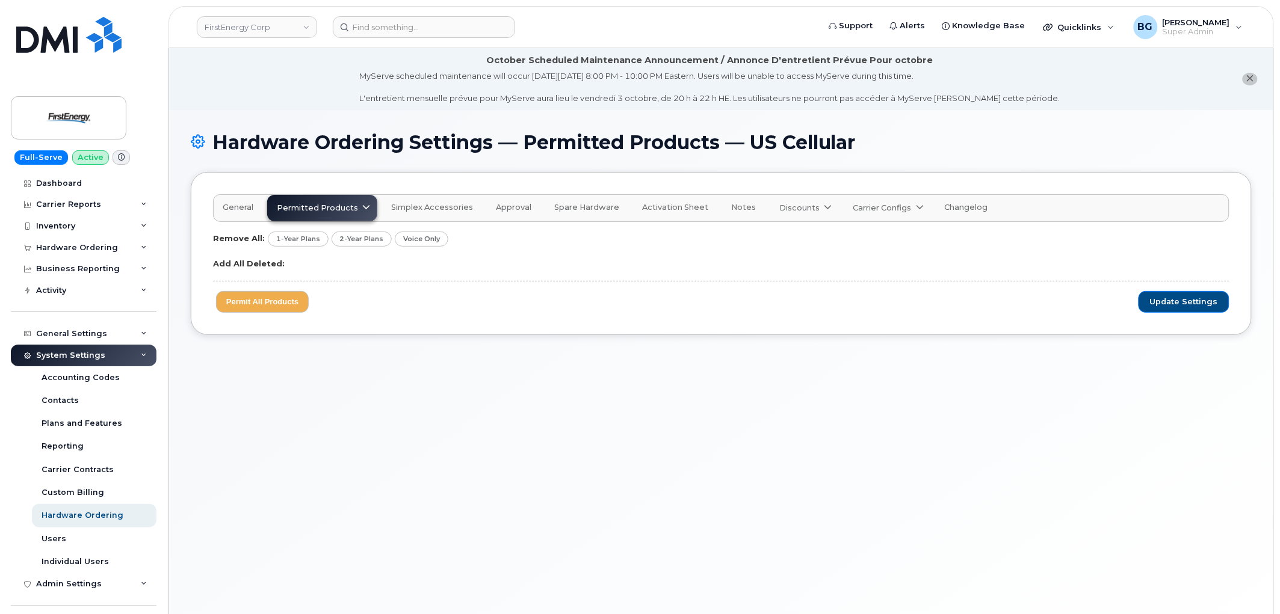
click at [348, 203] on span "Permitted Products" at bounding box center [317, 207] width 81 height 11
click at [303, 257] on div "AT&T Wireless available US Cellular available Verizon Wireless available" at bounding box center [335, 261] width 131 height 69
click at [305, 260] on div "AT&T Wireless available US Cellular available Verizon Wireless available" at bounding box center [335, 261] width 131 height 69
click at [542, 283] on form "Update Settings Permit All Products" at bounding box center [721, 297] width 1016 height 32
click at [338, 208] on span "Permitted Products" at bounding box center [317, 207] width 81 height 11
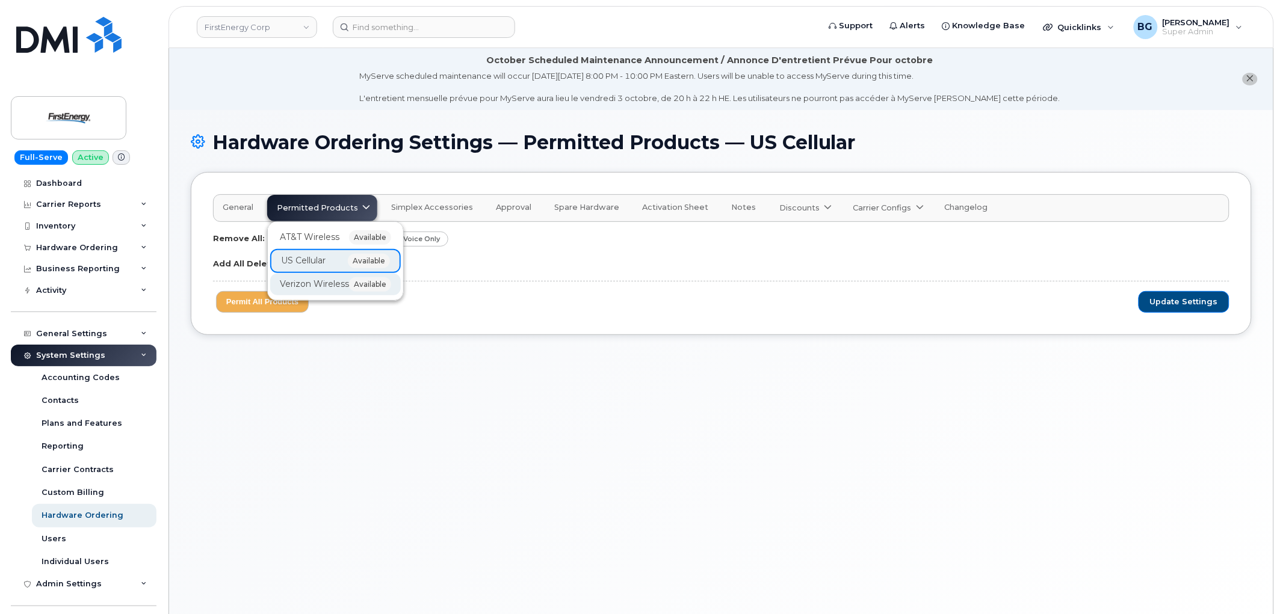
click at [312, 287] on span "Verizon Wireless" at bounding box center [314, 284] width 69 height 13
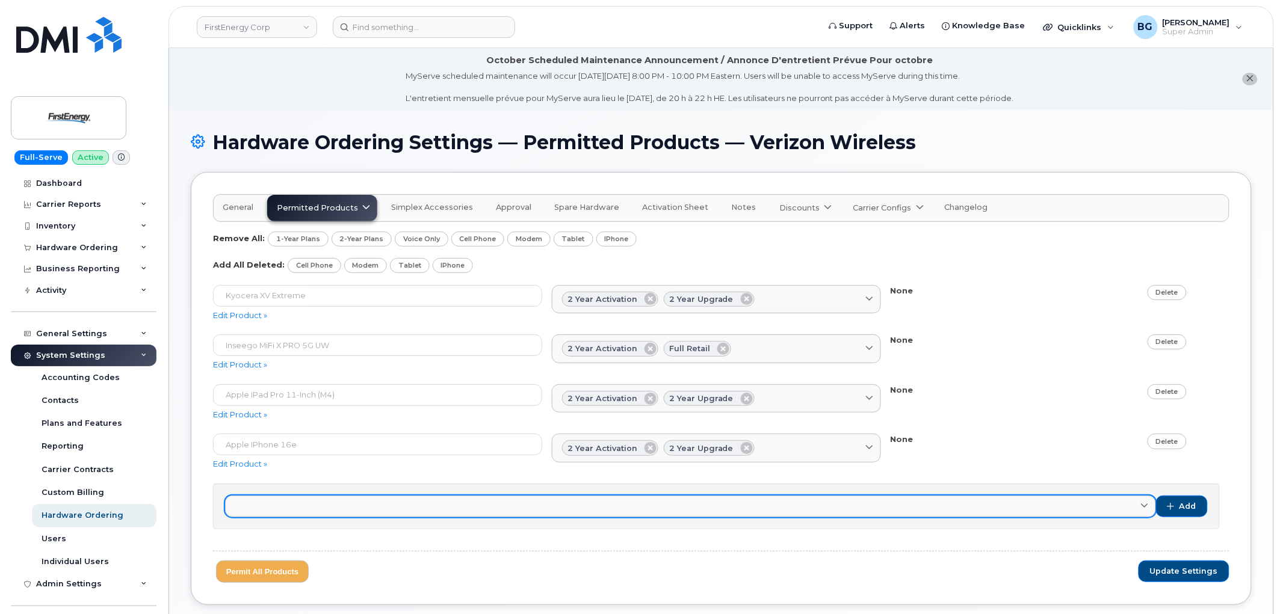
click at [1143, 508] on icon at bounding box center [1144, 507] width 8 height 8
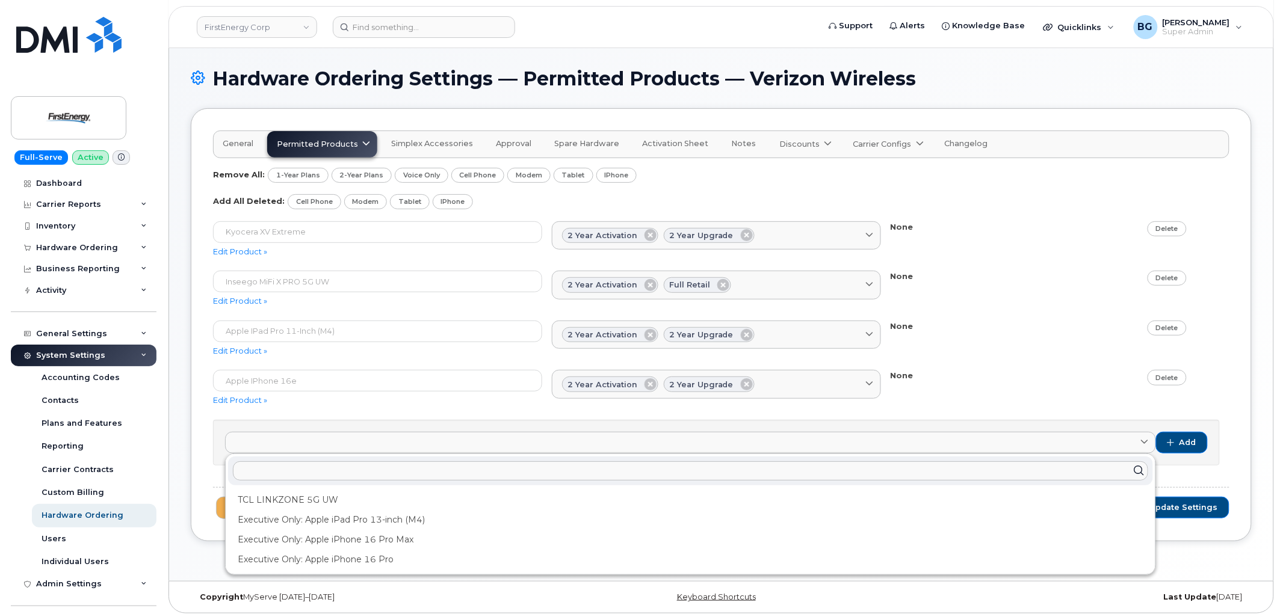
scroll to position [70, 0]
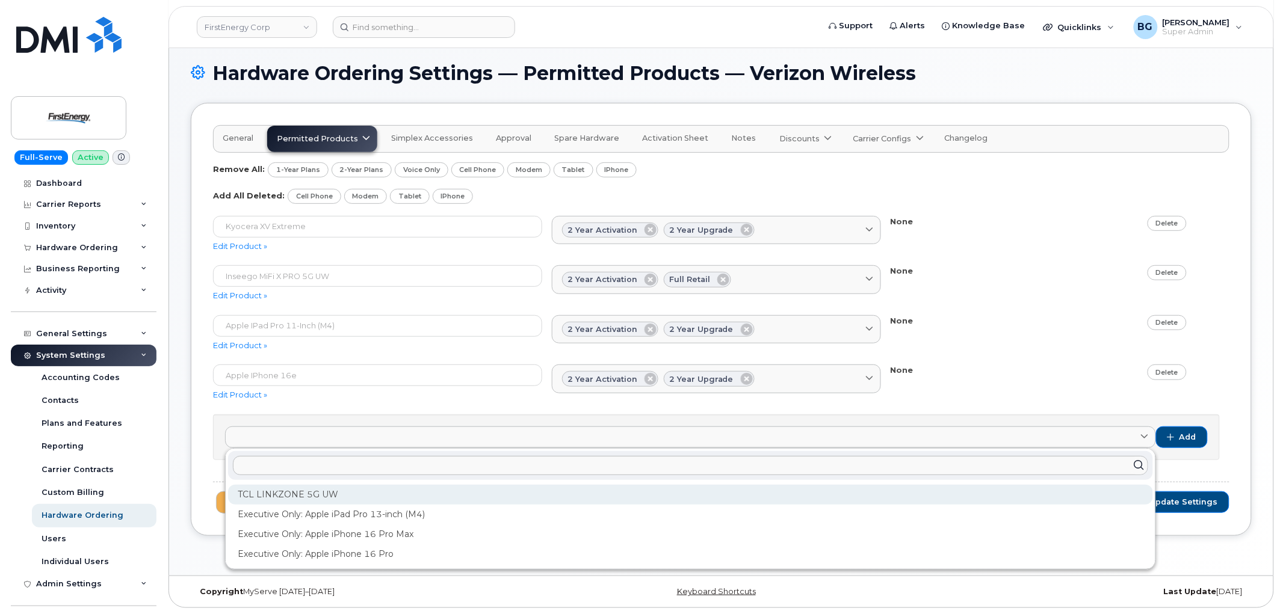
click at [319, 490] on div "TCL LINKZONE 5G UW" at bounding box center [690, 495] width 925 height 20
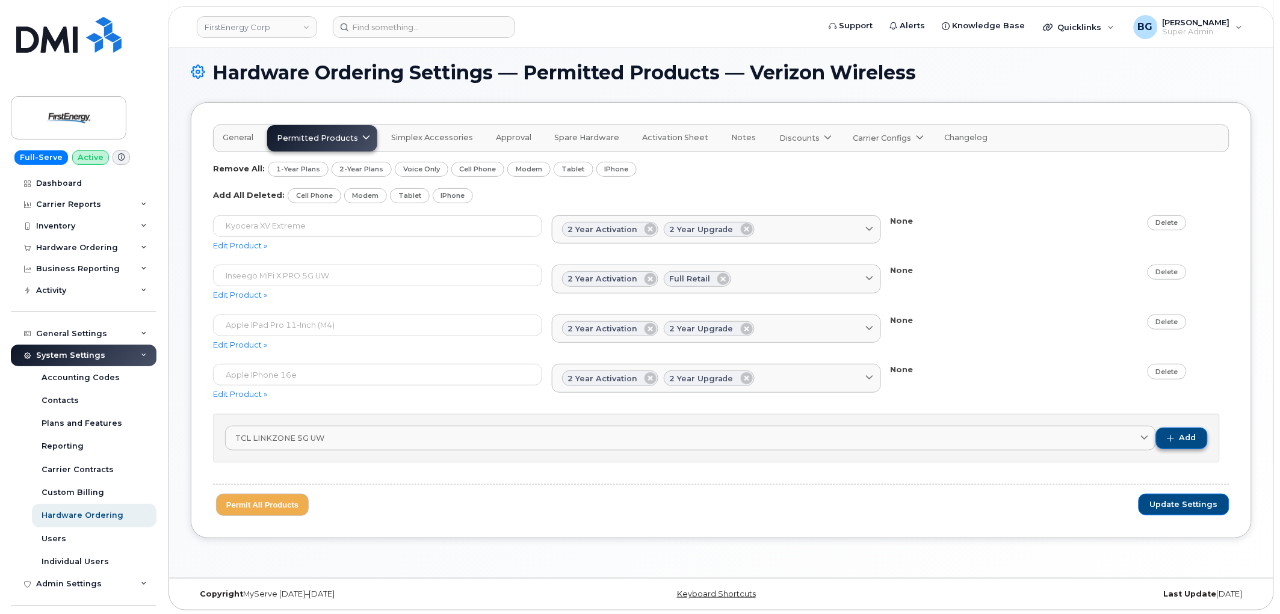
click at [1184, 435] on span "Add" at bounding box center [1187, 438] width 17 height 11
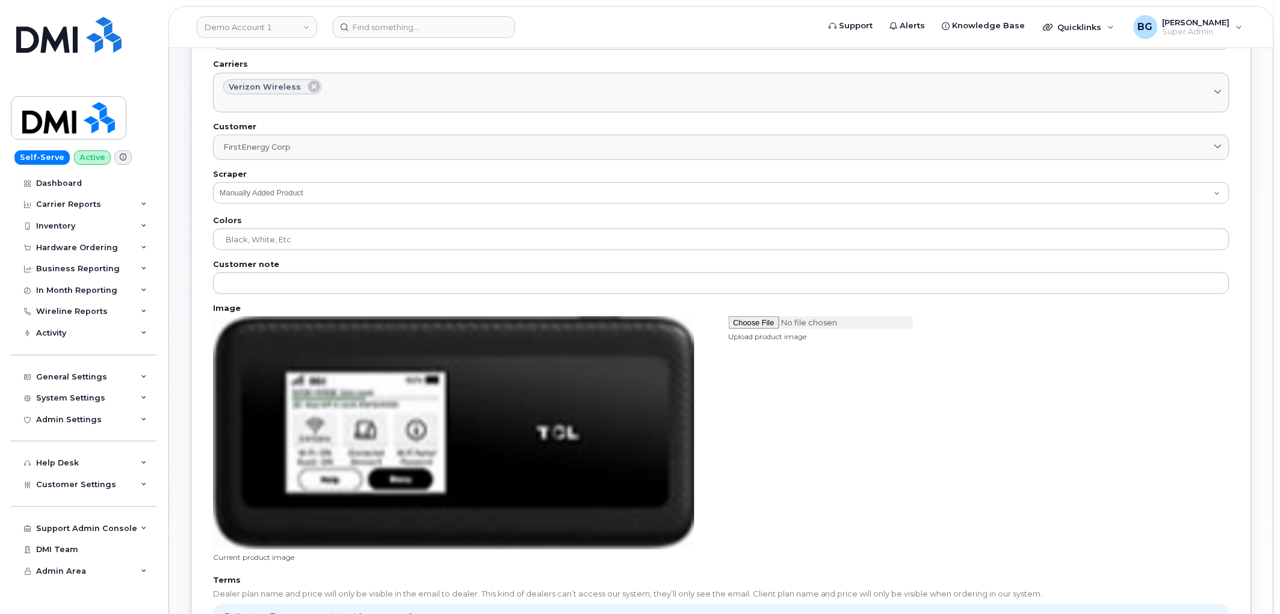
scroll to position [267, 0]
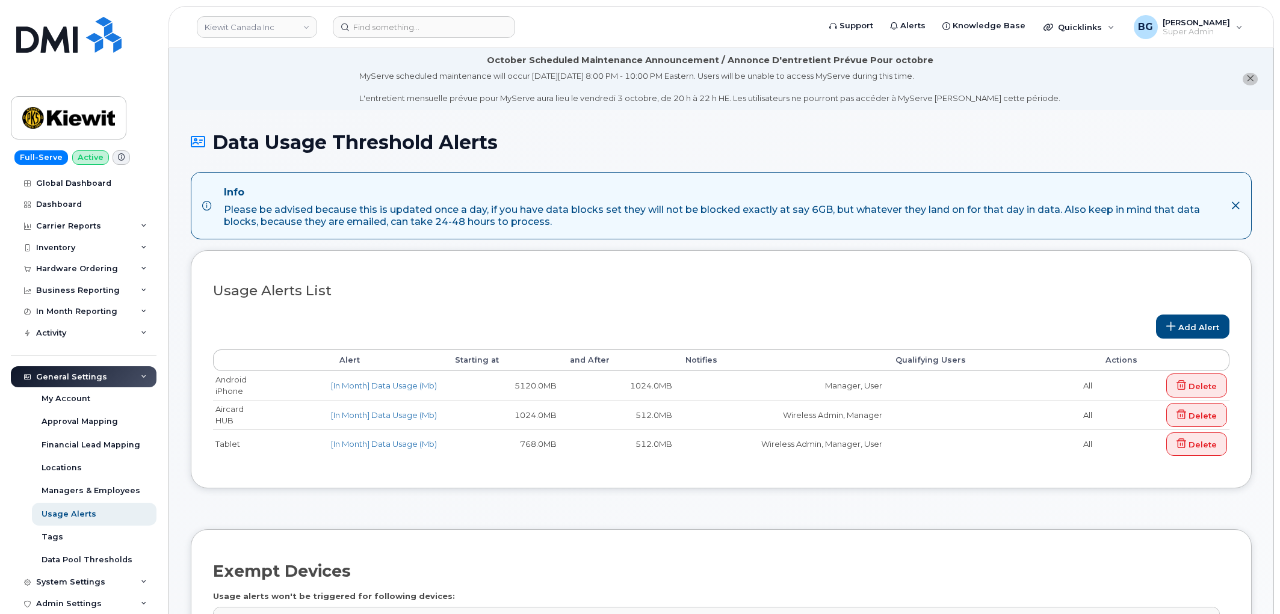
select select
